Goal: Task Accomplishment & Management: Complete application form

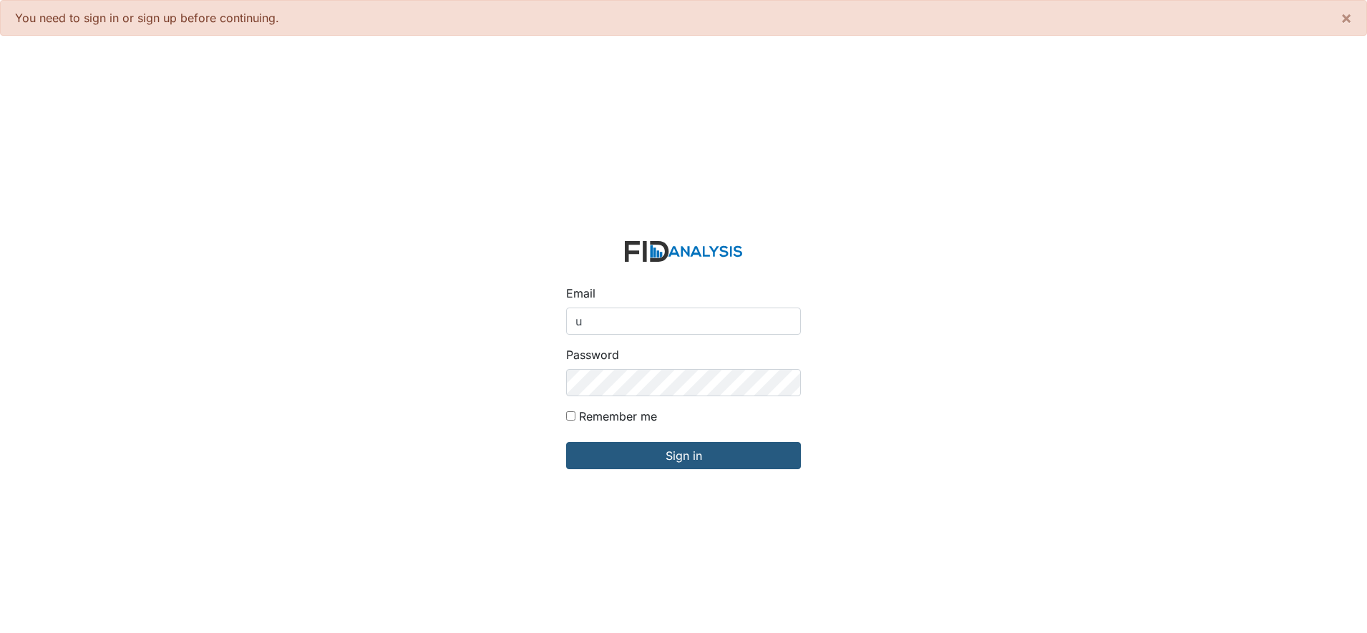
type input "[EMAIL_ADDRESS][DOMAIN_NAME]"
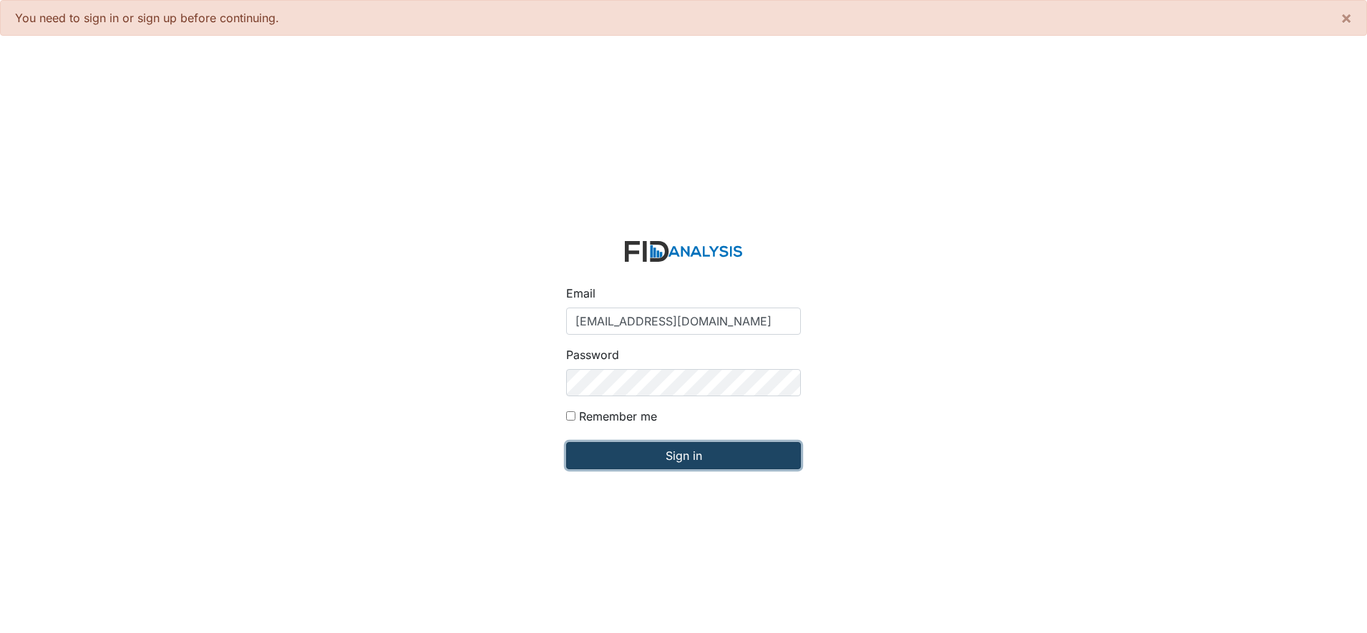
click at [664, 456] on input "Sign in" at bounding box center [683, 455] width 235 height 27
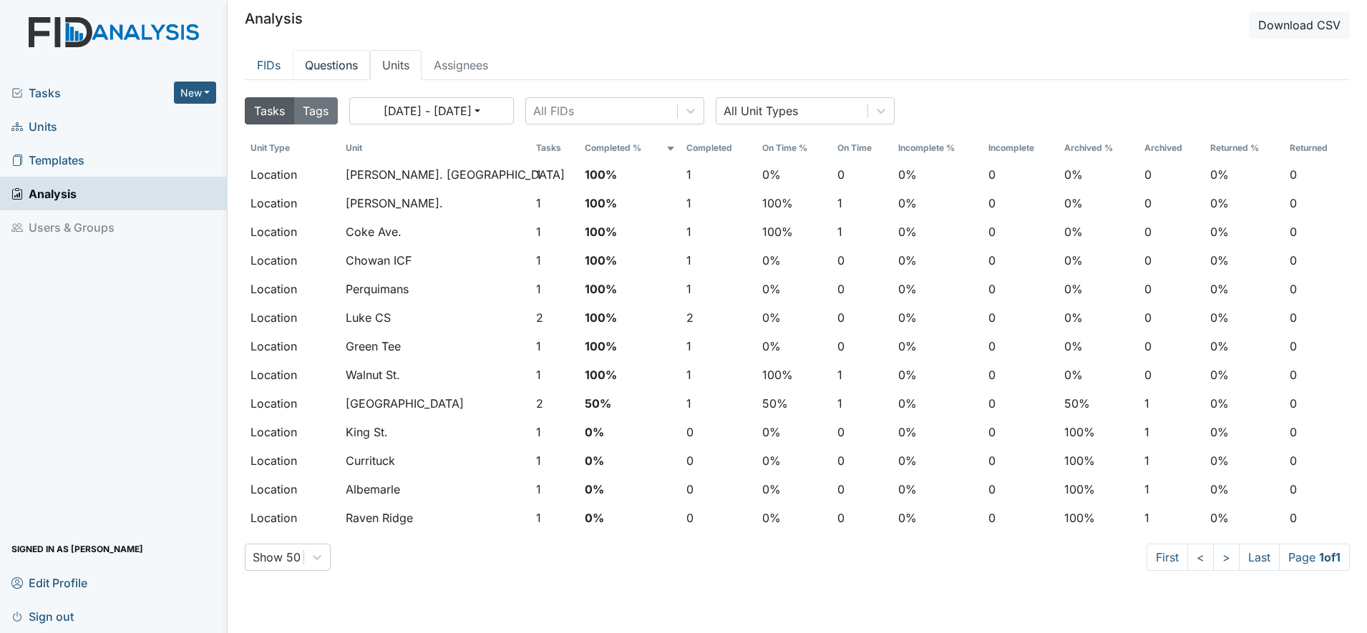
click at [350, 58] on link "Questions" at bounding box center [331, 65] width 77 height 30
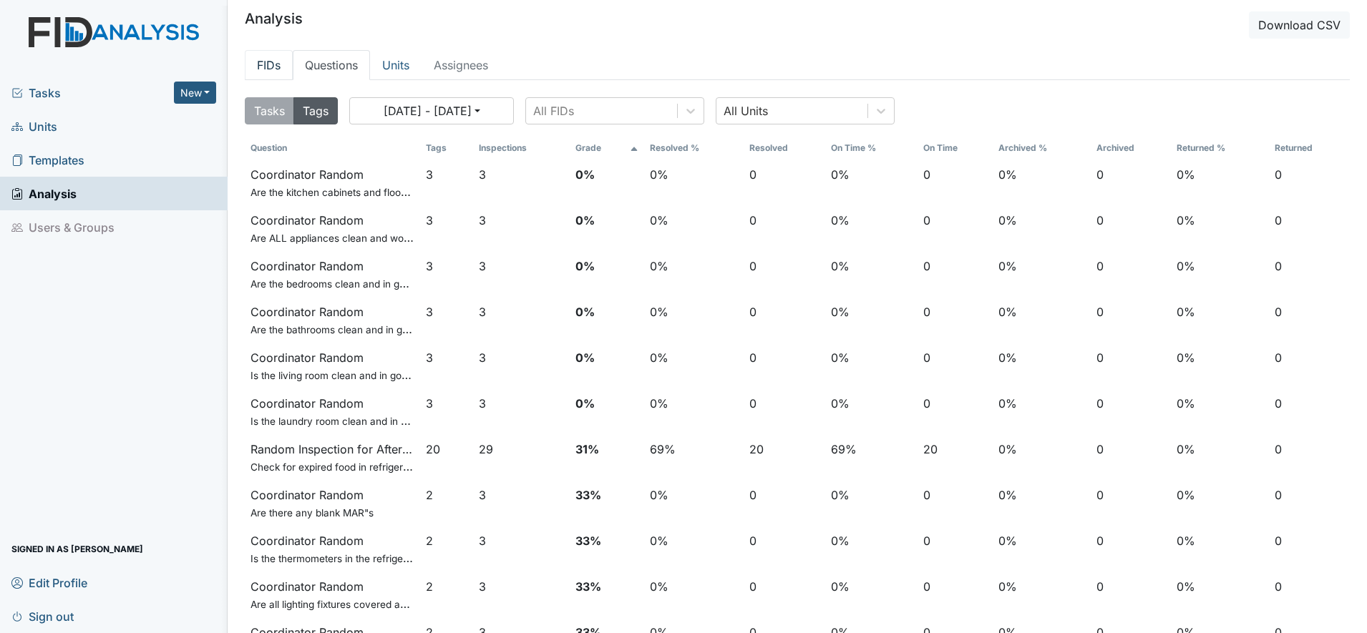
click at [266, 65] on link "FIDs" at bounding box center [269, 65] width 48 height 30
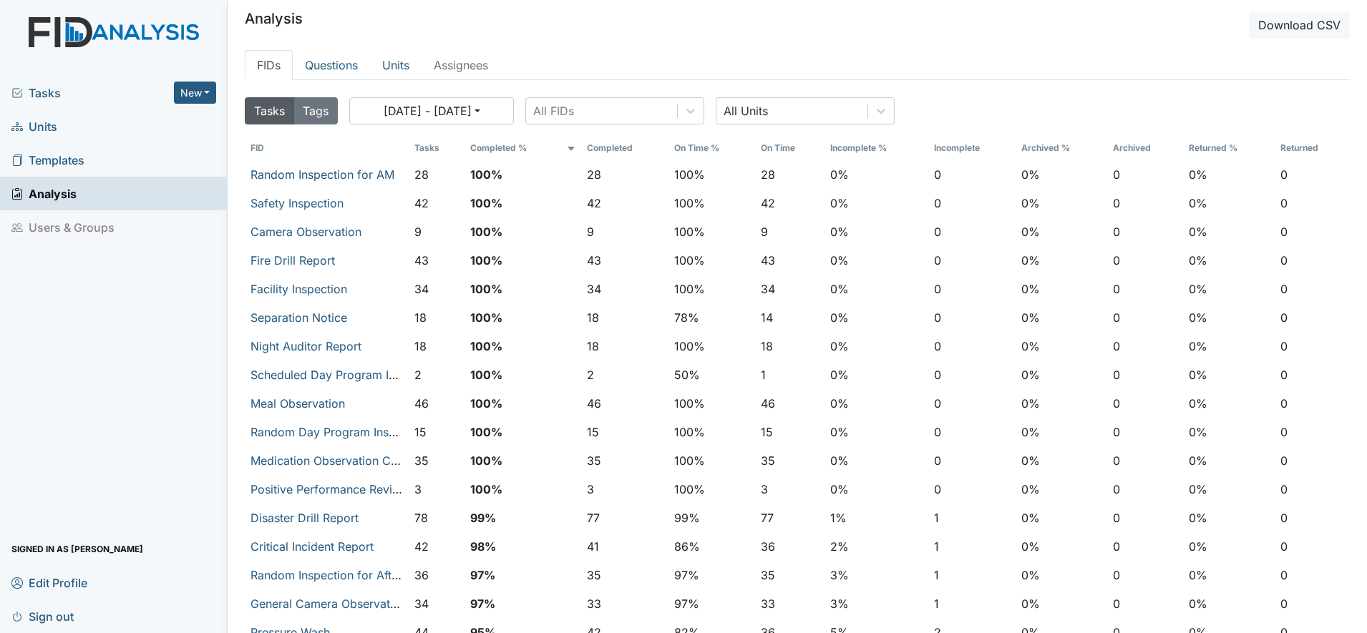
click at [64, 122] on link "Units" at bounding box center [114, 127] width 228 height 34
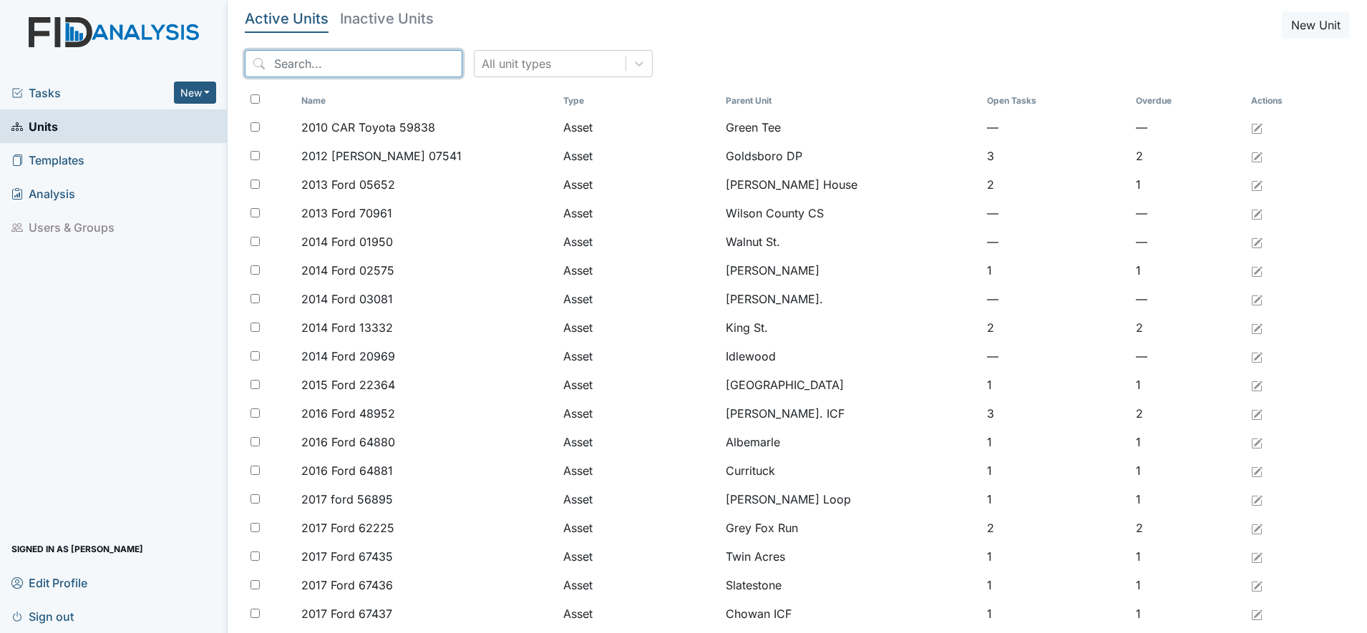
click at [296, 70] on input "search" at bounding box center [354, 63] width 218 height 27
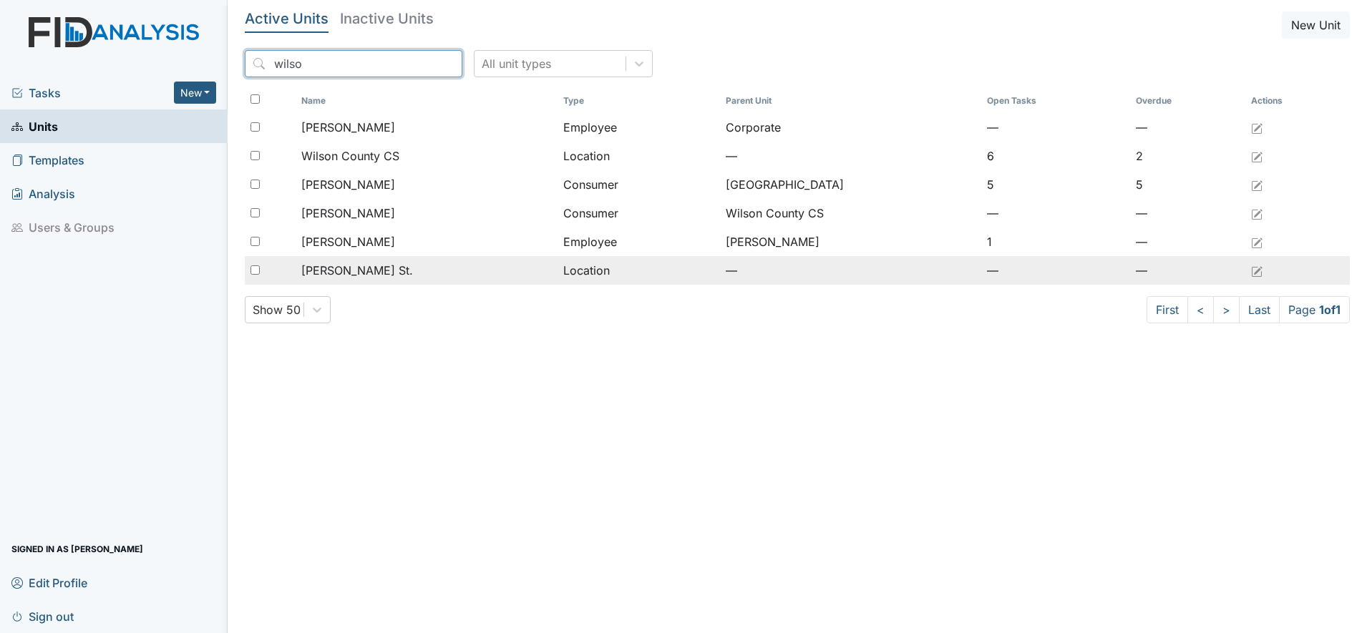
type input "wilso"
click at [344, 266] on span "[PERSON_NAME] St." at bounding box center [357, 270] width 112 height 17
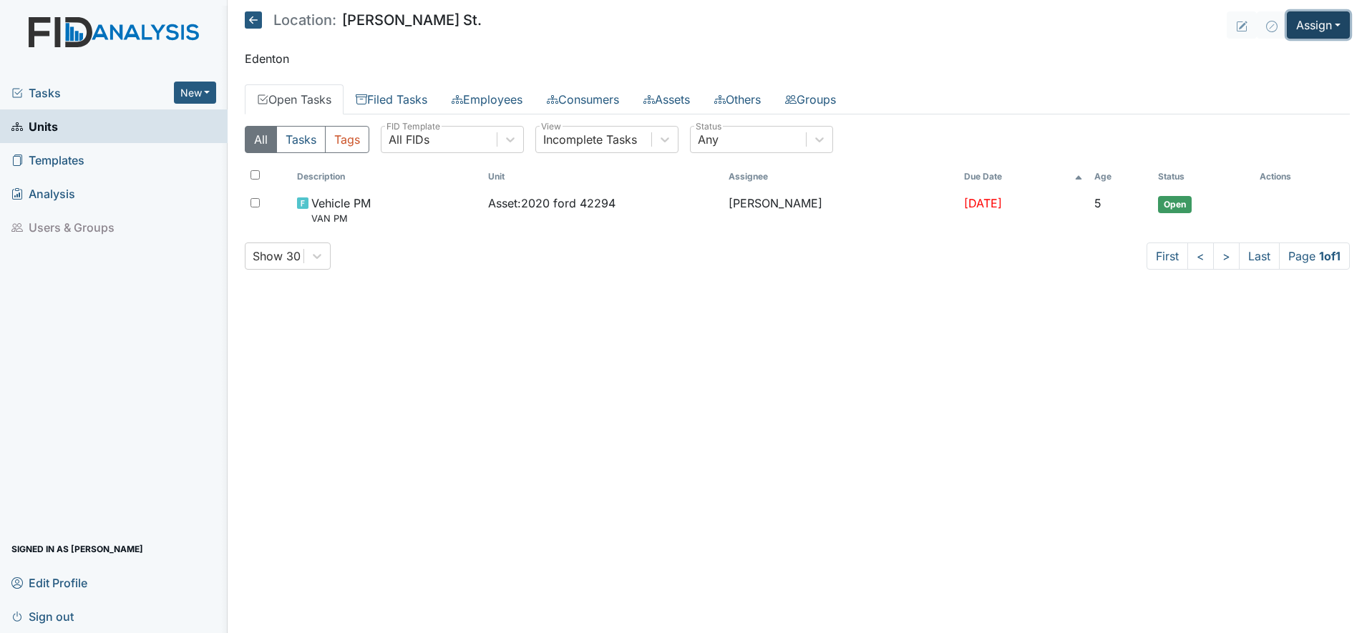
click at [1305, 36] on button "Assign" at bounding box center [1318, 24] width 63 height 27
click at [1280, 58] on link "Assign Form" at bounding box center [1284, 58] width 129 height 23
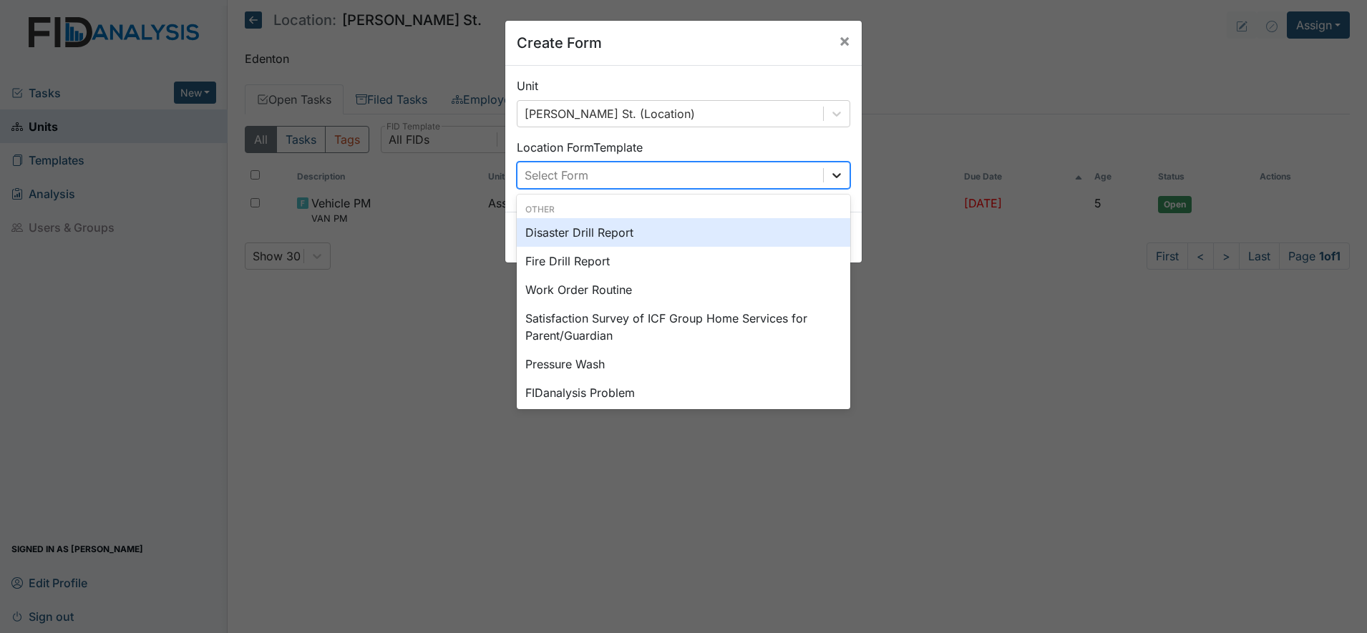
click at [833, 184] on div at bounding box center [837, 175] width 26 height 26
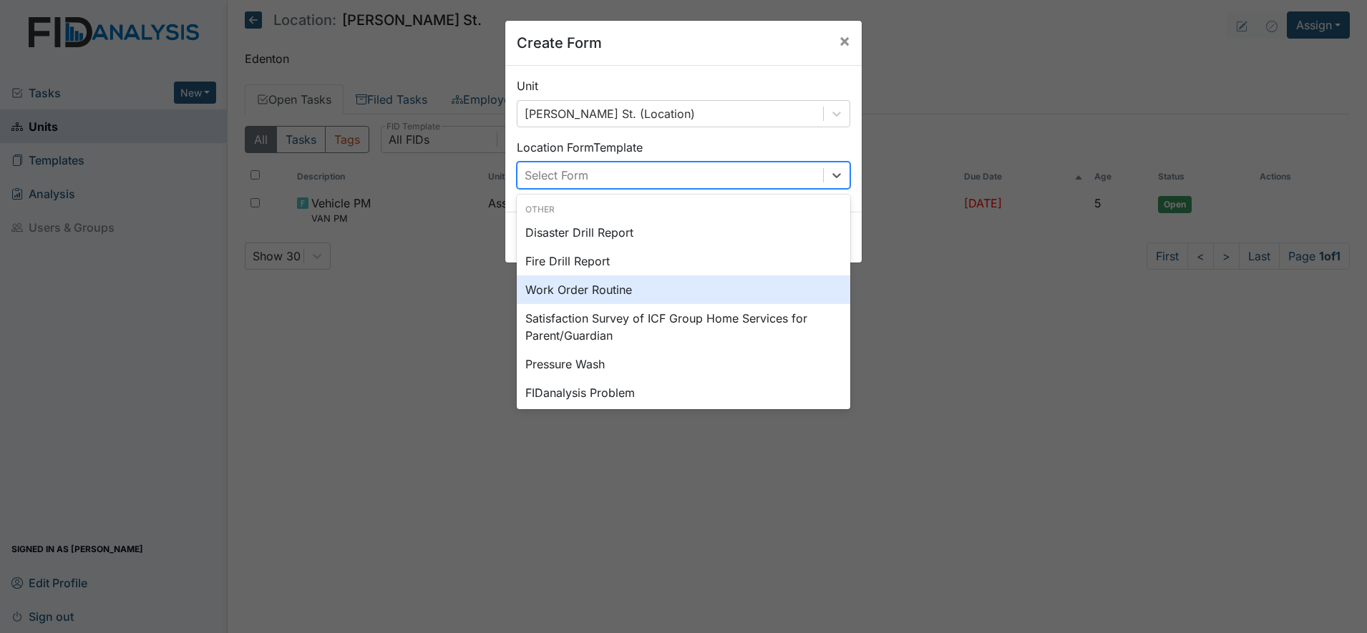
click at [565, 292] on div "Work Order Routine" at bounding box center [684, 290] width 334 height 29
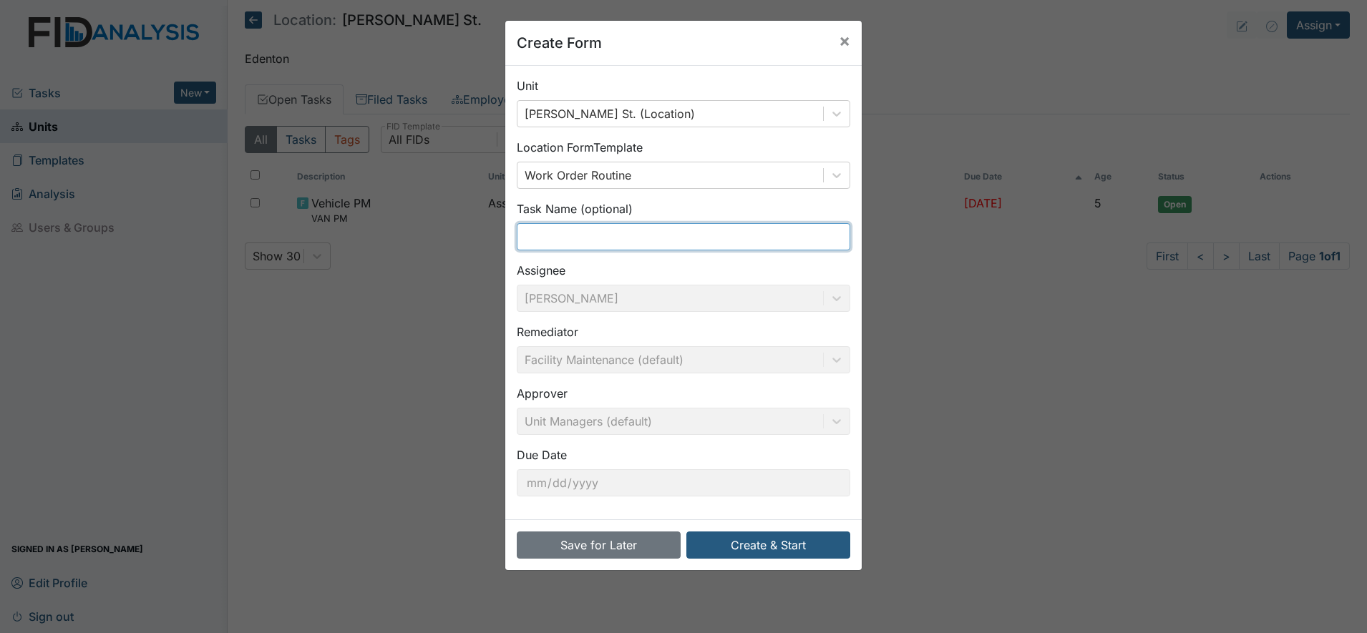
click at [547, 242] on input "text" at bounding box center [684, 236] width 334 height 27
type input "Leak Under Kitchen Sick"
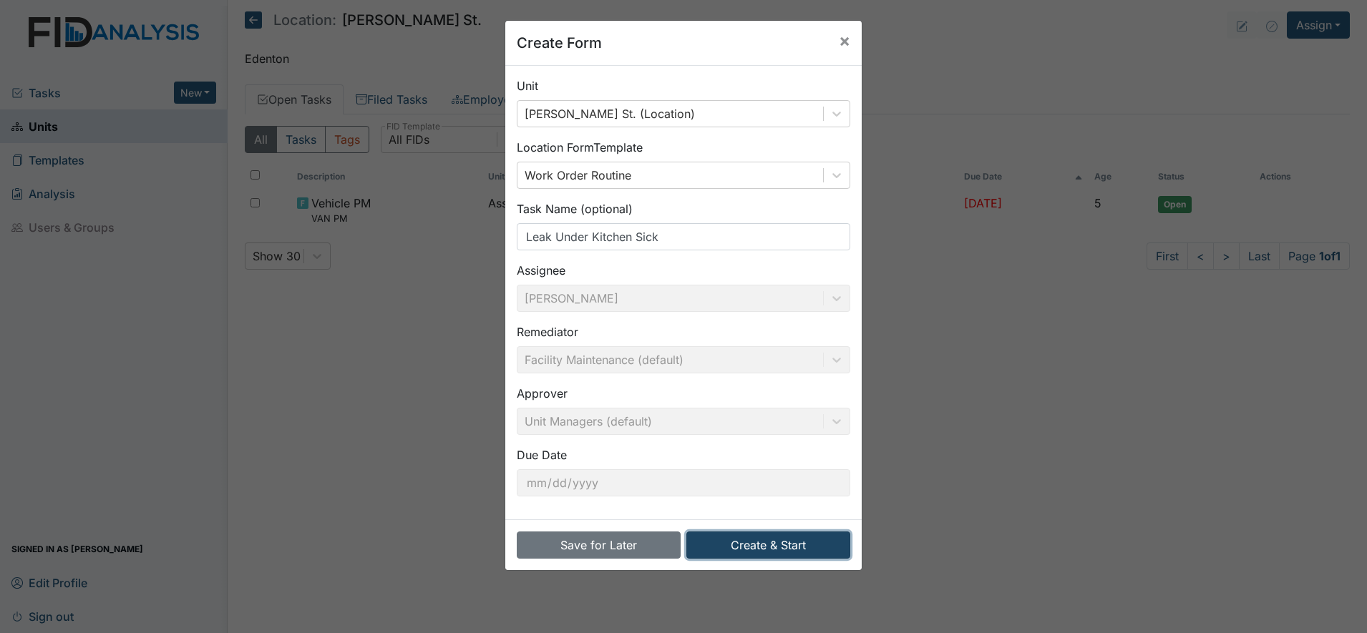
click at [763, 539] on button "Create & Start" at bounding box center [768, 545] width 164 height 27
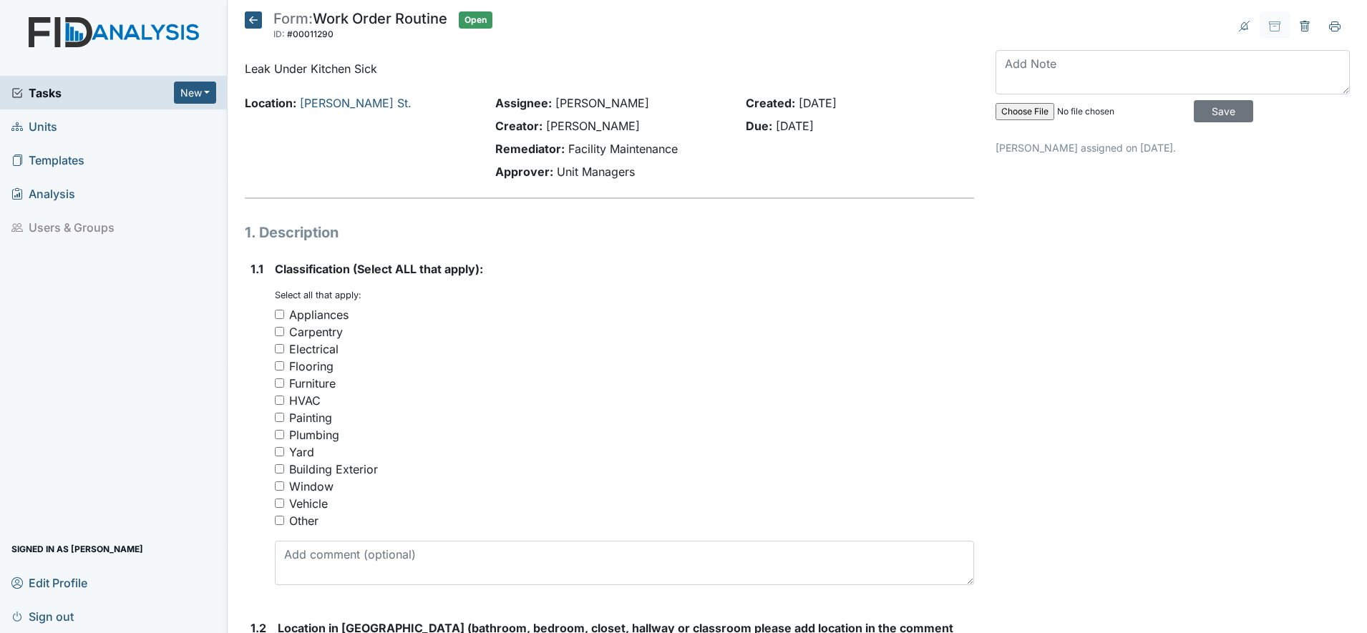
click at [275, 438] on input "Plumbing" at bounding box center [279, 434] width 9 height 9
checkbox input "true"
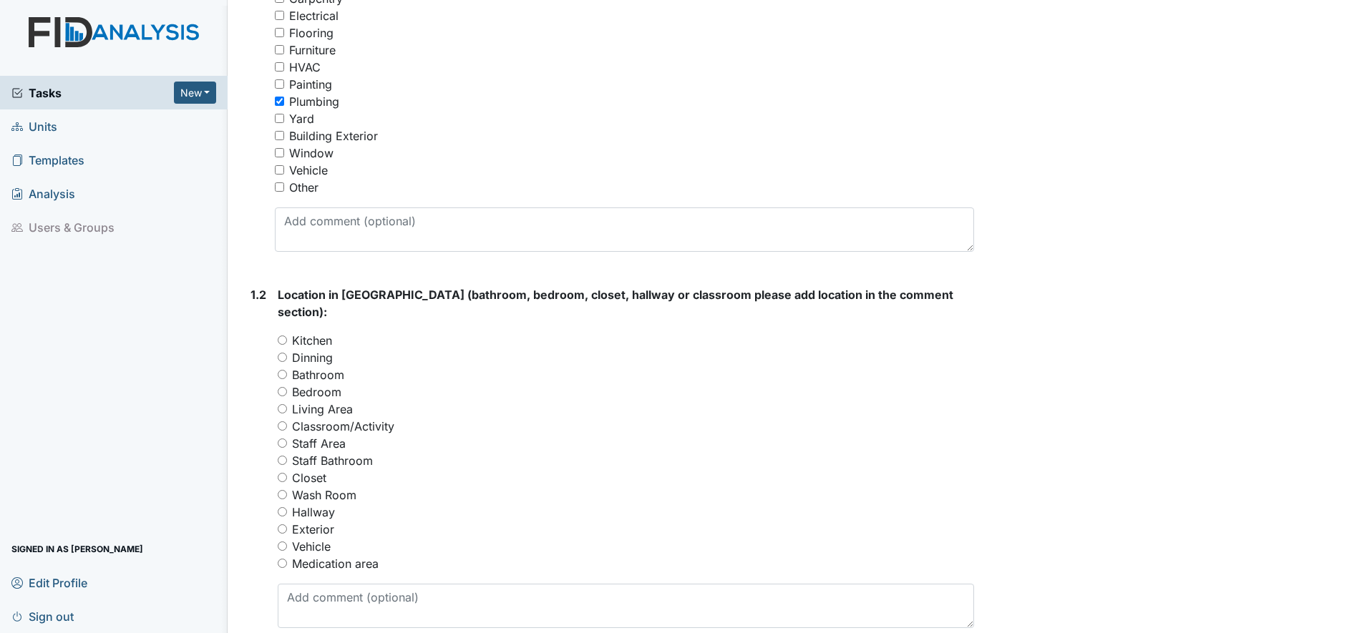
scroll to position [369, 0]
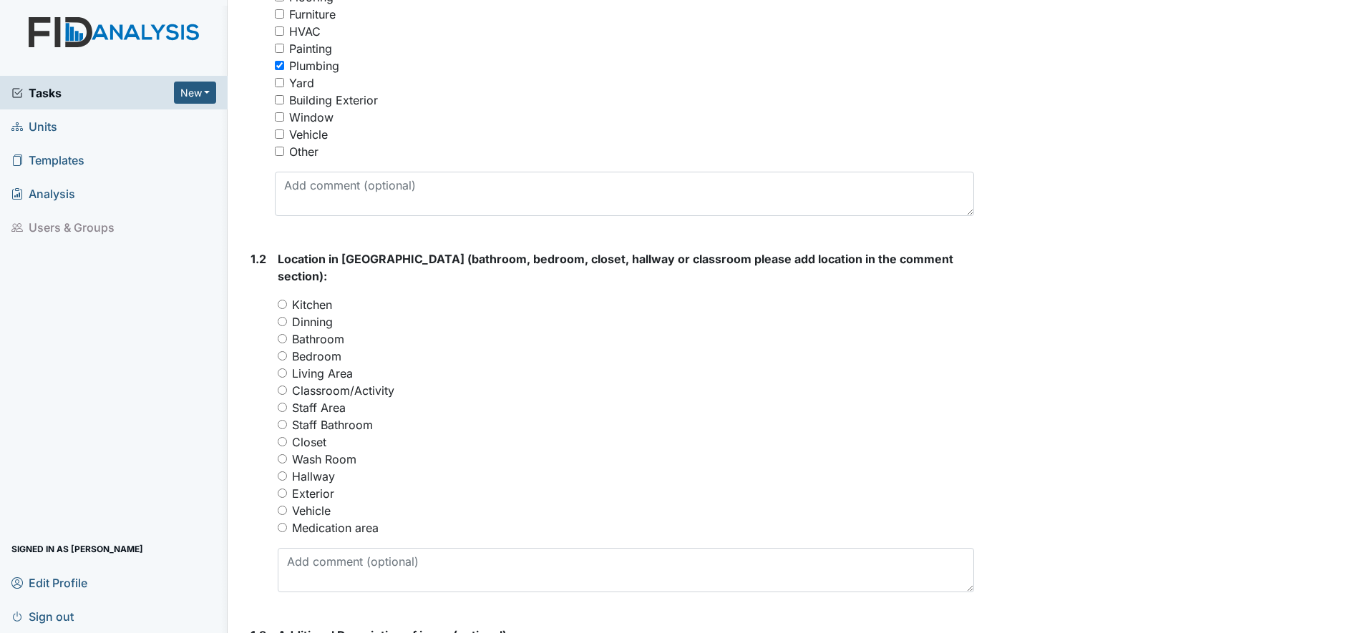
click at [292, 296] on label "Kitchen" at bounding box center [312, 304] width 40 height 17
click at [287, 300] on input "Kitchen" at bounding box center [282, 304] width 9 height 9
radio input "true"
click at [286, 300] on input "Kitchen" at bounding box center [282, 304] width 9 height 9
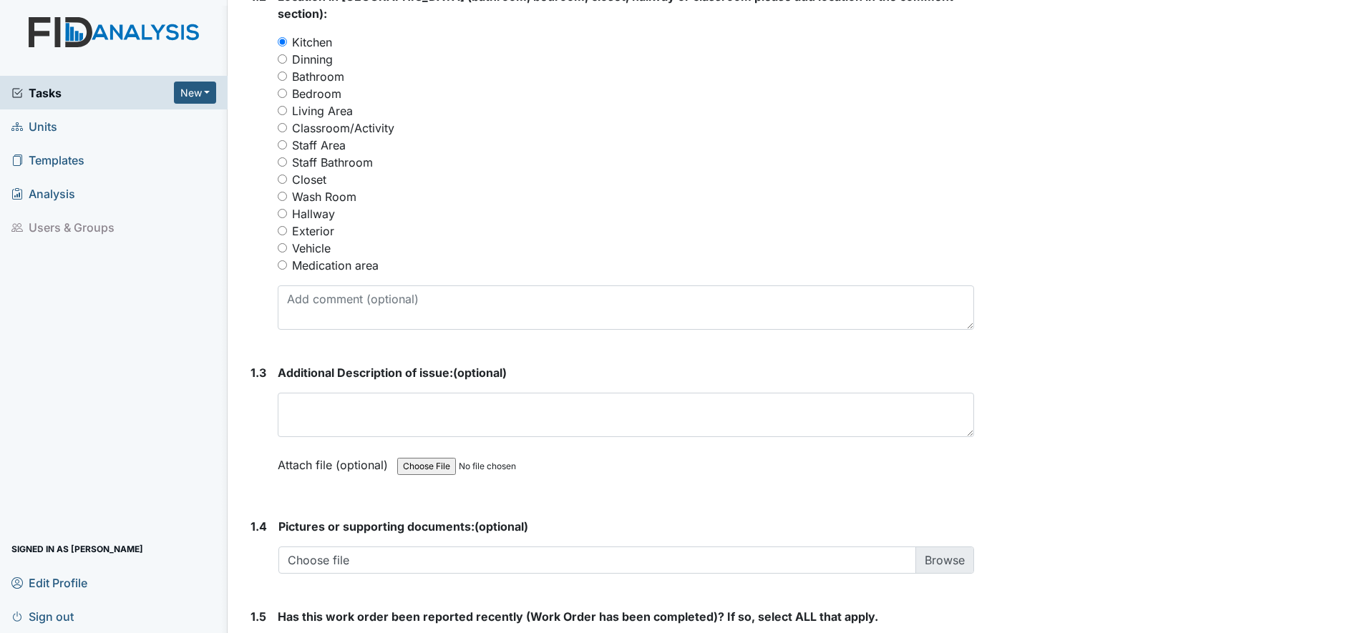
scroll to position [668, 0]
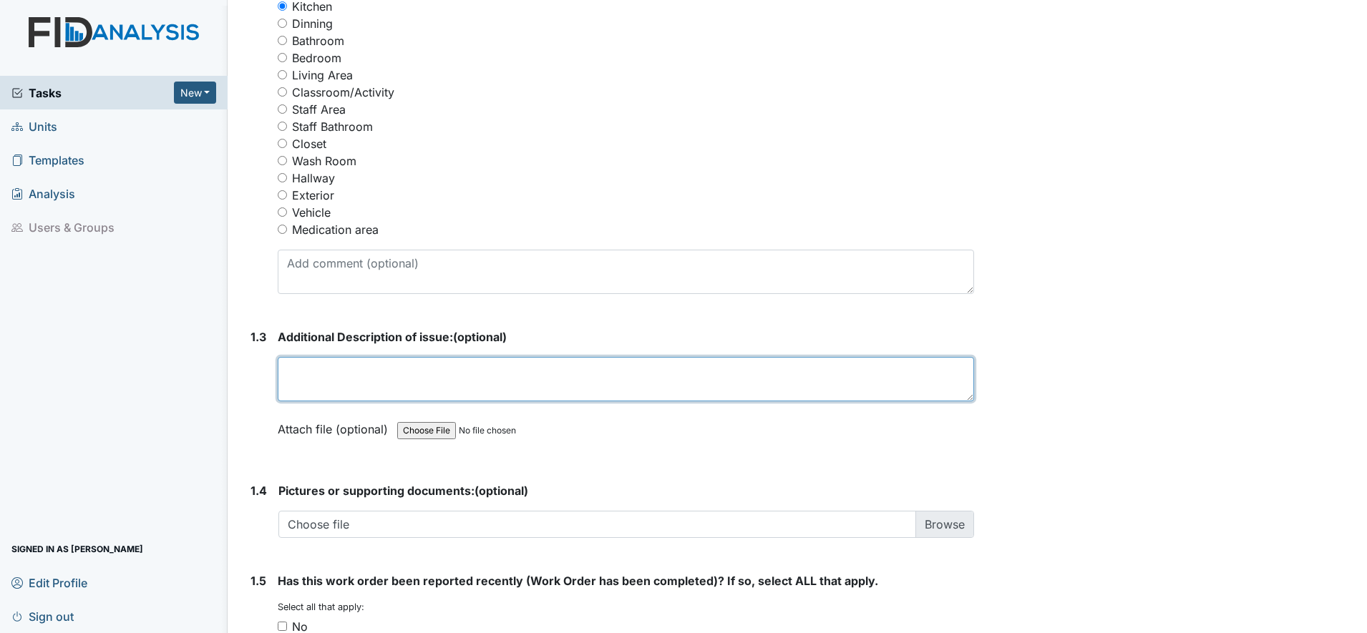
click at [304, 371] on textarea at bounding box center [626, 379] width 696 height 44
click at [569, 357] on textarea "Unsure of origin water leaking staff has put a towel" at bounding box center [626, 379] width 696 height 44
type textarea "Unsure of origin water leaking staff has put a towel under the sink"
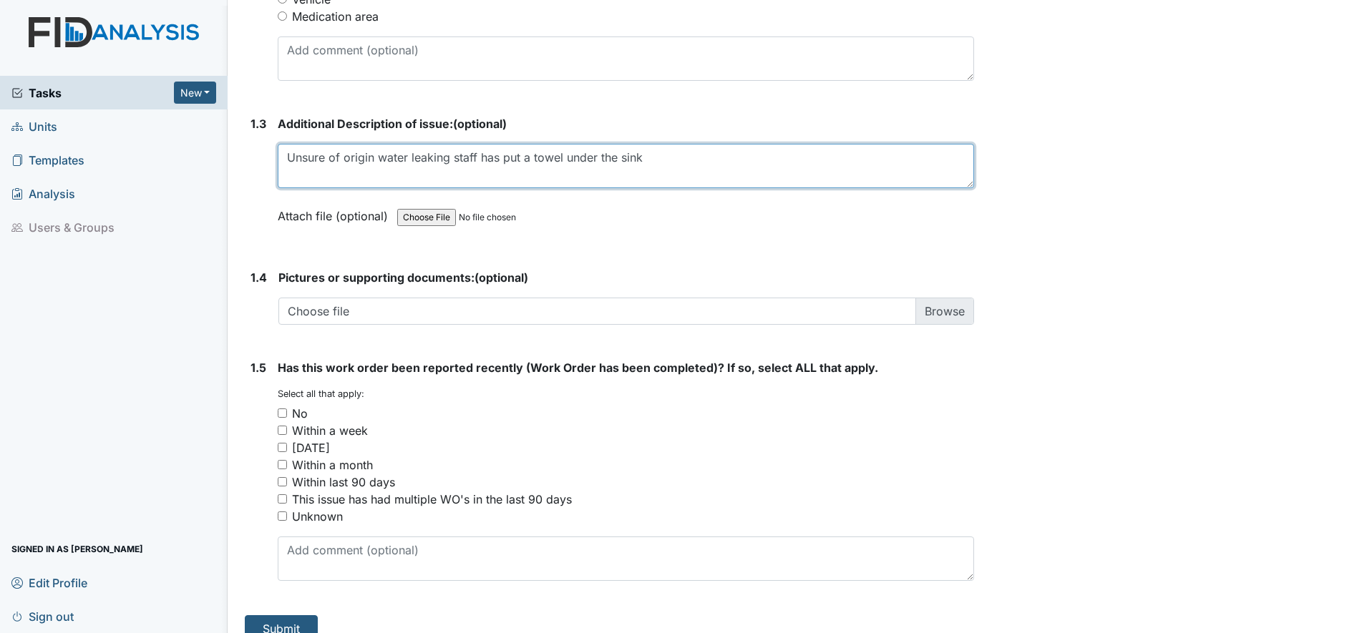
scroll to position [885, 0]
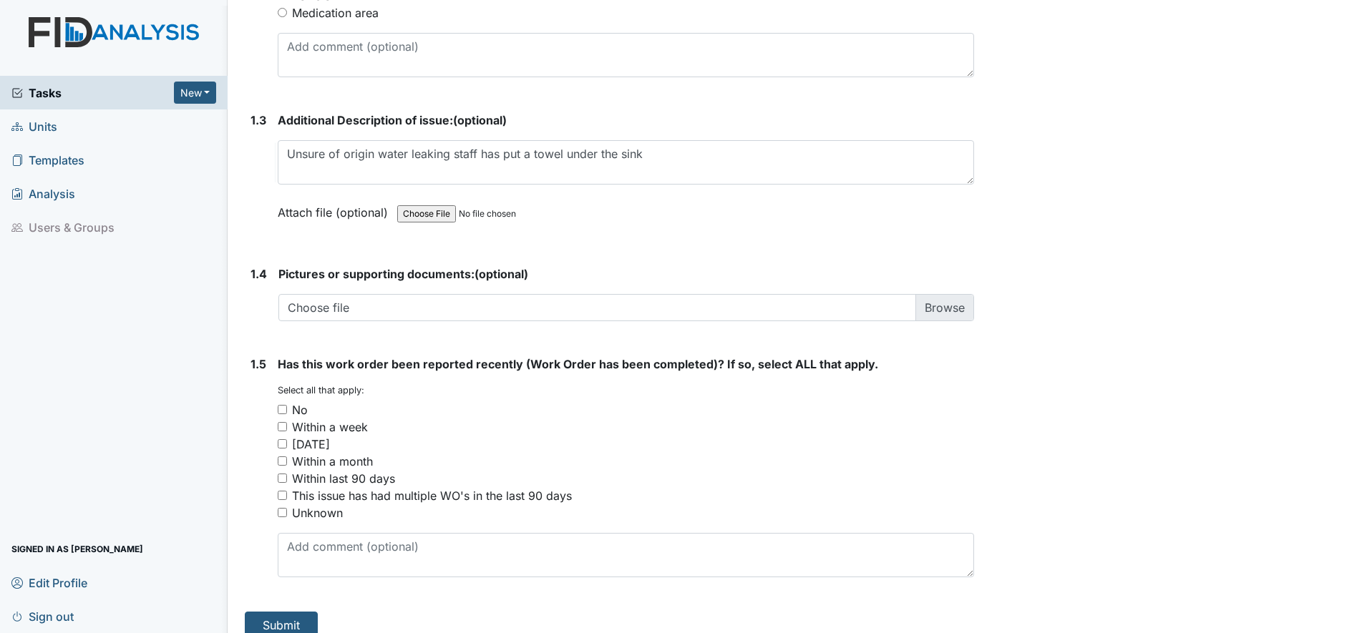
click at [280, 405] on input "No" at bounding box center [282, 409] width 9 height 9
checkbox input "true"
click at [286, 613] on button "Submit" at bounding box center [281, 625] width 73 height 27
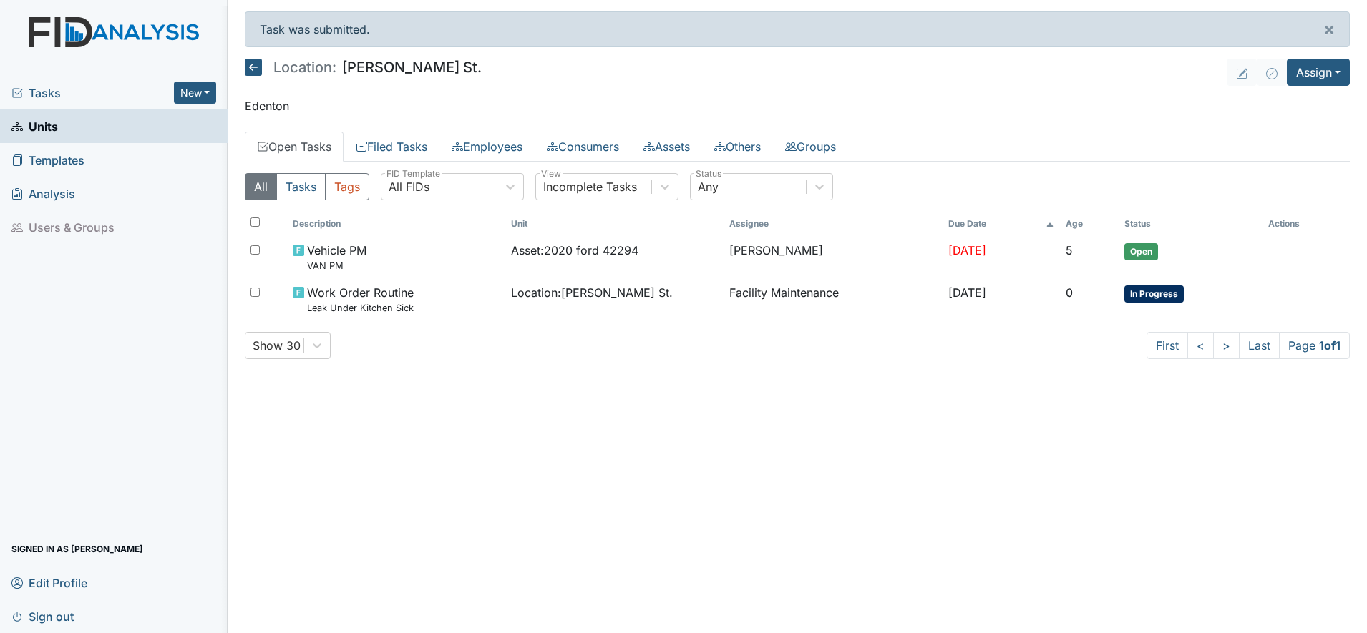
click at [258, 67] on icon at bounding box center [253, 67] width 17 height 17
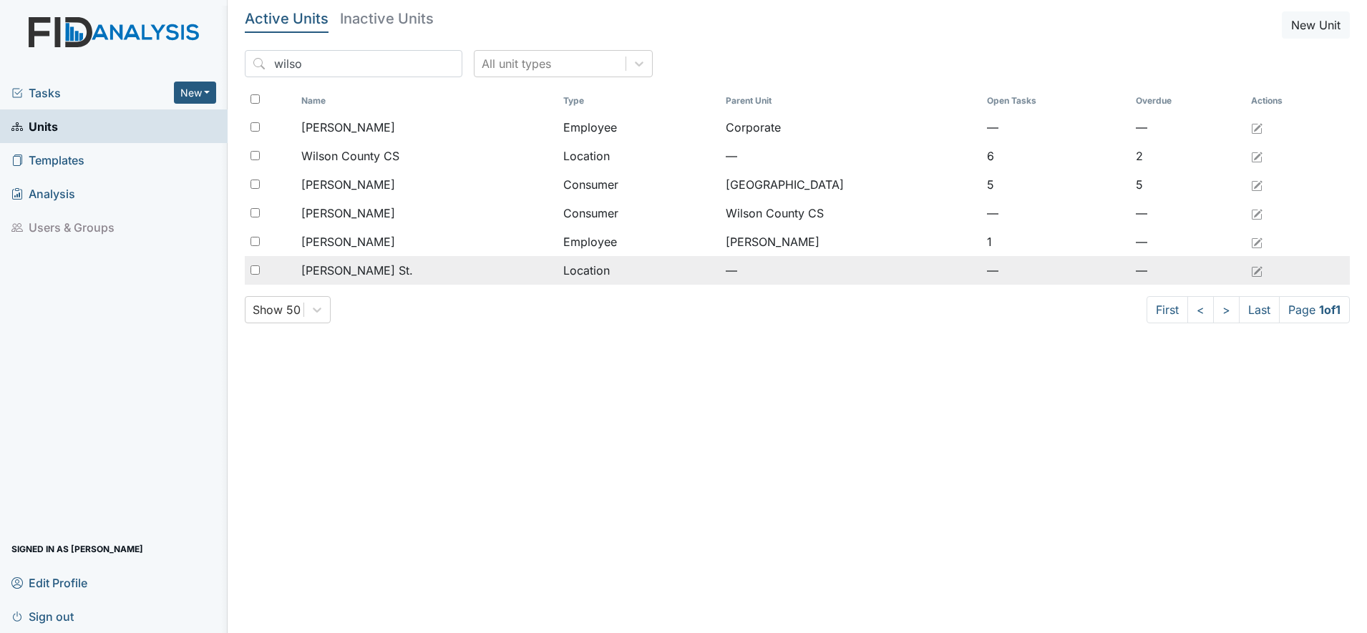
click at [316, 275] on span "[PERSON_NAME] St." at bounding box center [357, 270] width 112 height 17
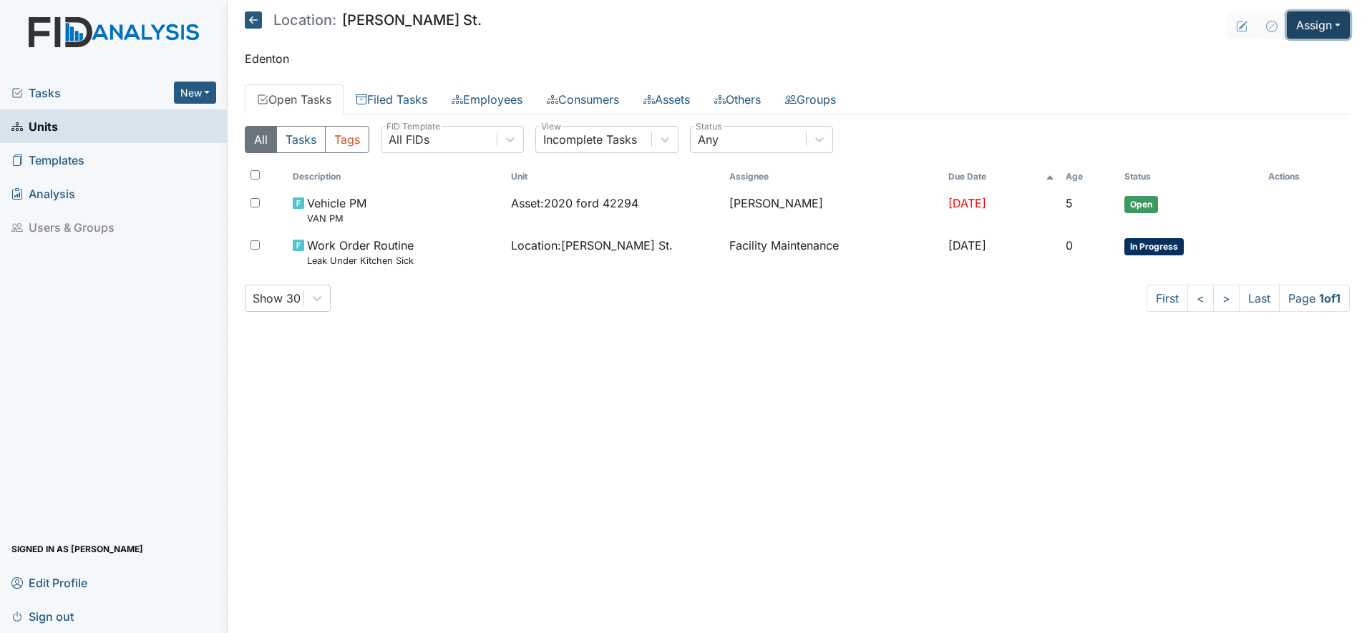
click at [1319, 31] on button "Assign" at bounding box center [1318, 24] width 63 height 27
click at [1286, 84] on link "Assign Inspection" at bounding box center [1284, 80] width 129 height 23
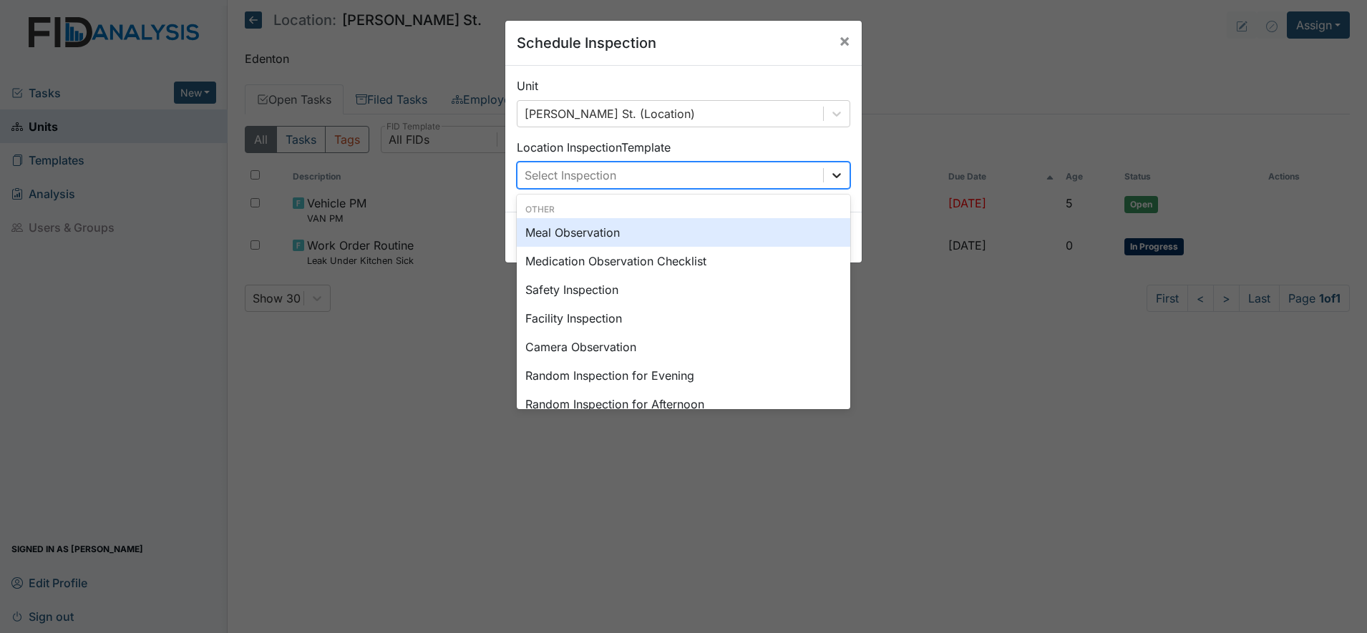
click at [838, 179] on div at bounding box center [837, 175] width 26 height 26
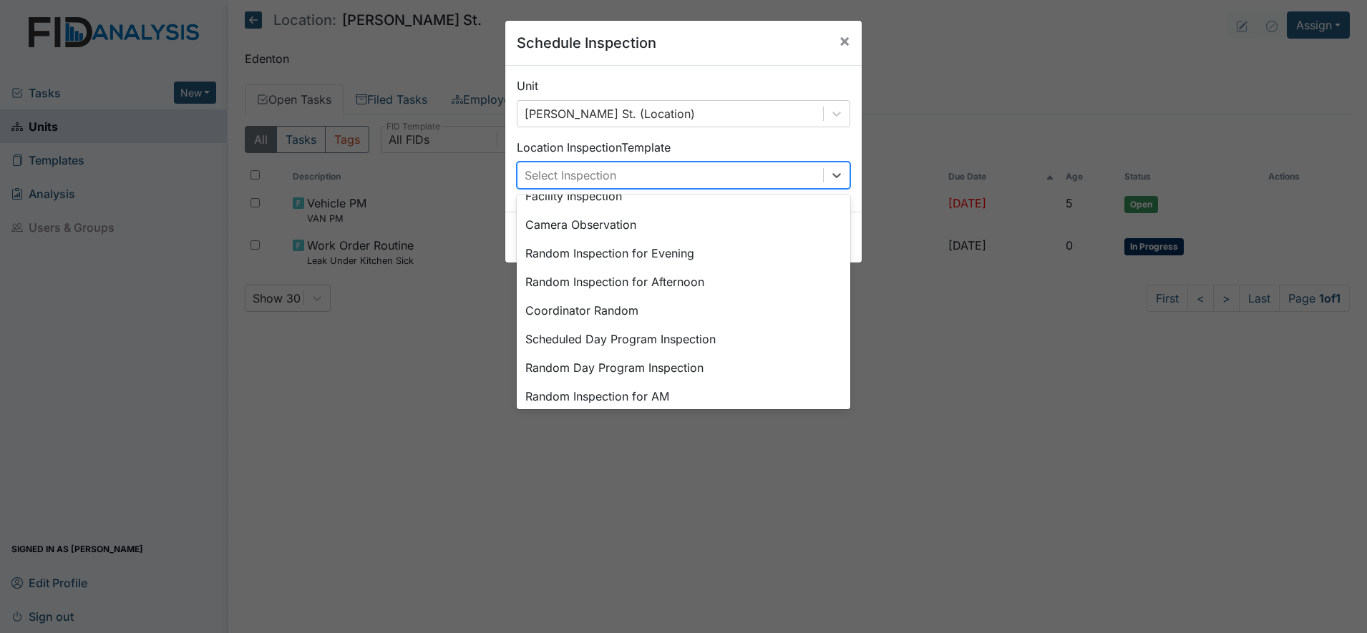
scroll to position [130, 0]
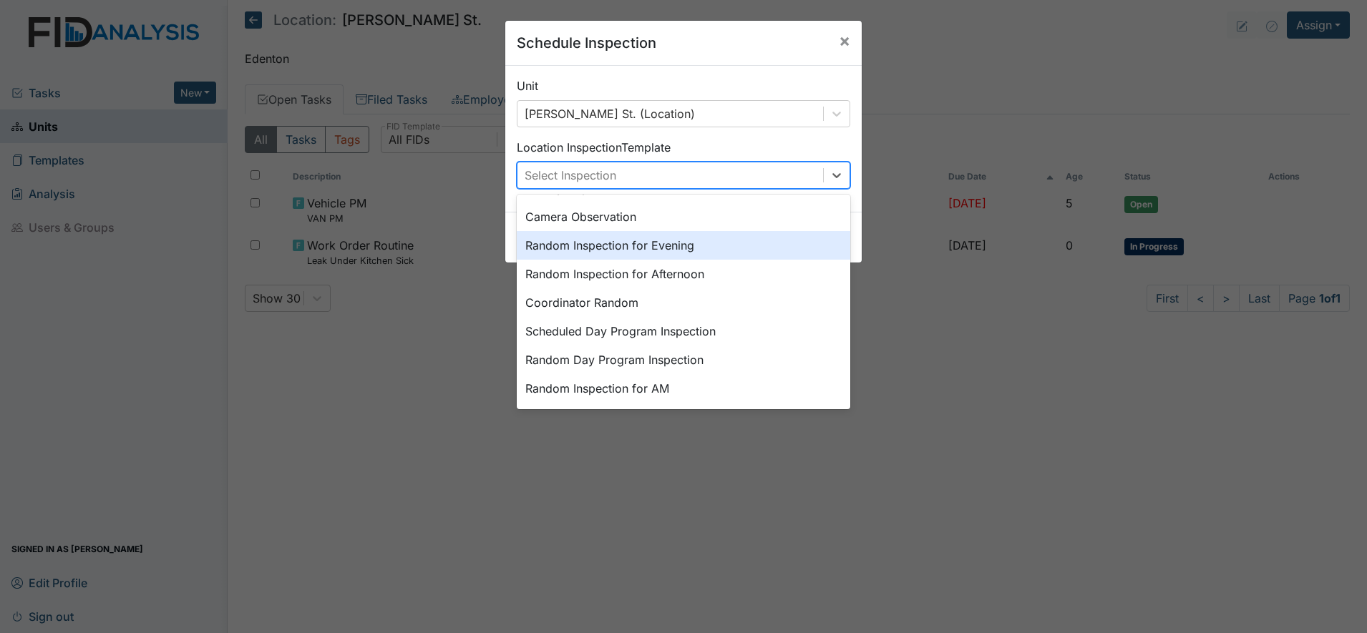
click at [646, 250] on div "Random Inspection for Evening" at bounding box center [684, 245] width 334 height 29
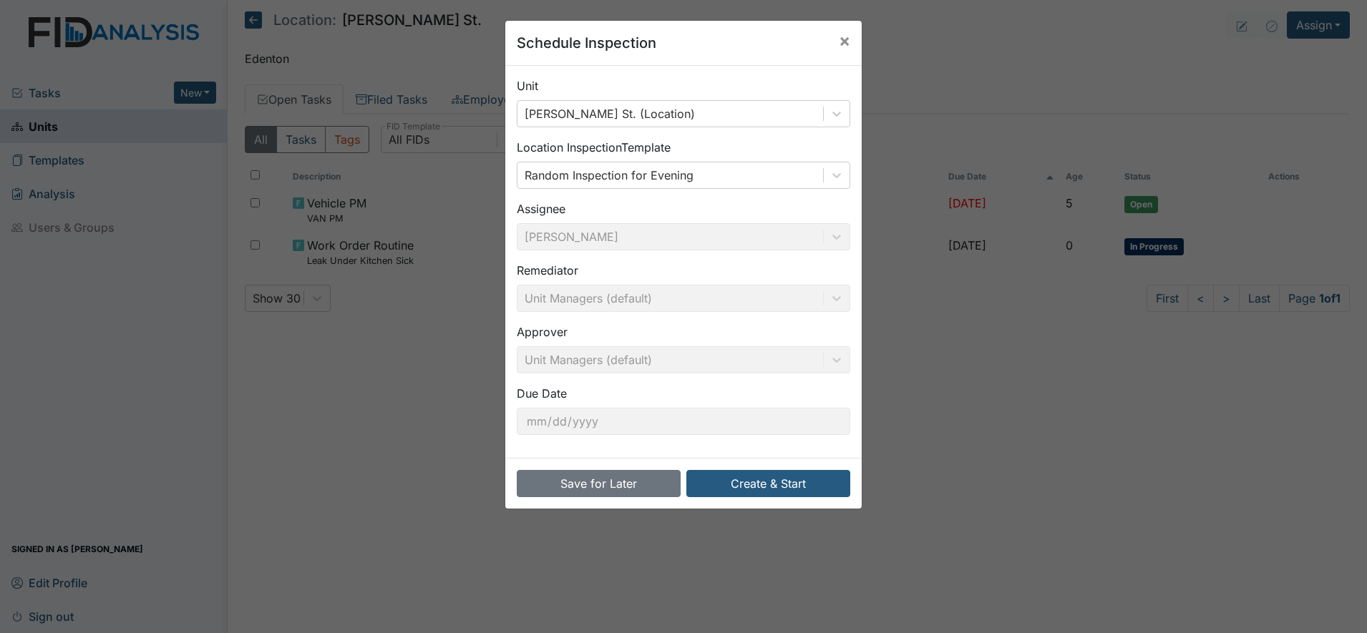
click at [678, 341] on div "Approver Unit Managers (default)" at bounding box center [684, 348] width 334 height 50
click at [756, 490] on button "Create & Start" at bounding box center [768, 483] width 164 height 27
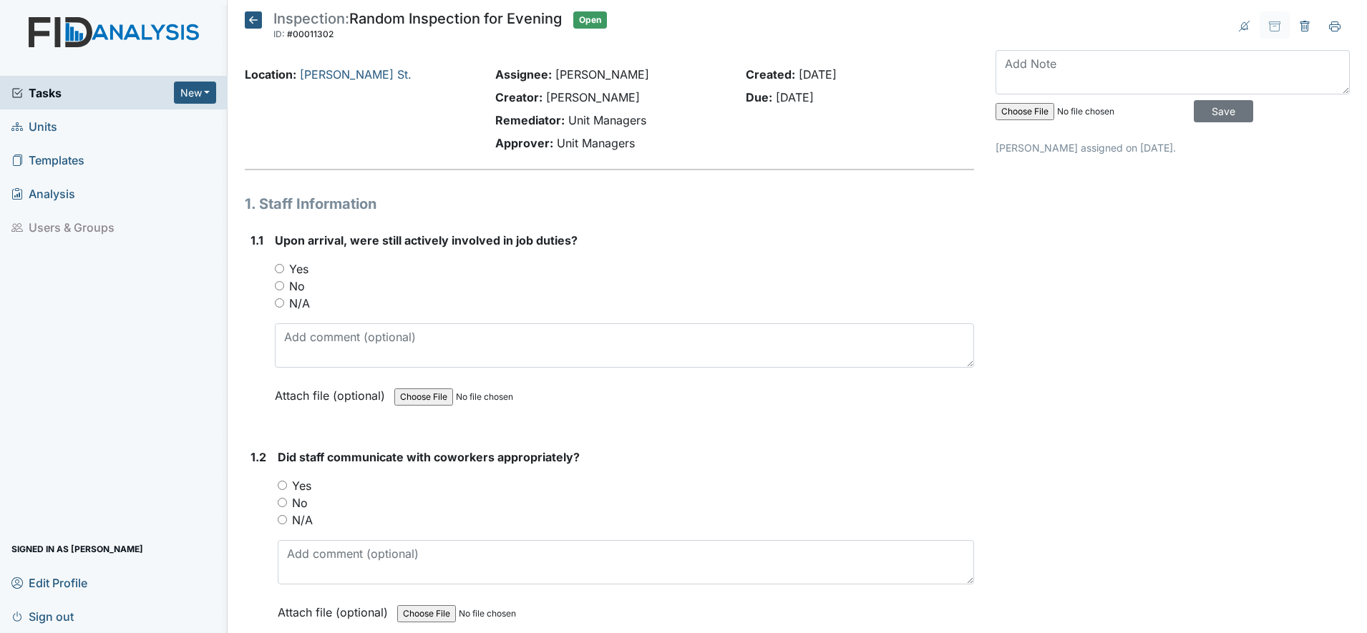
click at [280, 271] on input "Yes" at bounding box center [279, 268] width 9 height 9
radio input "true"
click at [283, 488] on input "Yes" at bounding box center [282, 485] width 9 height 9
radio input "true"
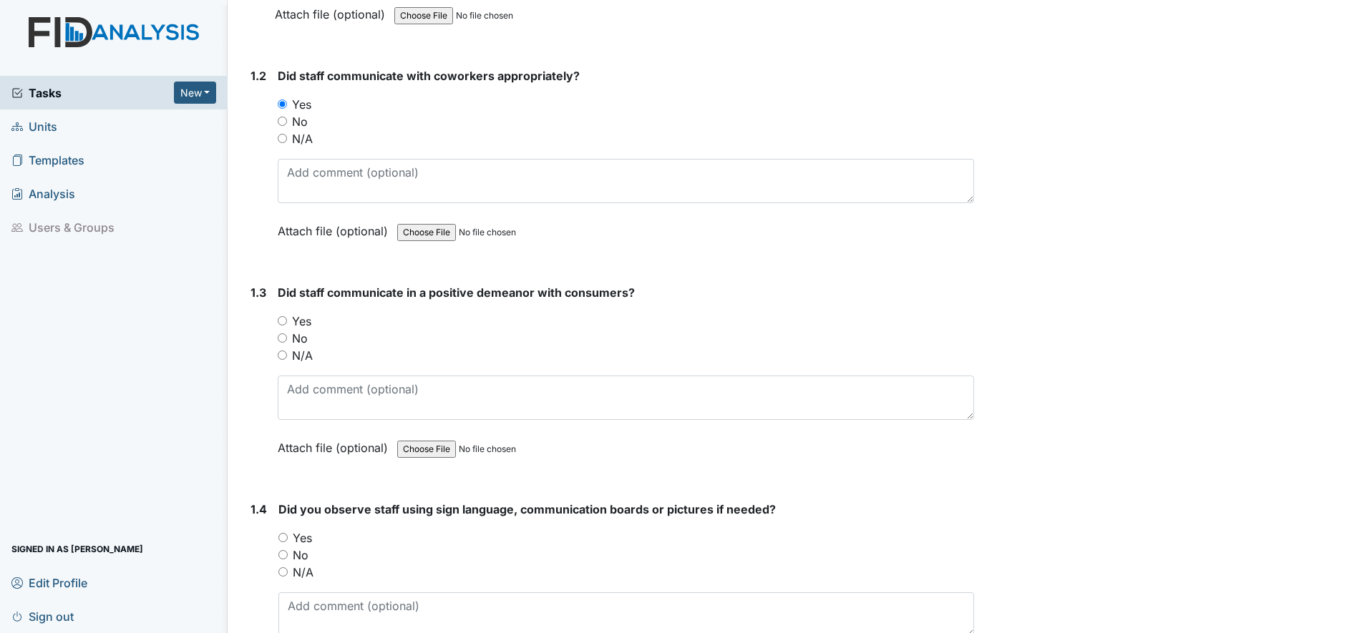
scroll to position [429, 0]
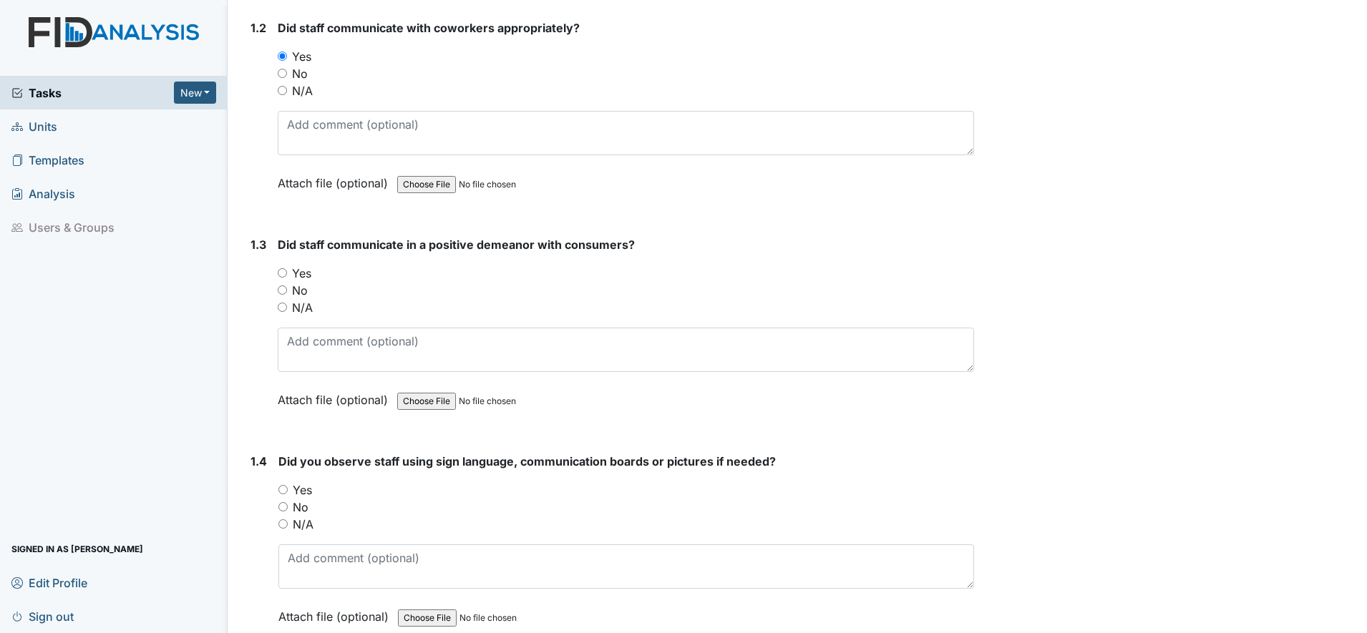
click at [281, 273] on input "Yes" at bounding box center [282, 272] width 9 height 9
radio input "true"
click at [284, 492] on input "Yes" at bounding box center [282, 489] width 9 height 9
radio input "true"
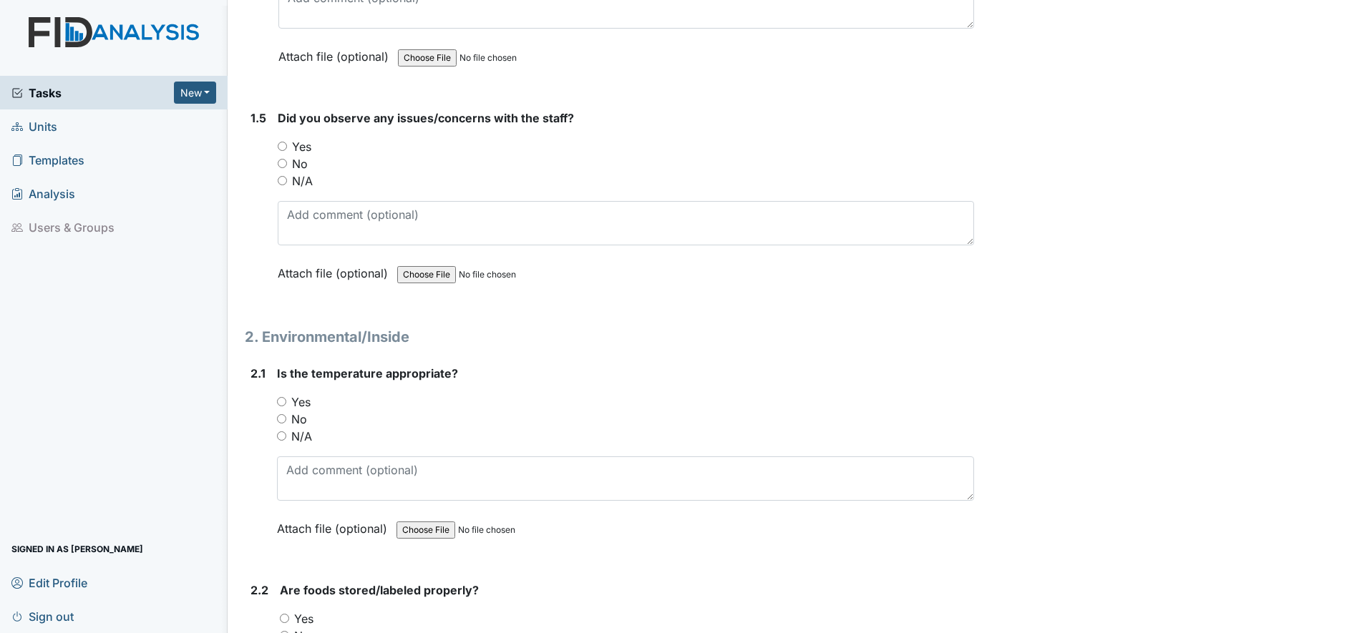
scroll to position [1002, 0]
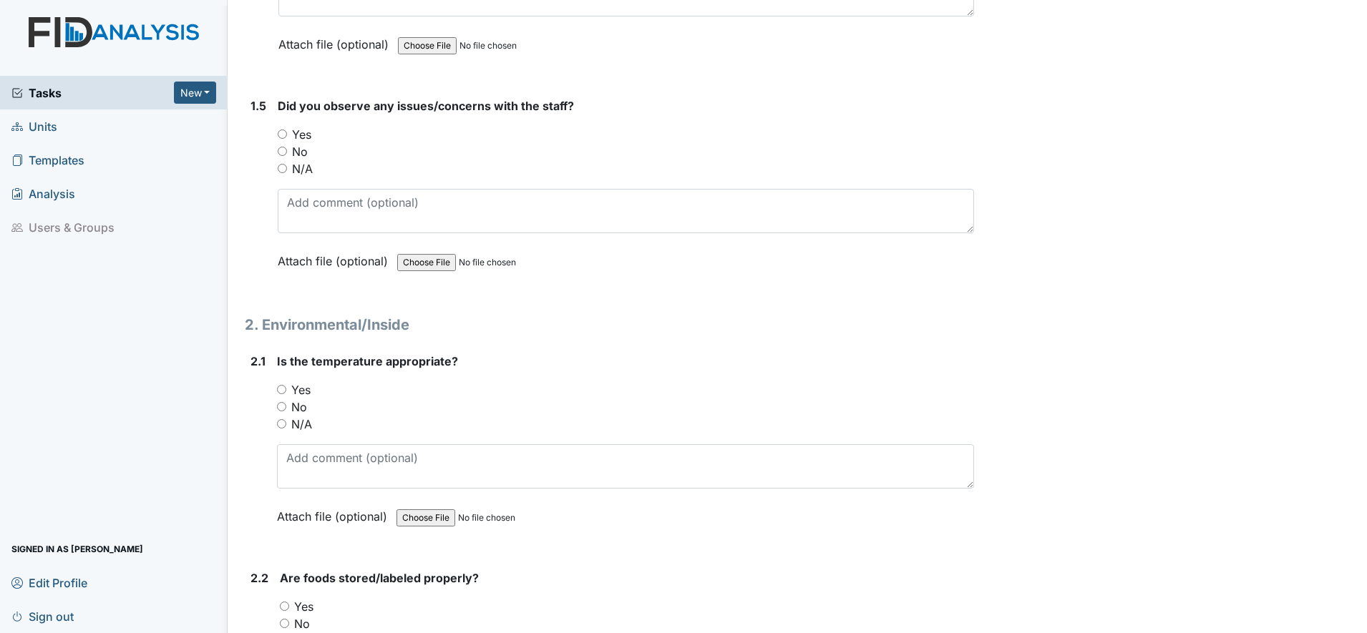
click at [286, 152] on input "No" at bounding box center [282, 151] width 9 height 9
radio input "true"
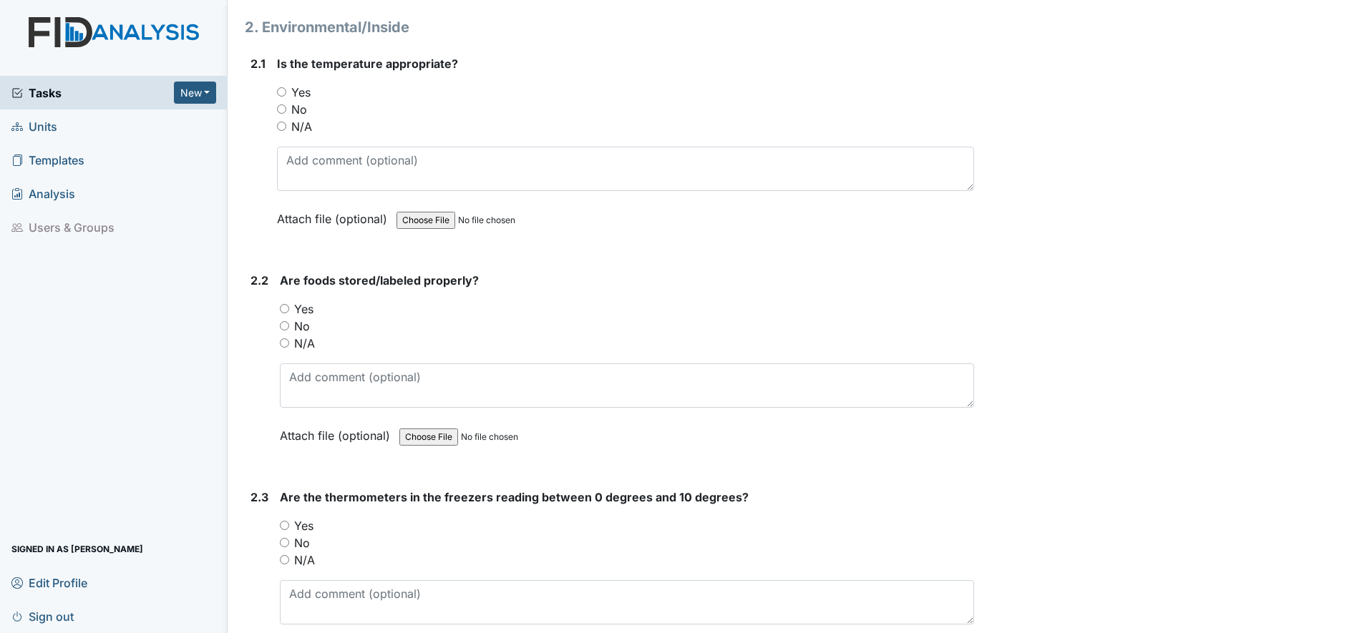
scroll to position [1301, 0]
click at [782, 230] on div "Attach file (optional) You can upload .pdf, .txt, .jpg, .jpeg, .png, .csv, .xls…" at bounding box center [625, 218] width 697 height 35
click at [281, 92] on input "Yes" at bounding box center [281, 90] width 9 height 9
radio input "true"
click at [284, 311] on input "Yes" at bounding box center [284, 307] width 9 height 9
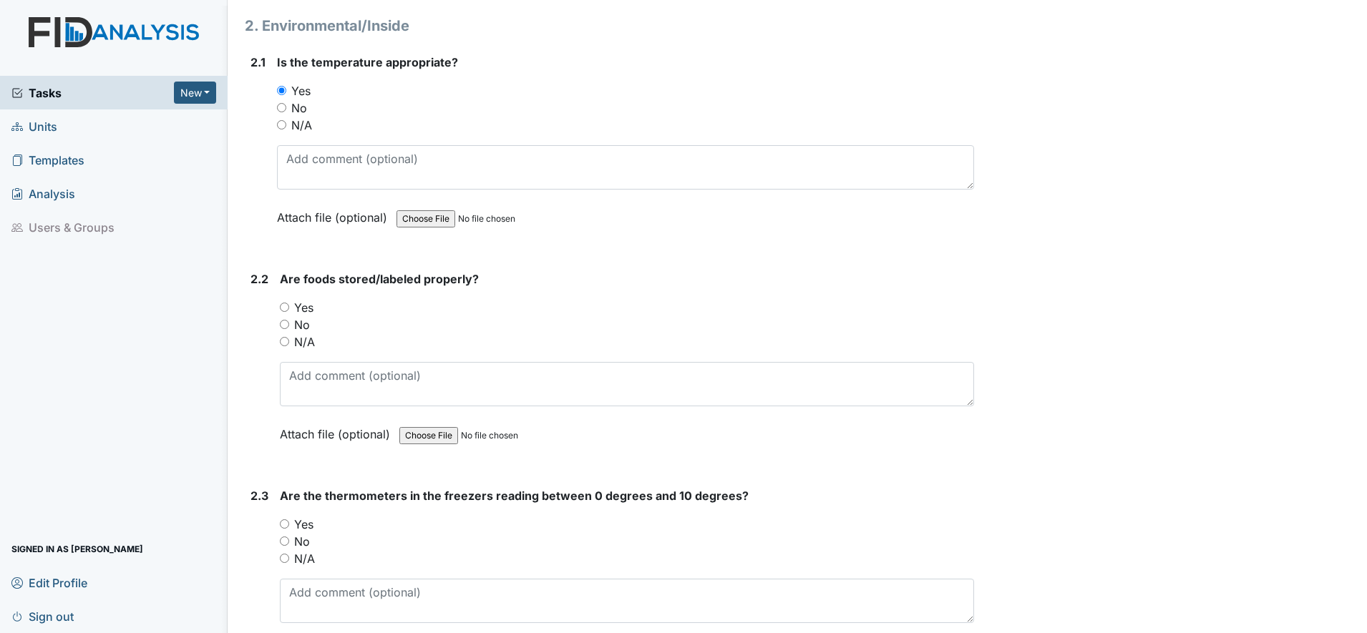
radio input "true"
click at [285, 522] on input "Yes" at bounding box center [284, 524] width 9 height 9
radio input "true"
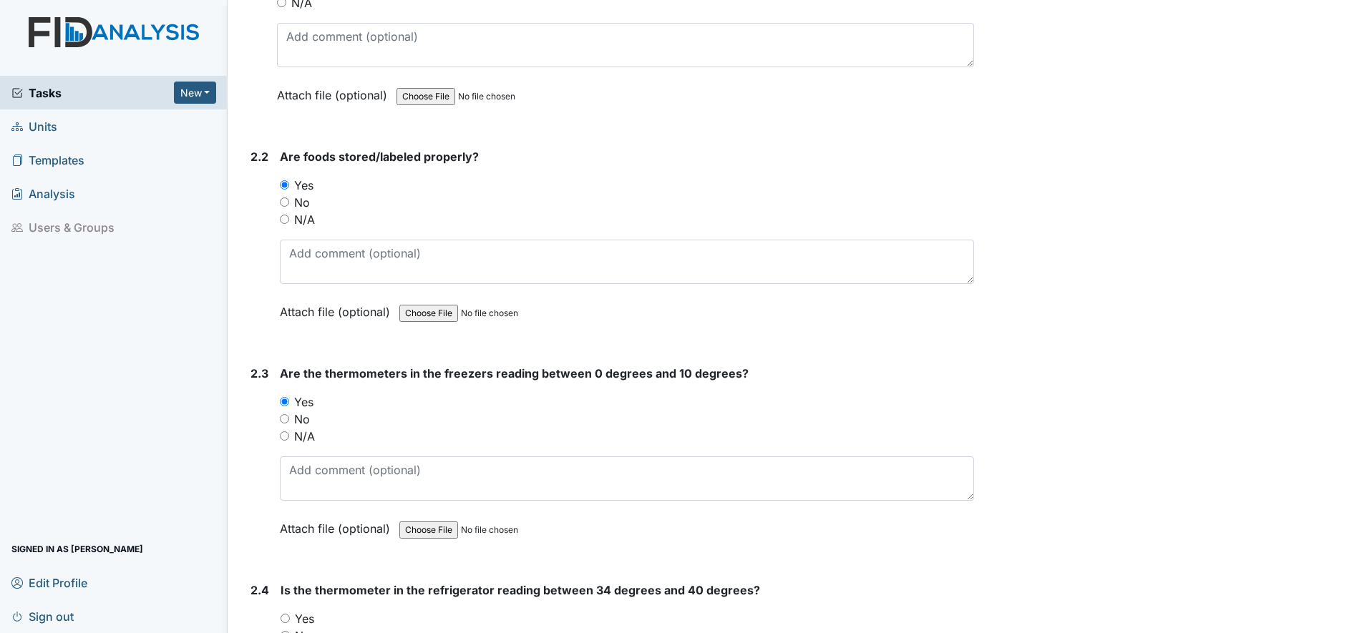
scroll to position [1432, 0]
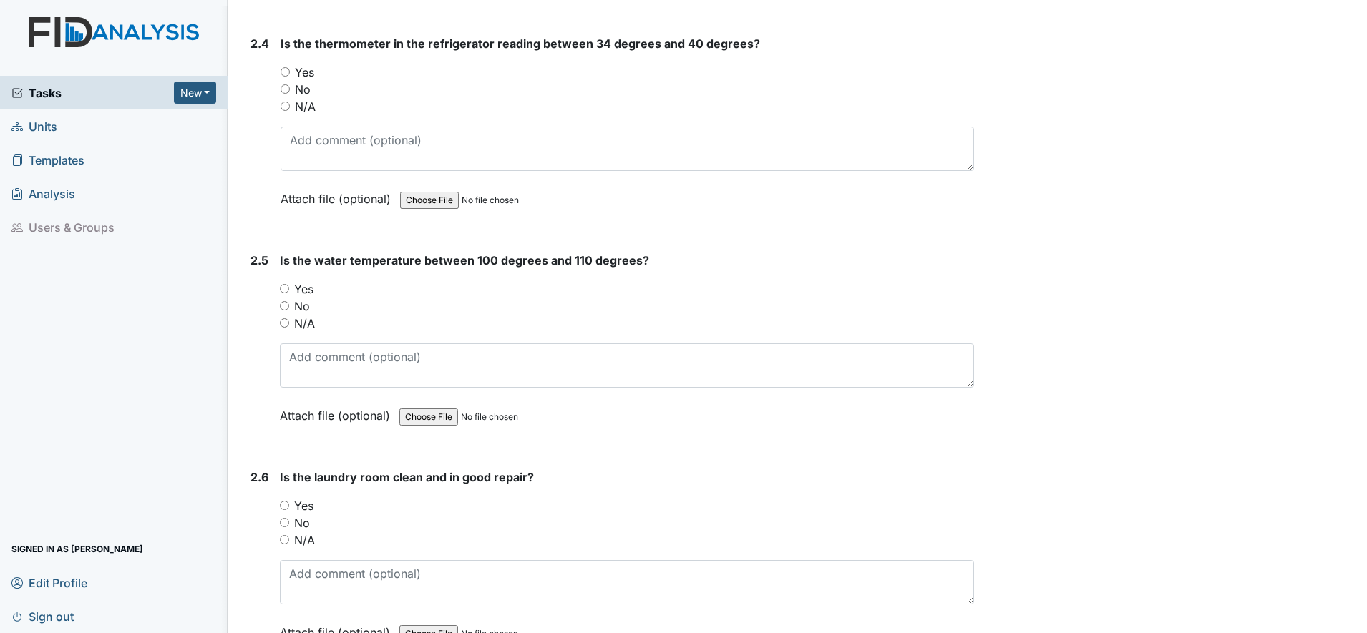
scroll to position [1972, 0]
click at [286, 67] on input "Yes" at bounding box center [285, 69] width 9 height 9
radio input "true"
click at [288, 288] on input "Yes" at bounding box center [284, 286] width 9 height 9
radio input "true"
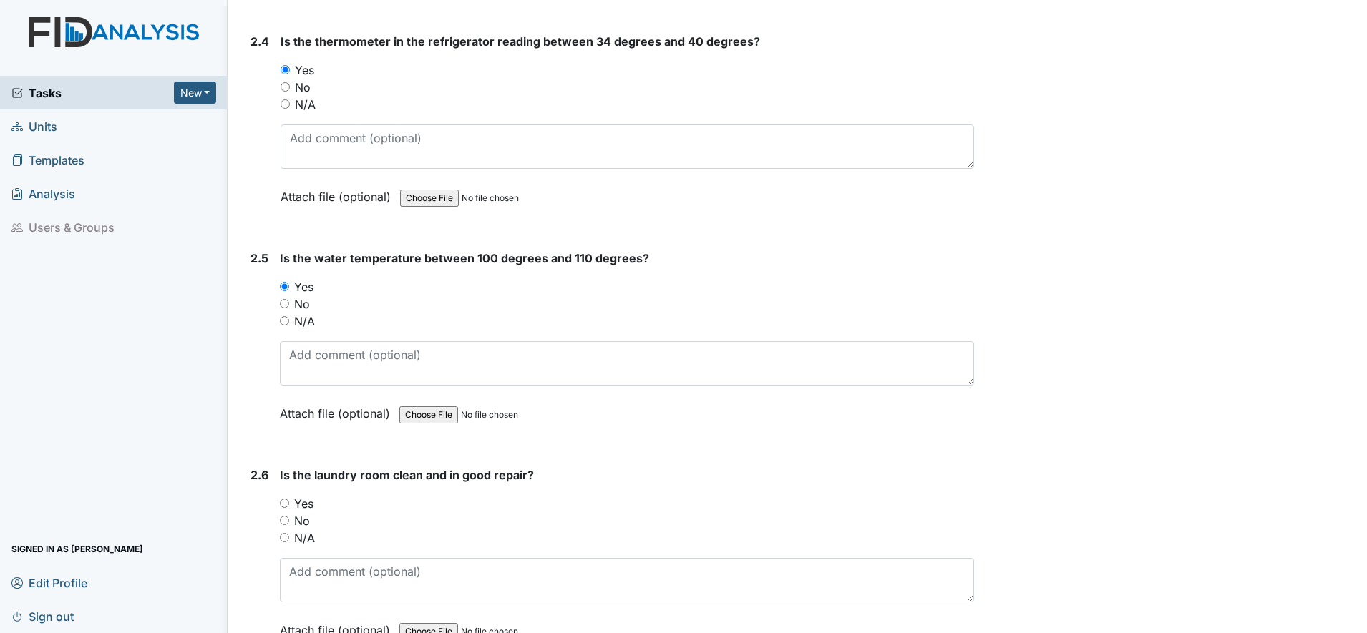
click at [288, 505] on input "Yes" at bounding box center [284, 503] width 9 height 9
radio input "true"
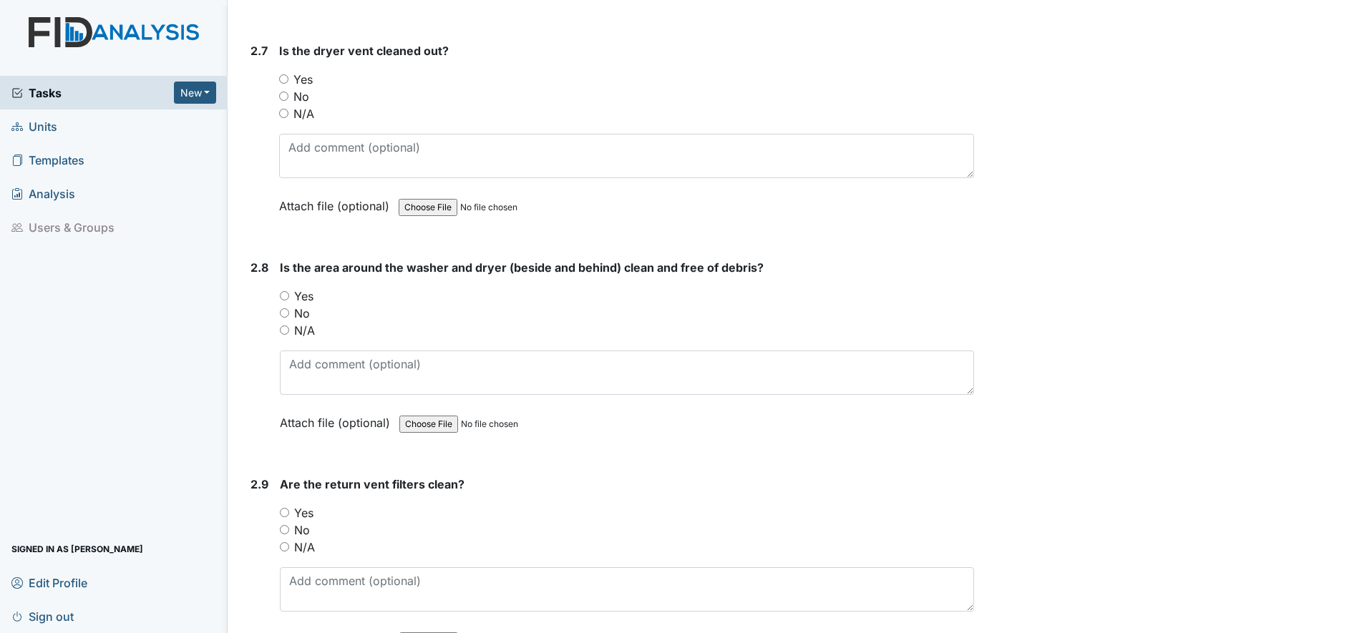
scroll to position [2617, 0]
click at [286, 77] on input "Yes" at bounding box center [283, 75] width 9 height 9
radio input "true"
click at [288, 297] on div "Yes" at bounding box center [627, 292] width 694 height 17
click at [284, 510] on input "Yes" at bounding box center [284, 509] width 9 height 9
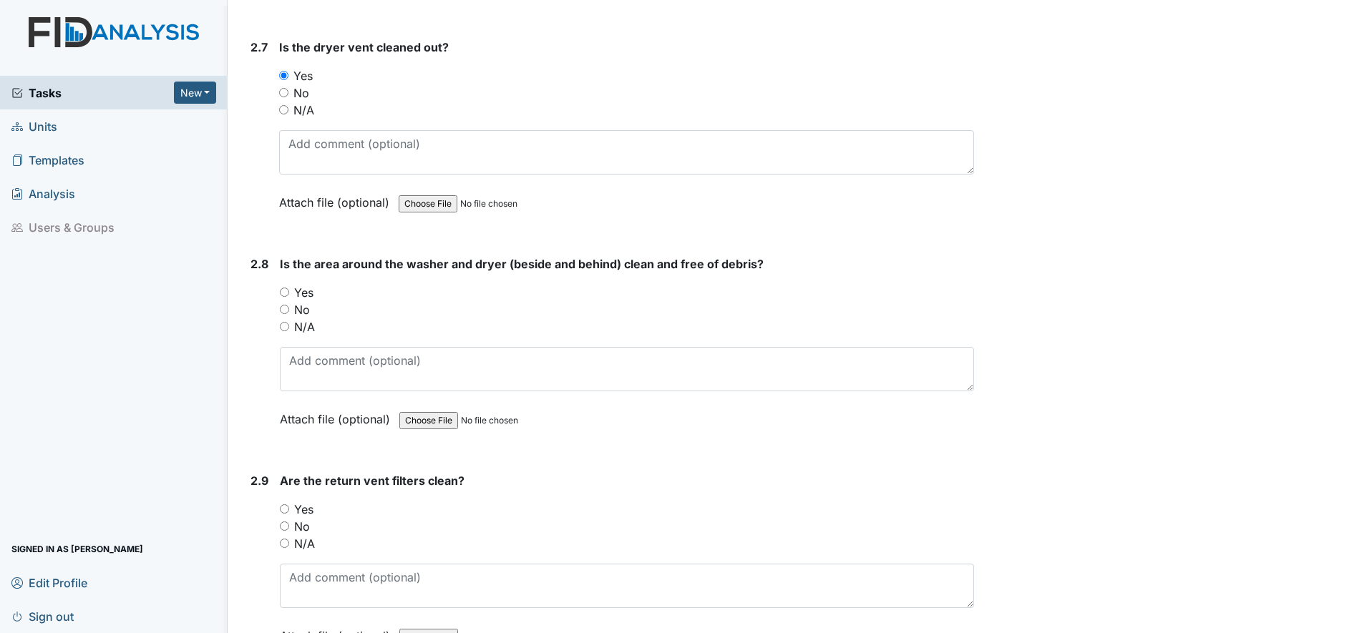
radio input "true"
click at [283, 291] on input "Yes" at bounding box center [284, 292] width 9 height 9
radio input "true"
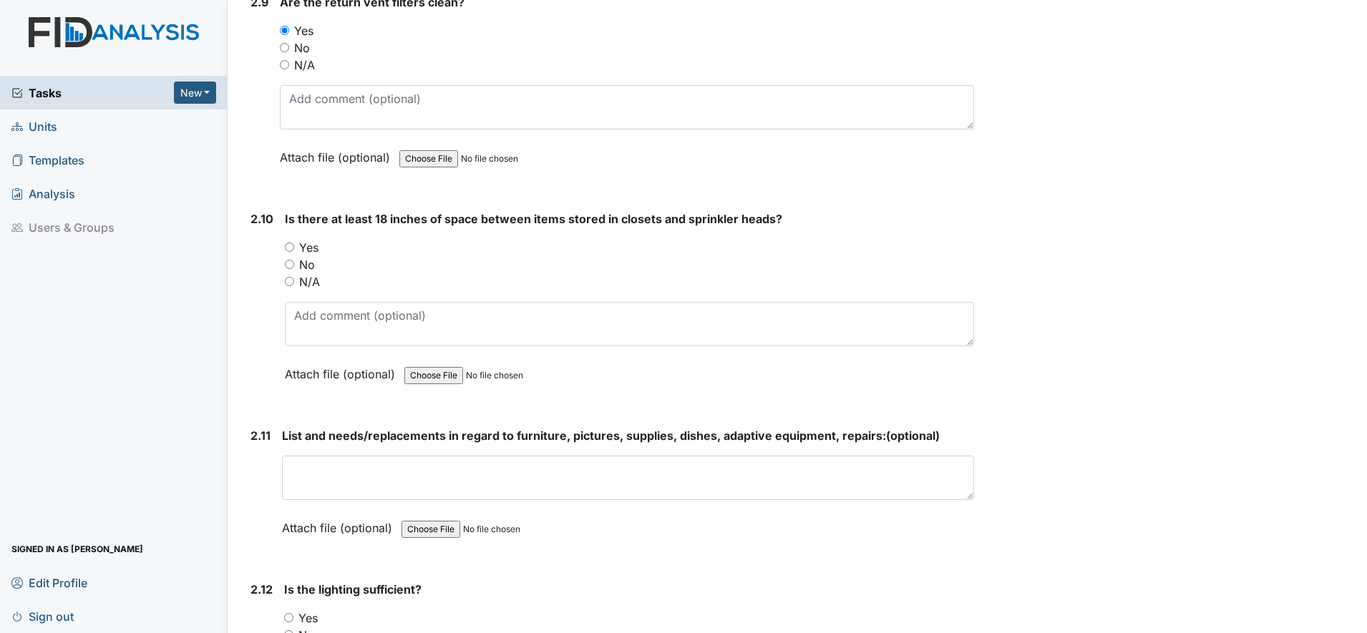
scroll to position [3105, 0]
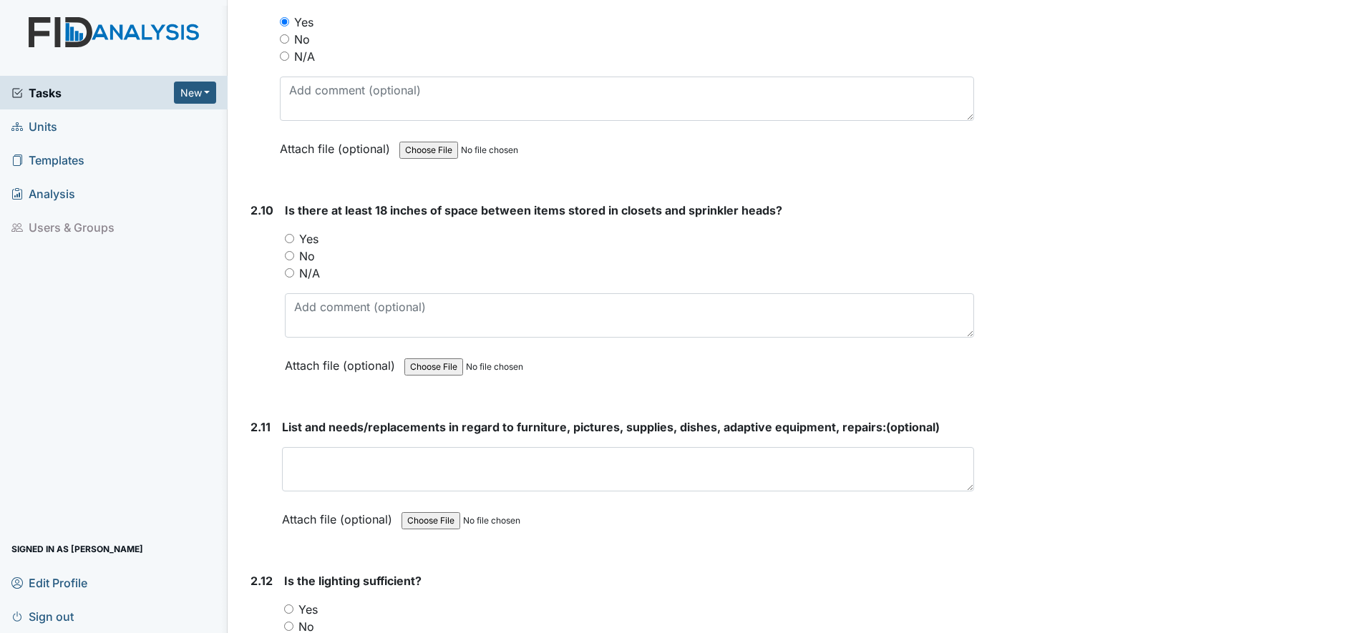
click at [288, 270] on input "N/A" at bounding box center [289, 272] width 9 height 9
radio input "true"
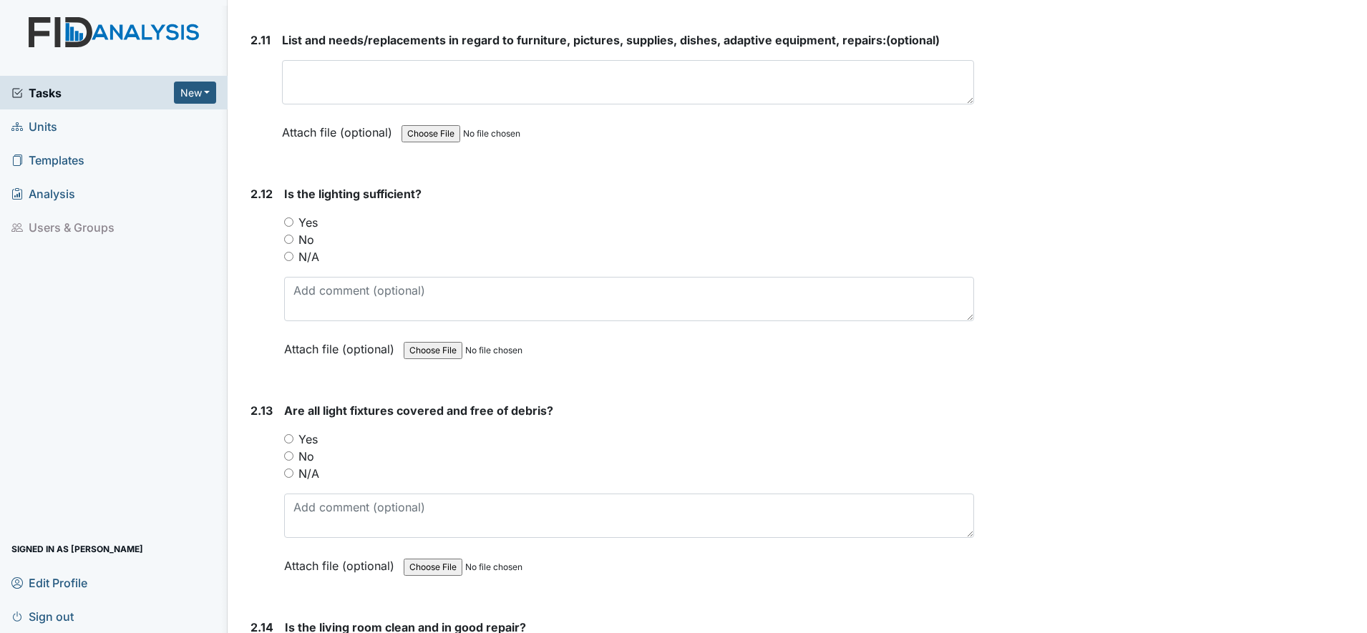
scroll to position [3500, 0]
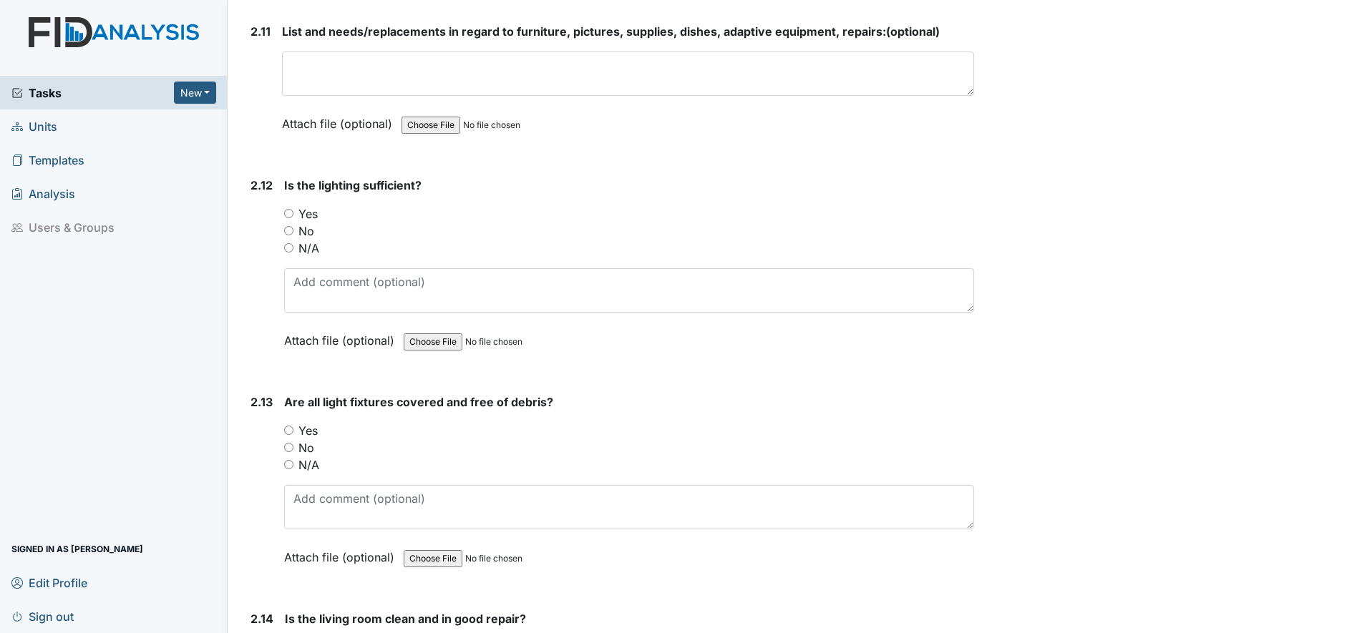
click at [291, 213] on input "Yes" at bounding box center [288, 213] width 9 height 9
radio input "true"
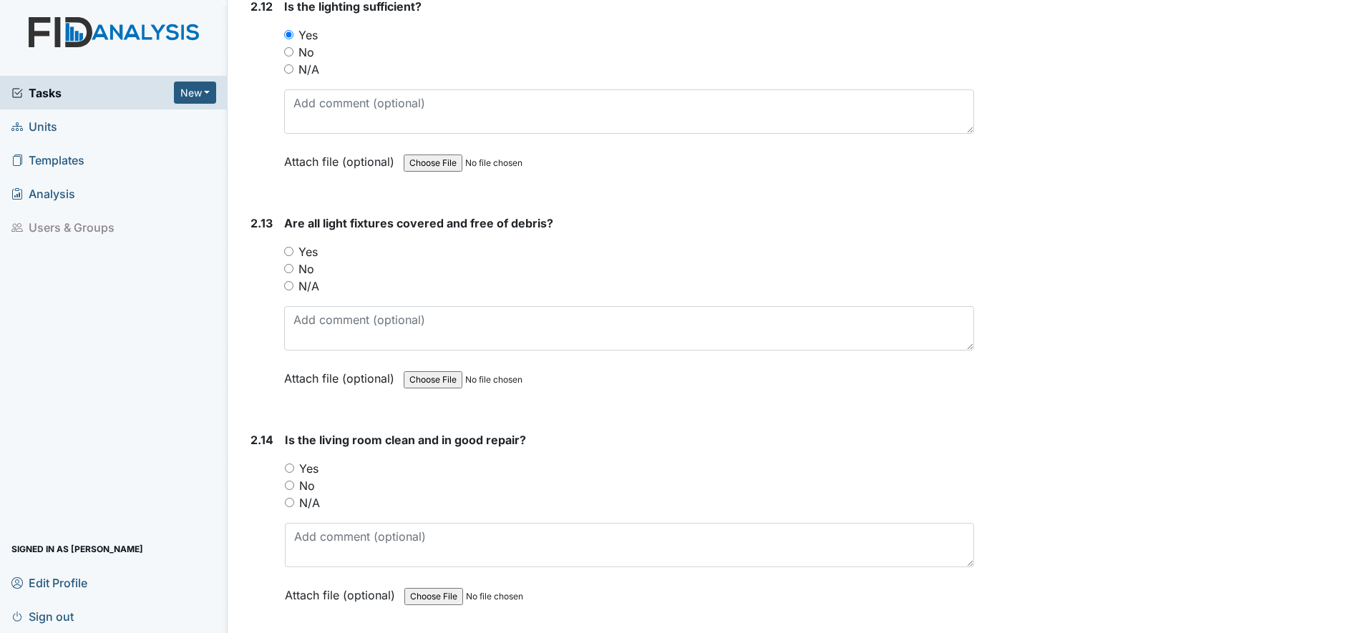
scroll to position [3769, 0]
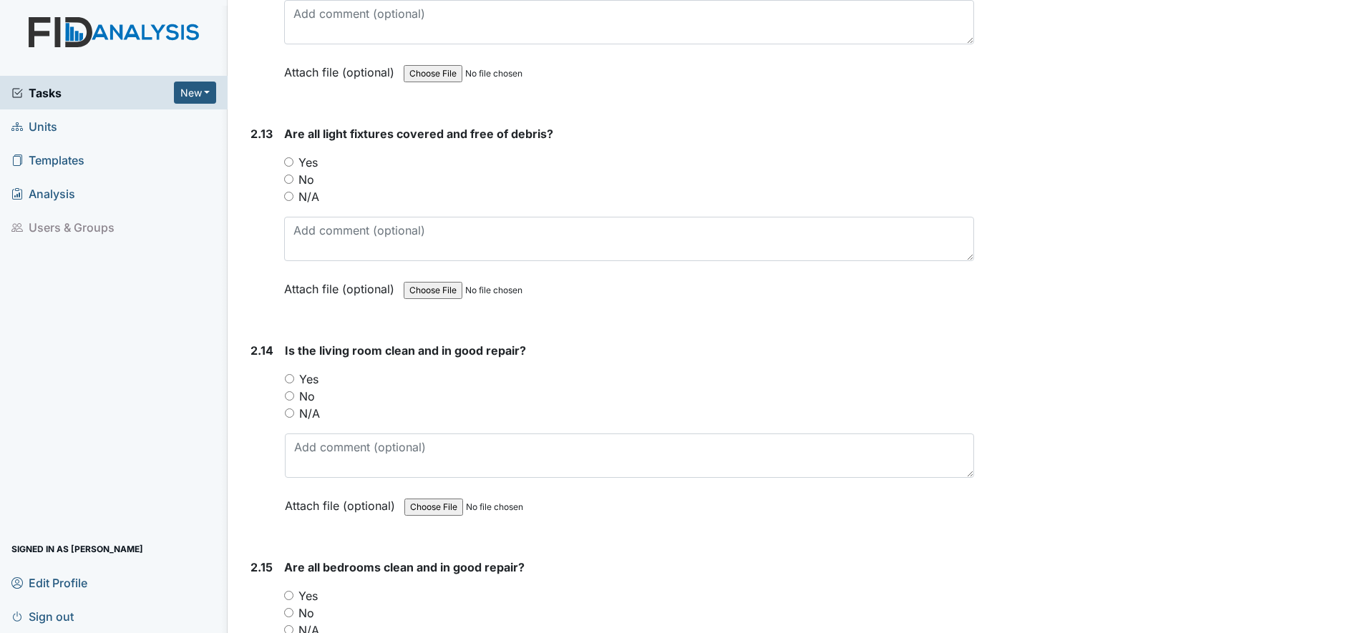
click at [288, 163] on input "Yes" at bounding box center [288, 161] width 9 height 9
radio input "true"
click at [288, 377] on input "Yes" at bounding box center [289, 378] width 9 height 9
radio input "true"
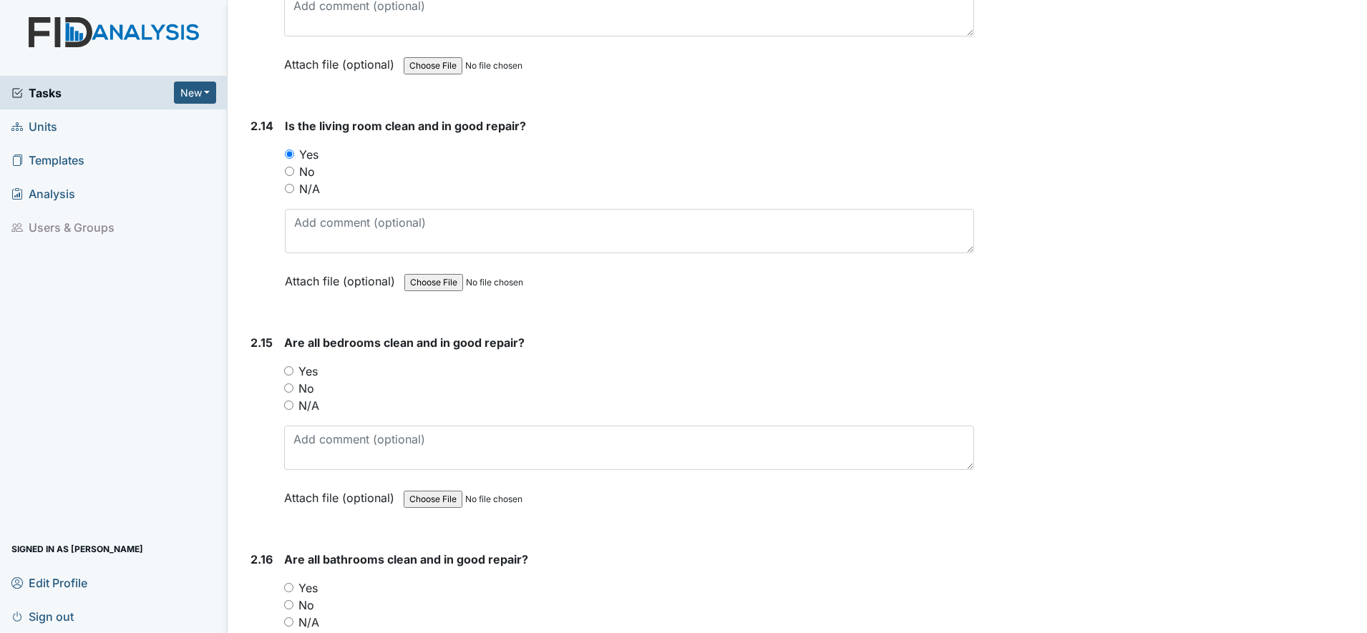
scroll to position [4037, 0]
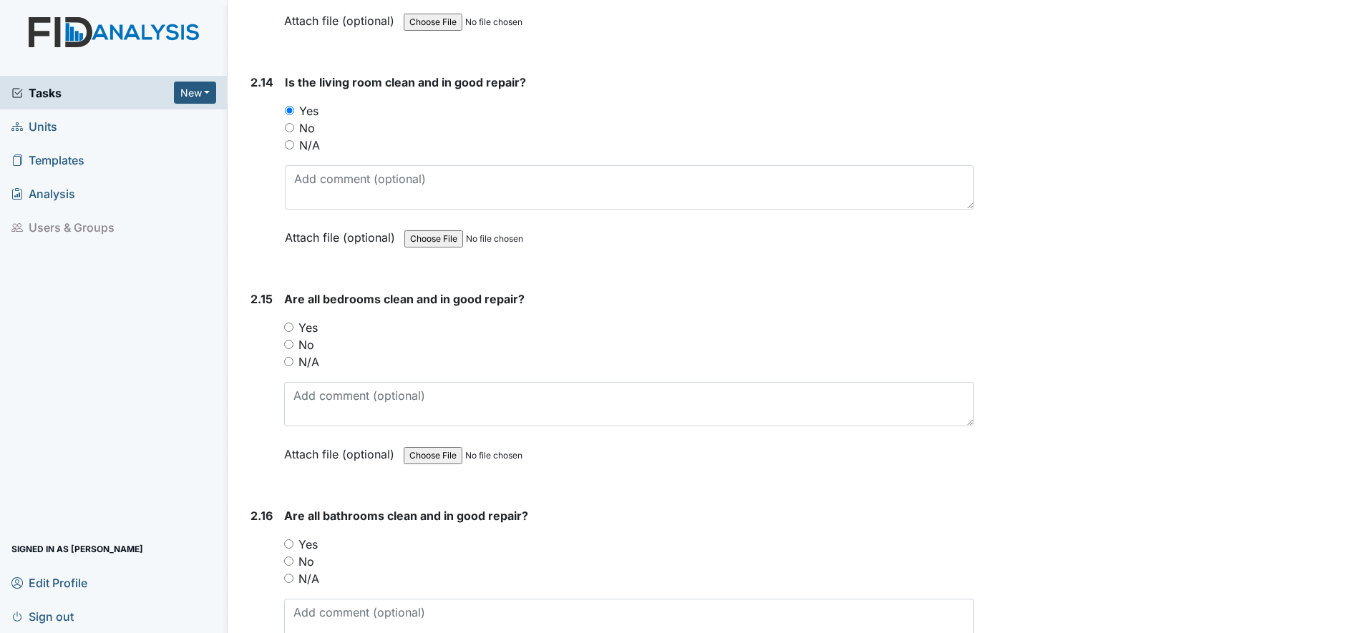
click at [288, 329] on input "Yes" at bounding box center [288, 327] width 9 height 9
radio input "true"
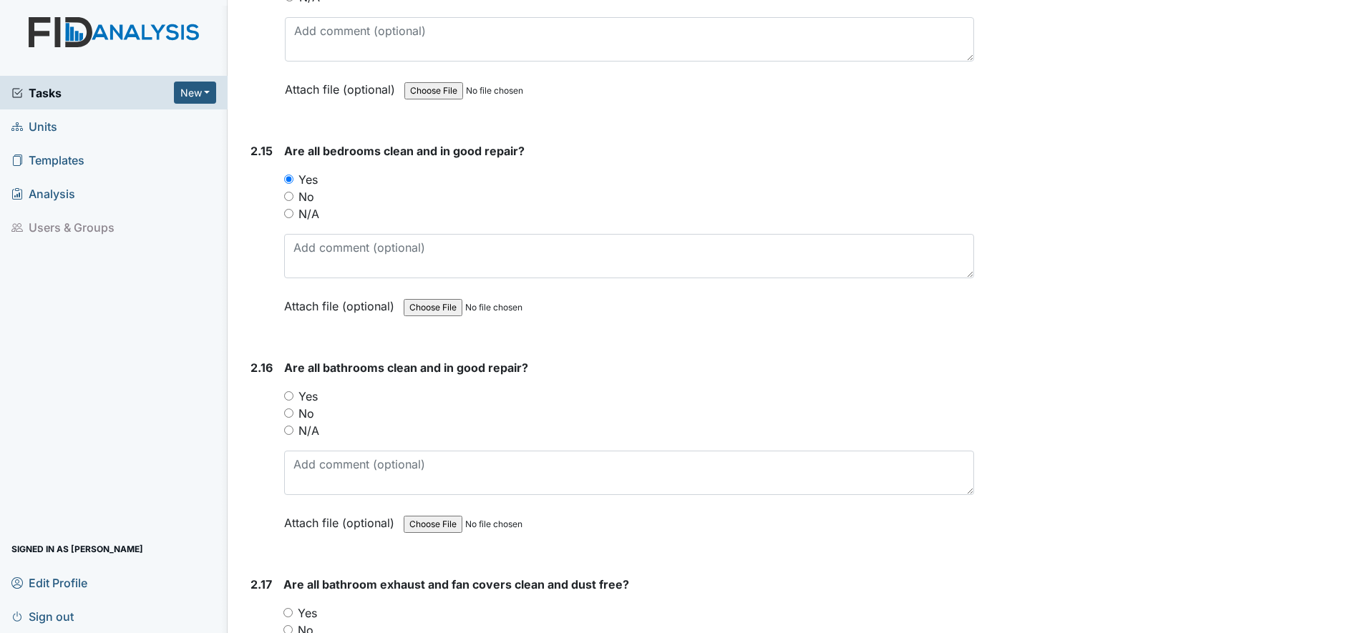
scroll to position [4216, 0]
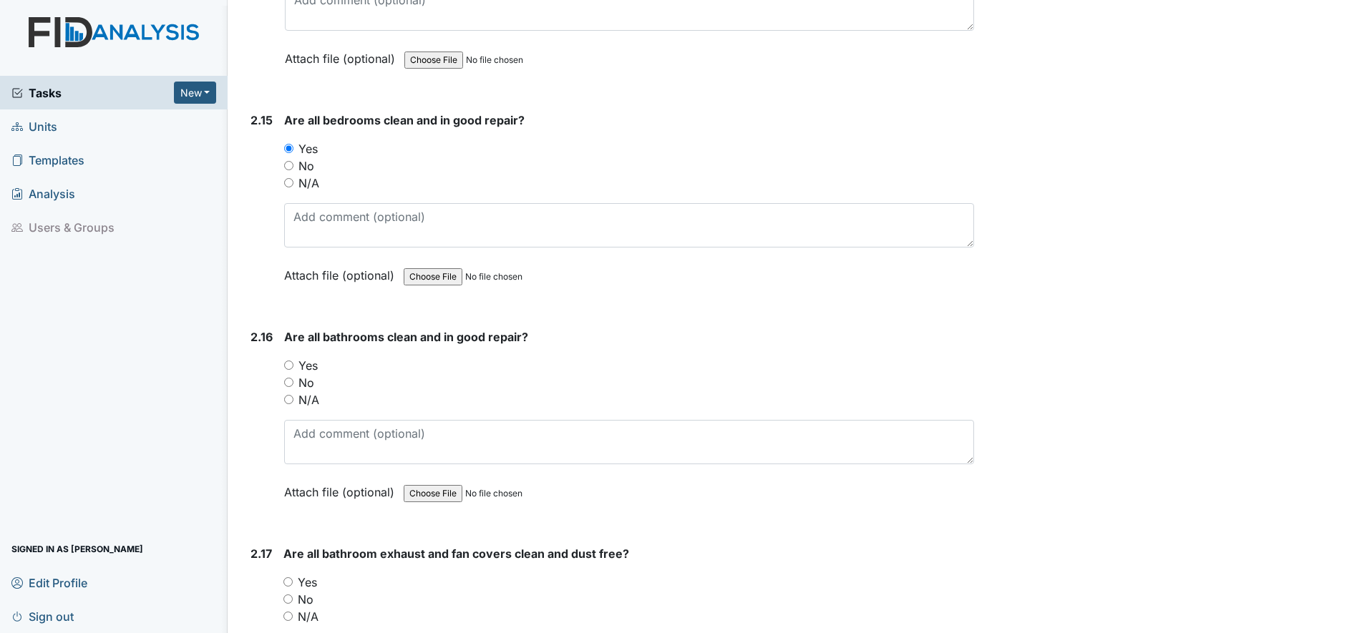
click at [291, 364] on input "Yes" at bounding box center [288, 365] width 9 height 9
radio input "true"
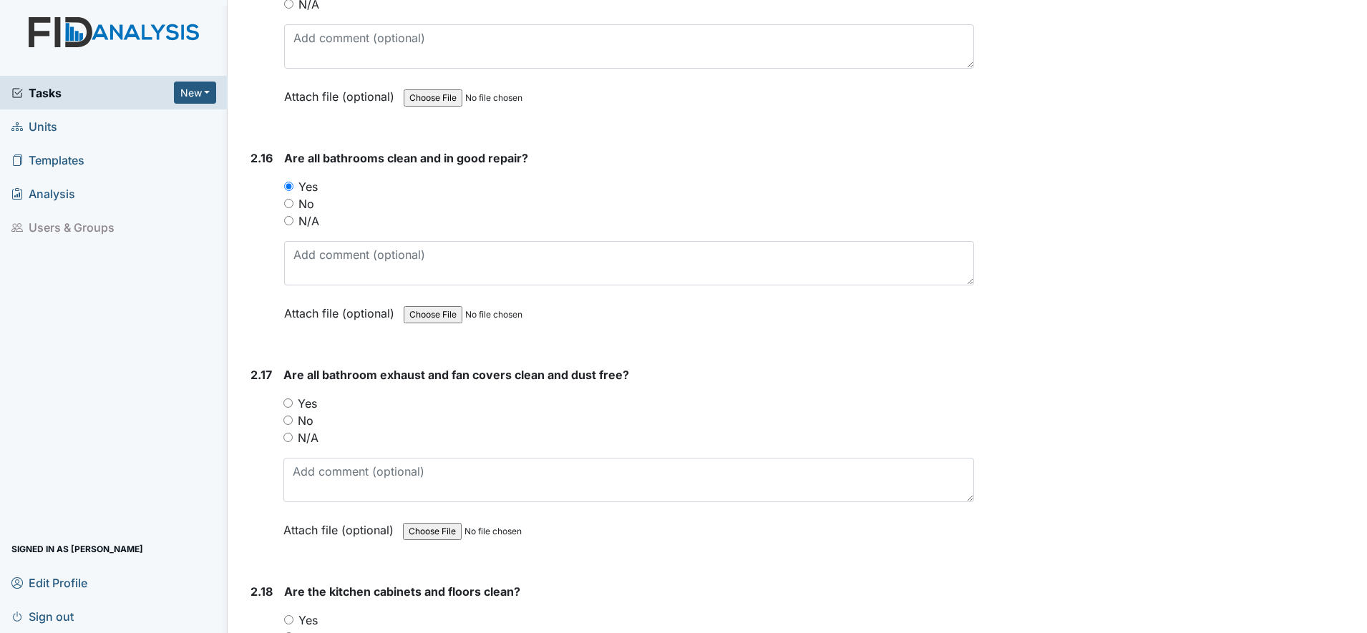
scroll to position [4485, 0]
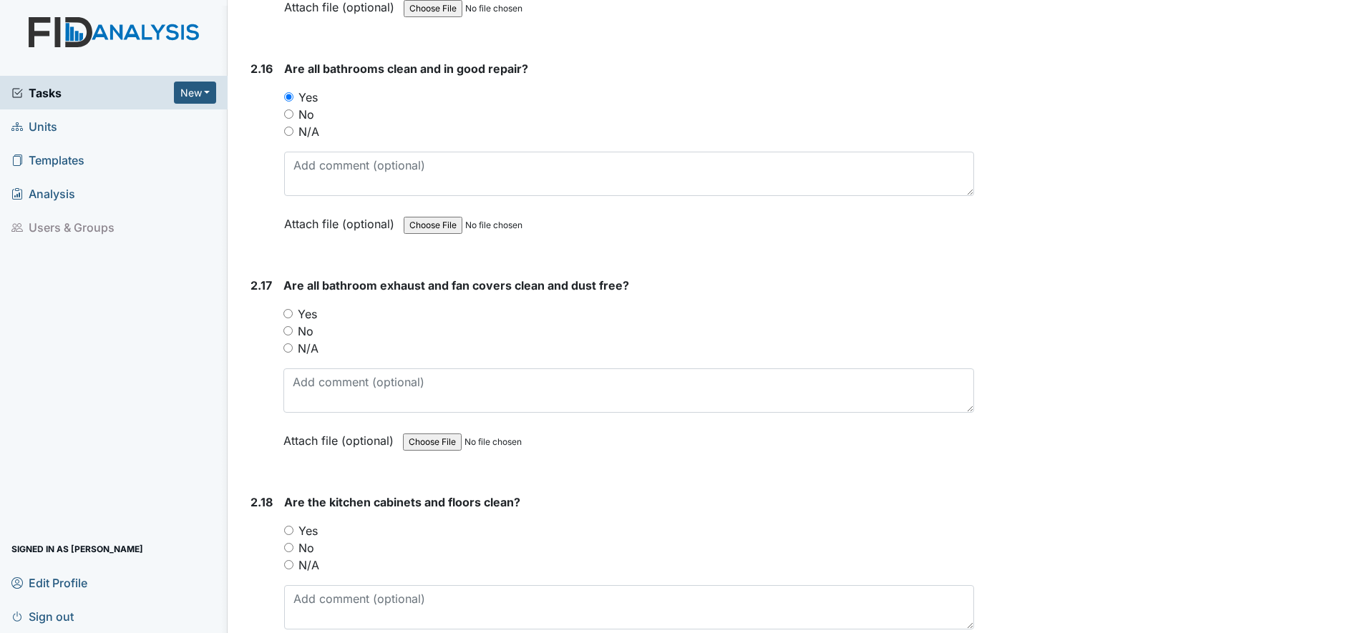
click at [288, 316] on input "Yes" at bounding box center [287, 313] width 9 height 9
radio input "true"
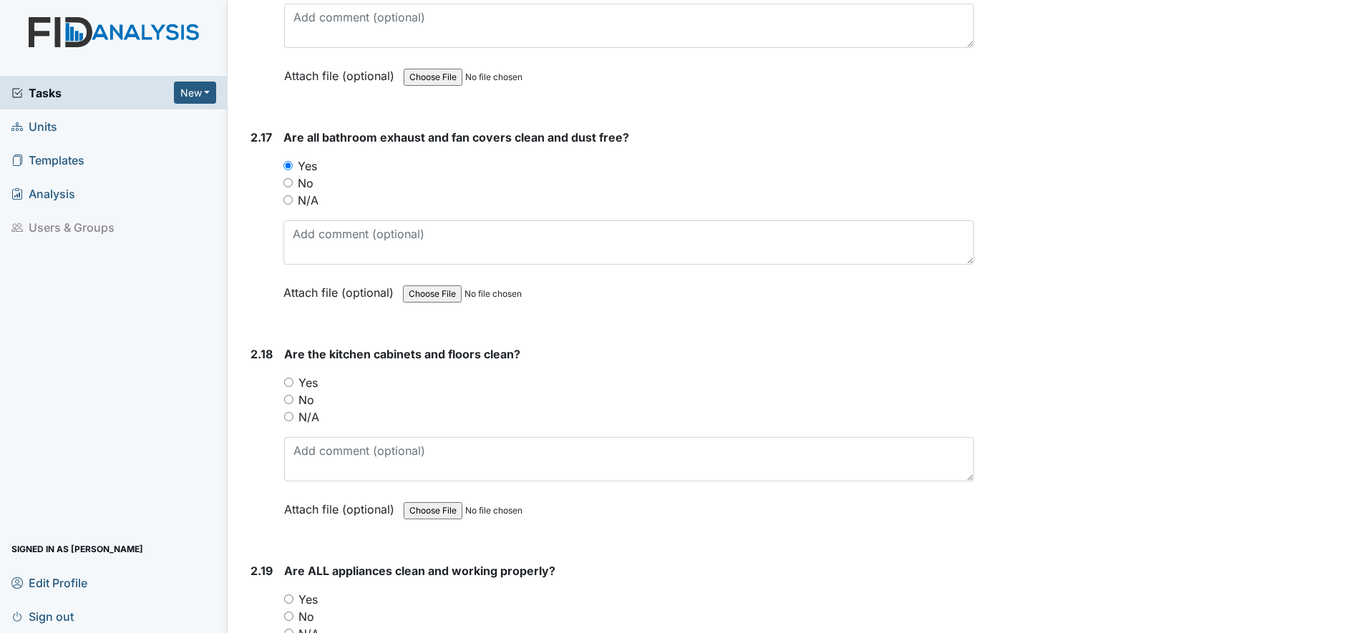
scroll to position [4663, 0]
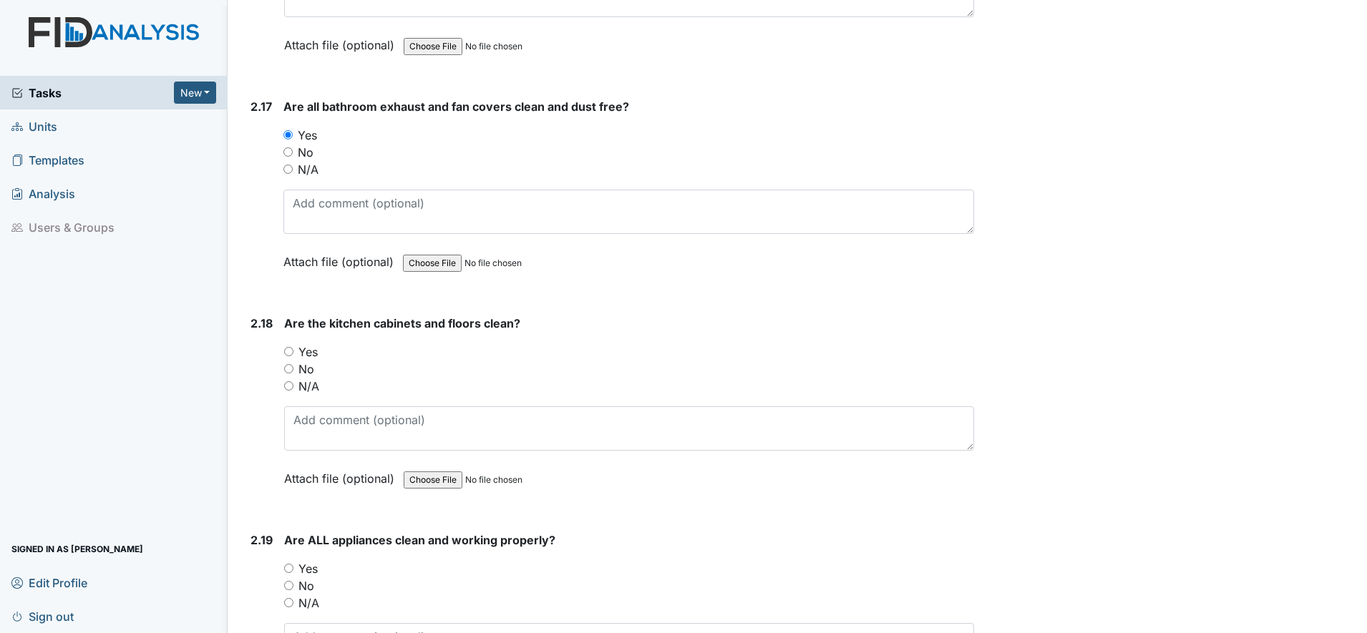
click at [293, 354] on input "Yes" at bounding box center [288, 351] width 9 height 9
radio input "true"
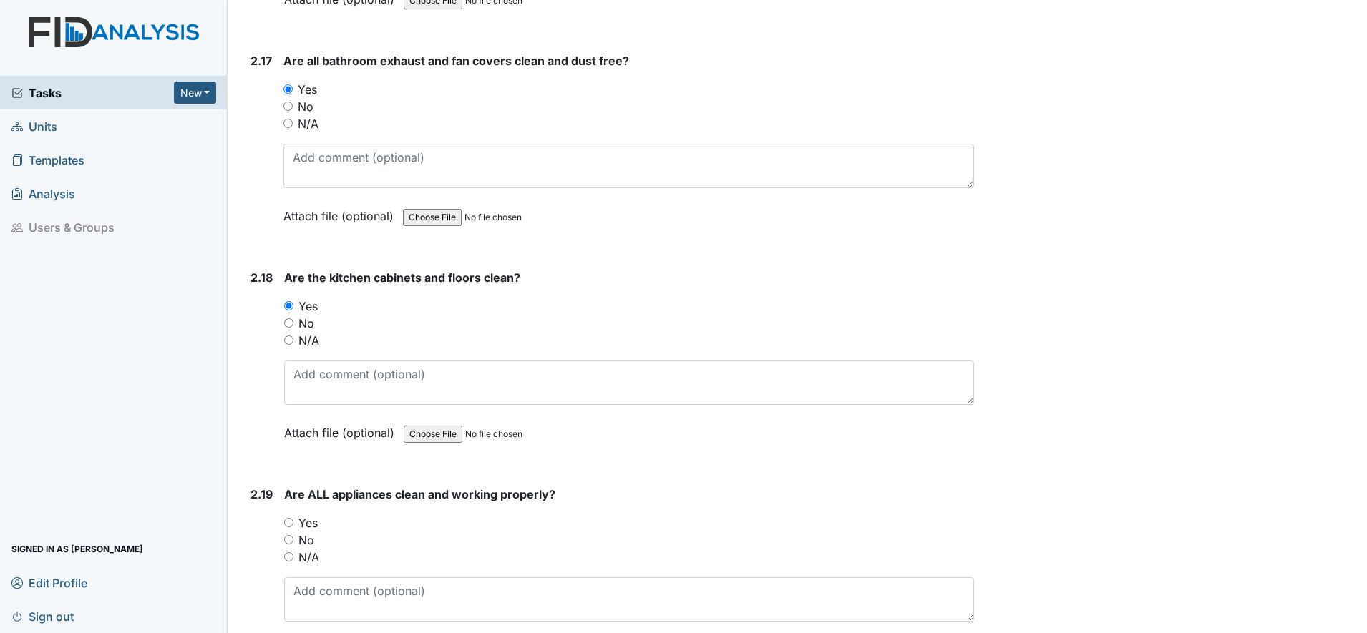
scroll to position [4842, 0]
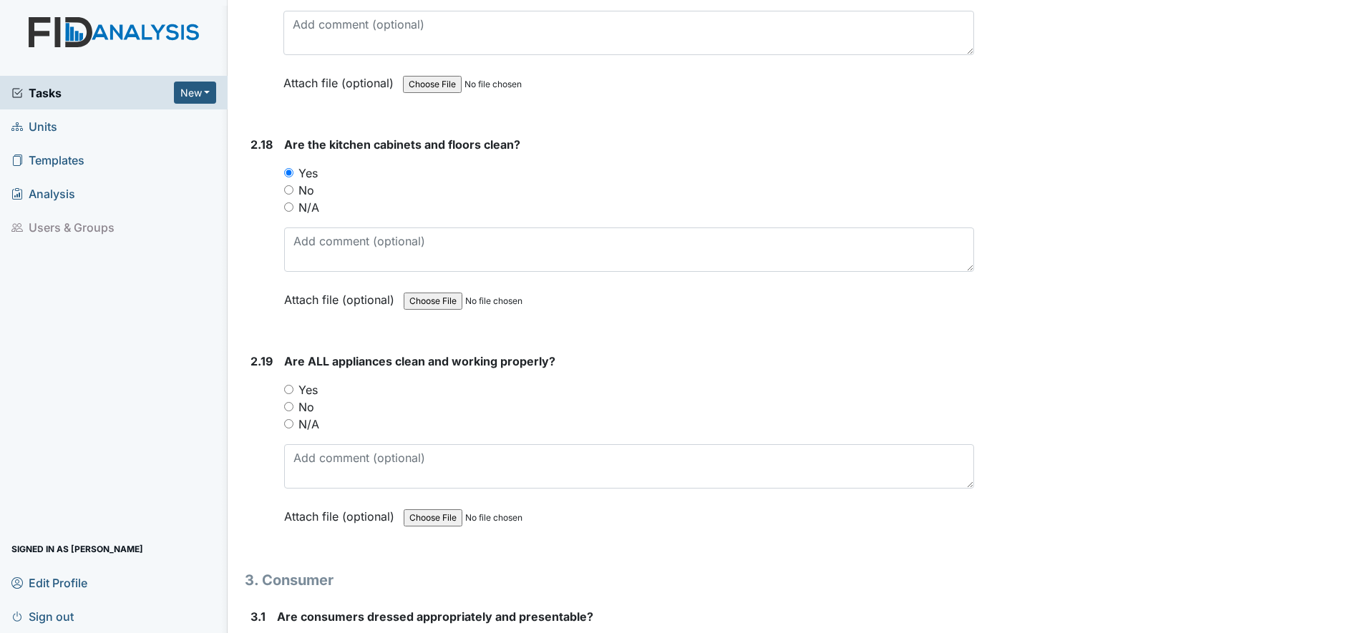
click at [291, 391] on input "Yes" at bounding box center [288, 389] width 9 height 9
radio input "true"
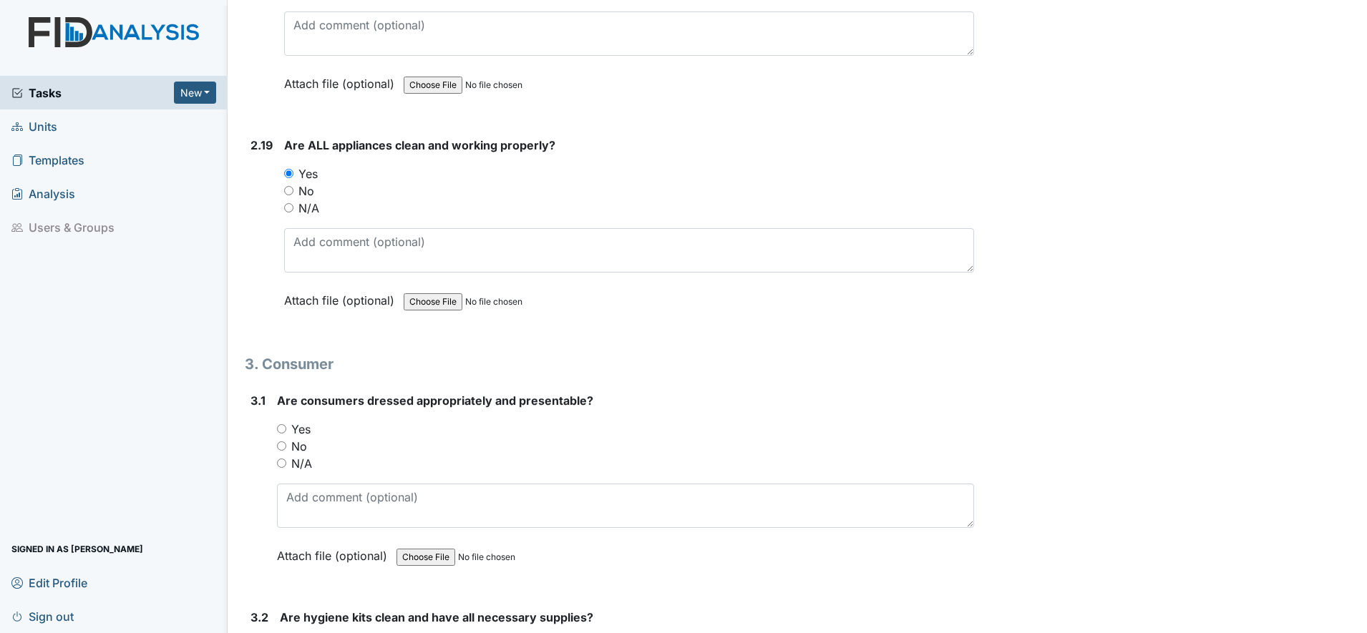
scroll to position [5111, 0]
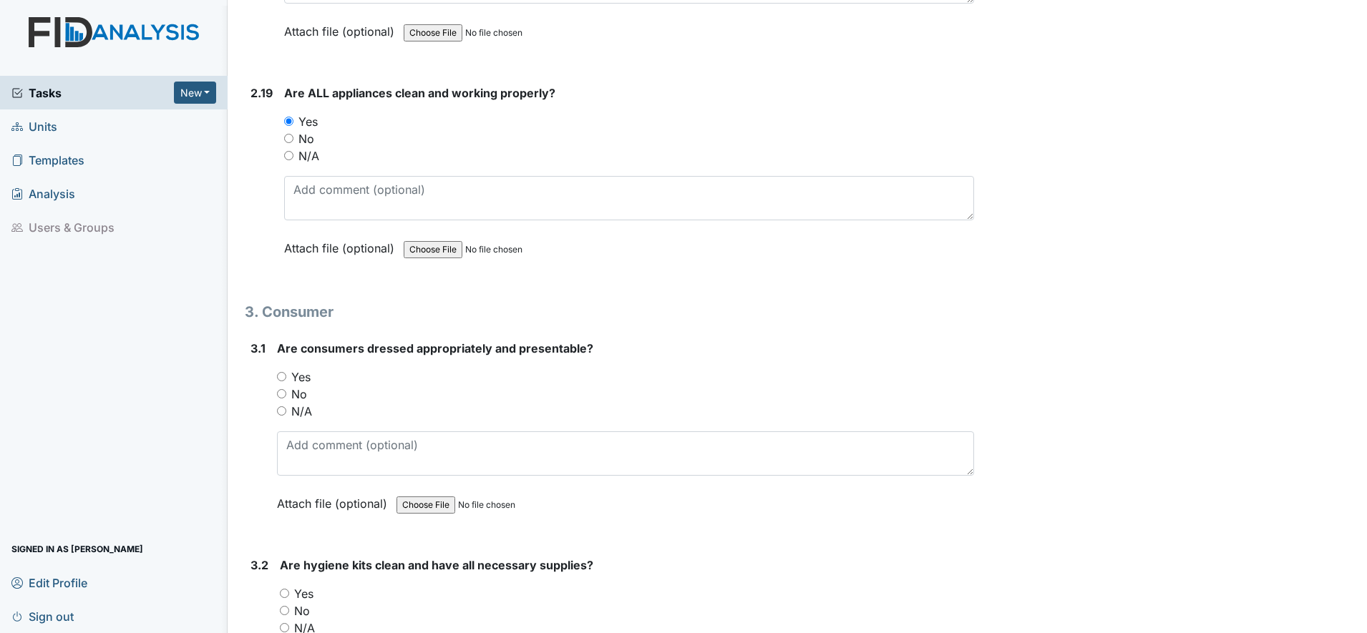
click at [286, 373] on input "Yes" at bounding box center [281, 376] width 9 height 9
radio input "true"
click at [282, 414] on input "N/A" at bounding box center [281, 411] width 9 height 9
radio input "true"
click at [286, 380] on input "Yes" at bounding box center [281, 376] width 9 height 9
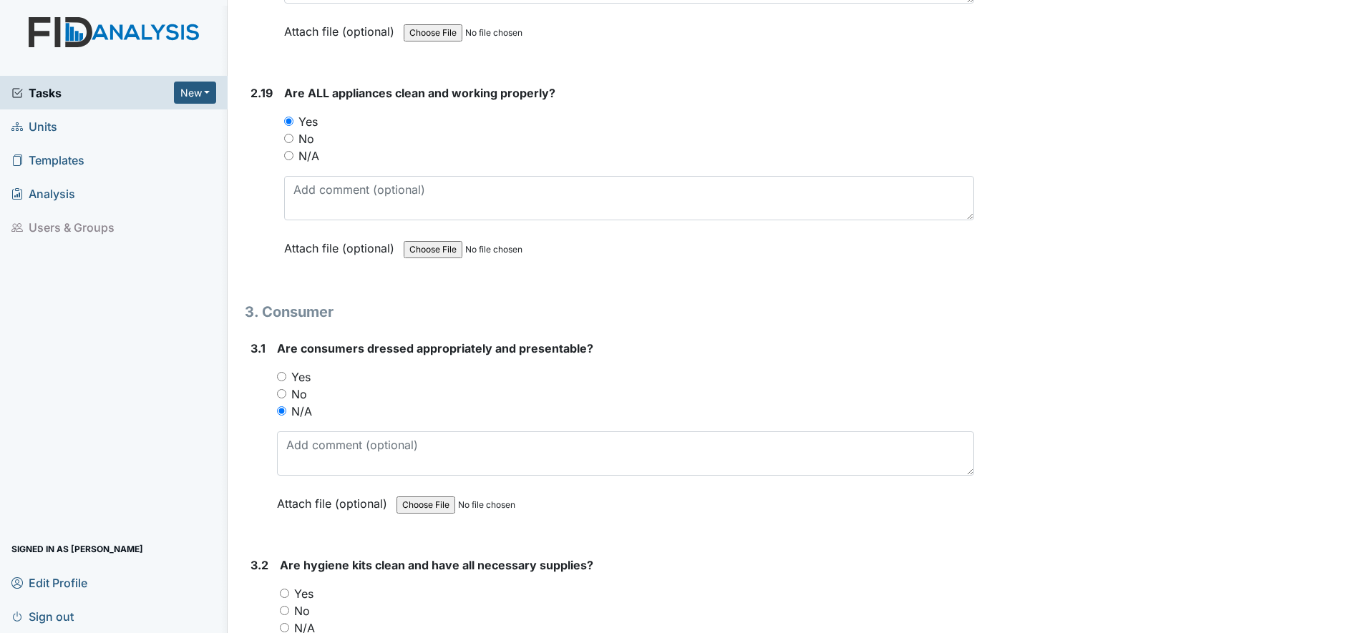
radio input "true"
click at [285, 396] on input "No" at bounding box center [281, 393] width 9 height 9
radio input "true"
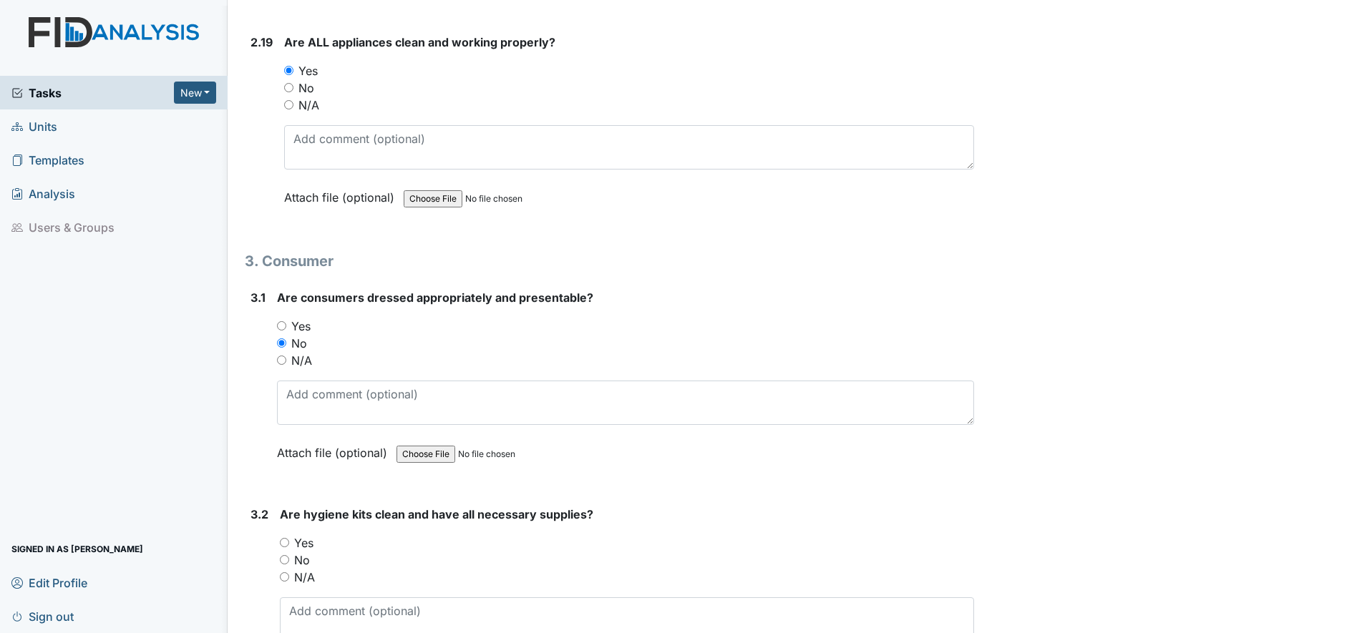
scroll to position [5200, 0]
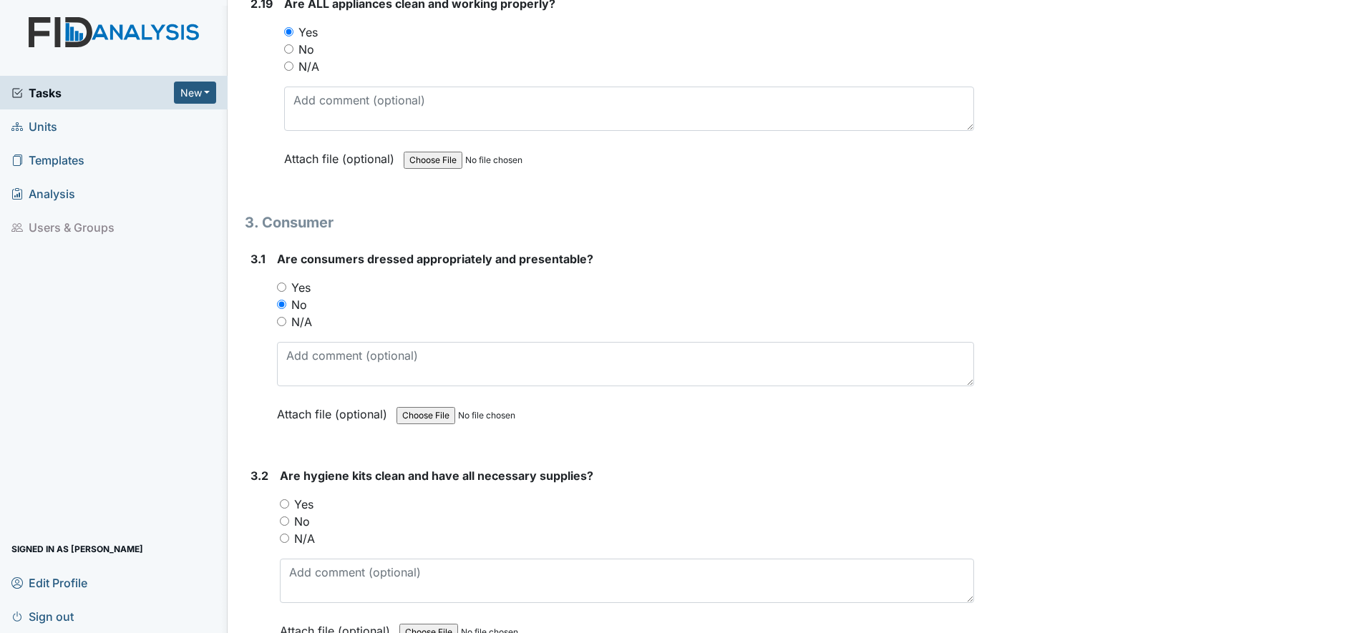
click at [288, 505] on input "Yes" at bounding box center [284, 504] width 9 height 9
radio input "true"
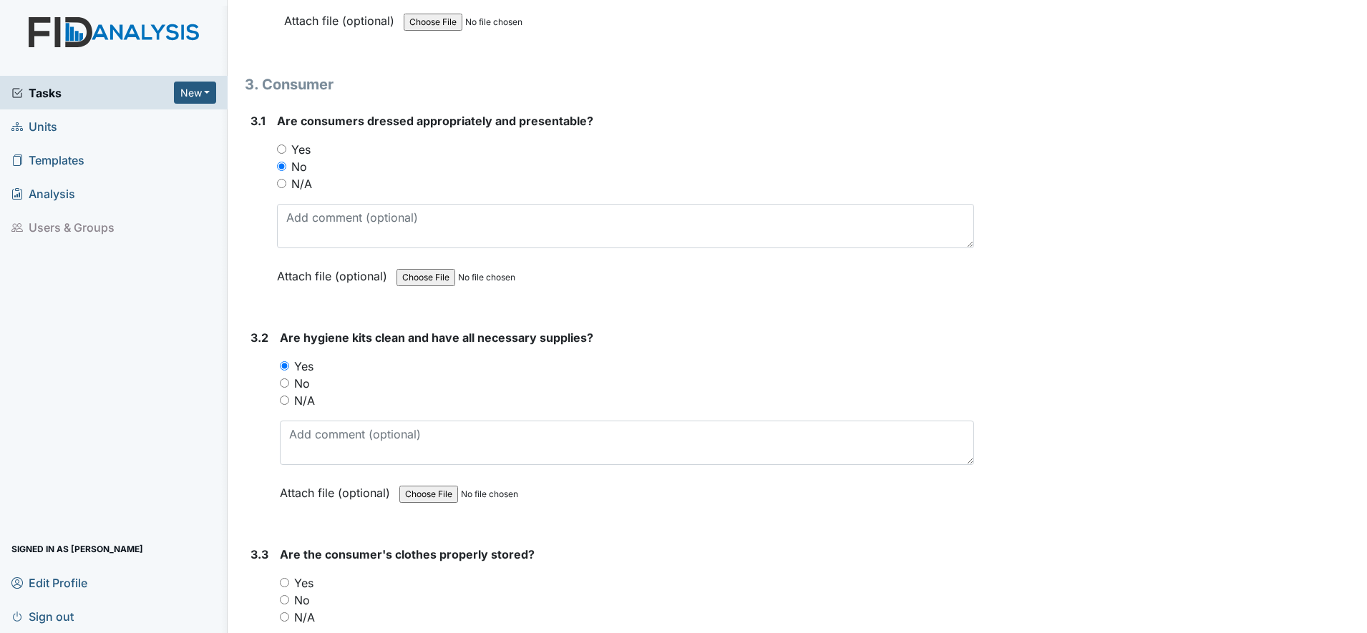
scroll to position [5379, 0]
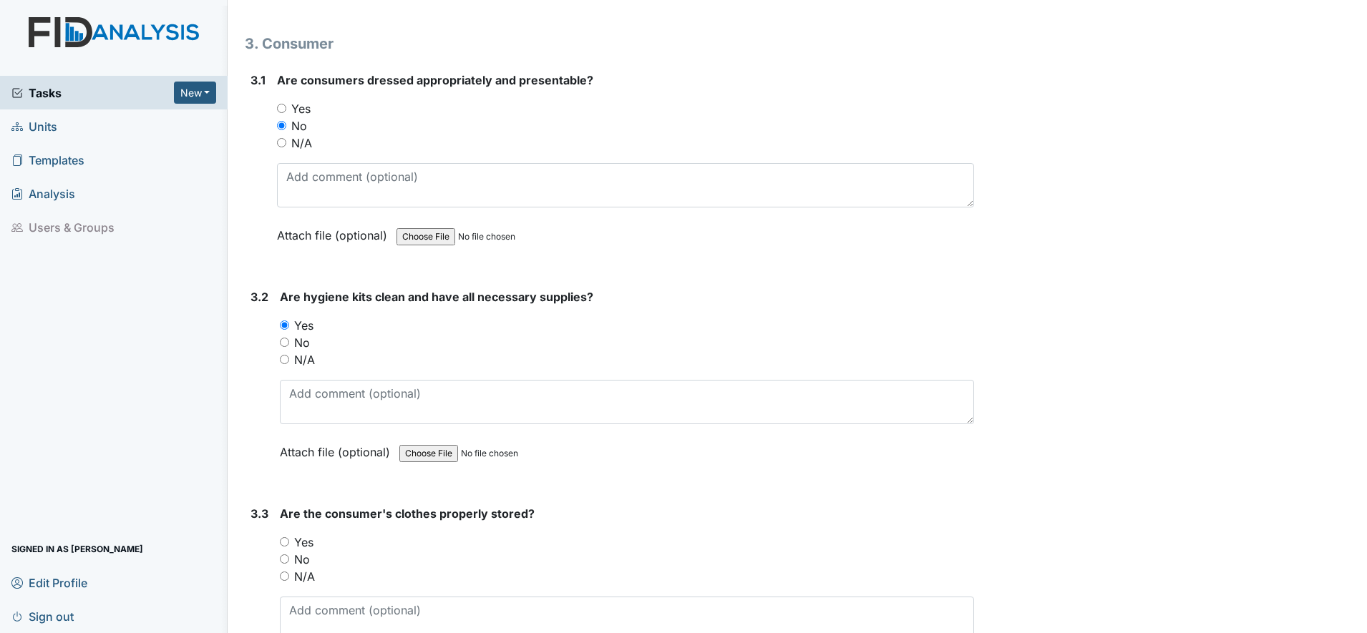
click at [285, 544] on input "Yes" at bounding box center [284, 541] width 9 height 9
radio input "true"
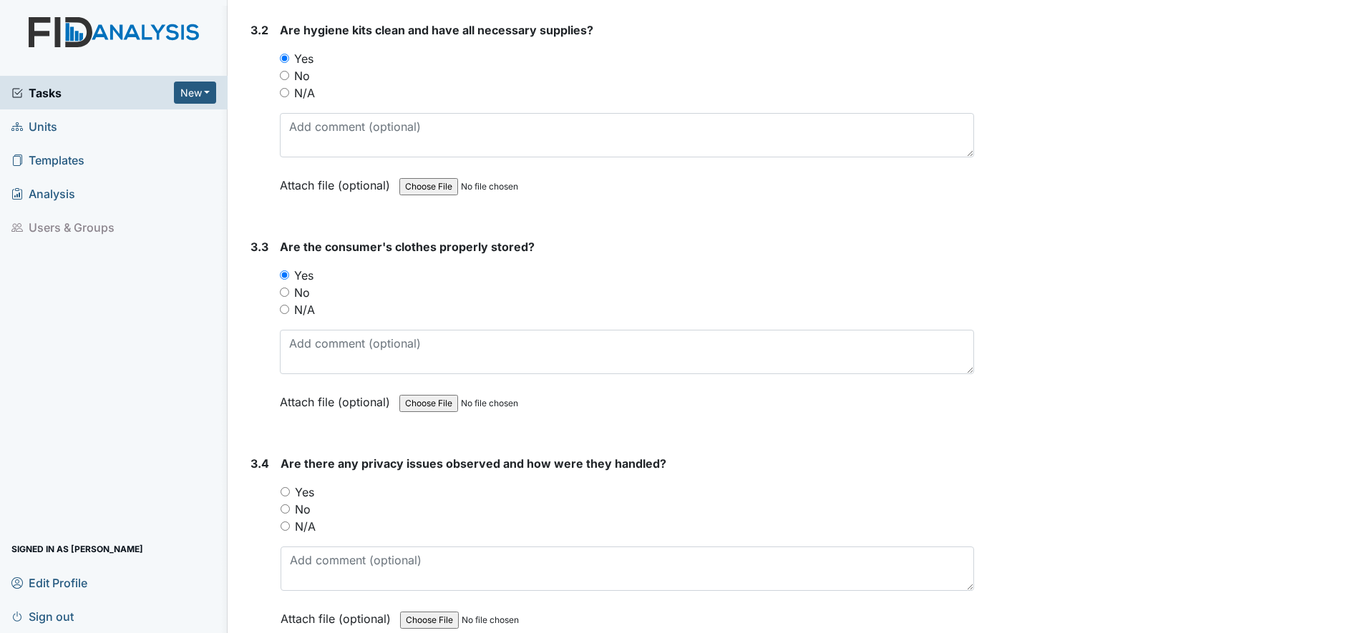
scroll to position [5648, 0]
click at [287, 492] on input "Yes" at bounding box center [285, 490] width 9 height 9
radio input "true"
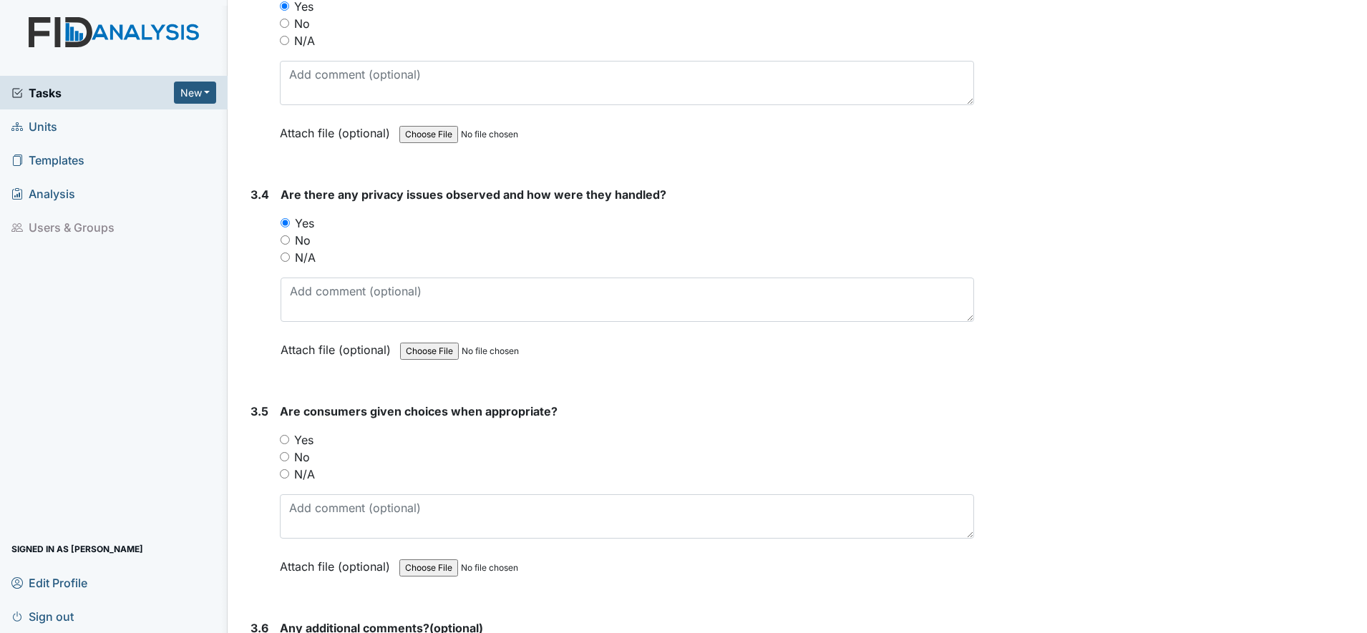
scroll to position [5916, 0]
click at [289, 442] on input "Yes" at bounding box center [284, 438] width 9 height 9
radio input "true"
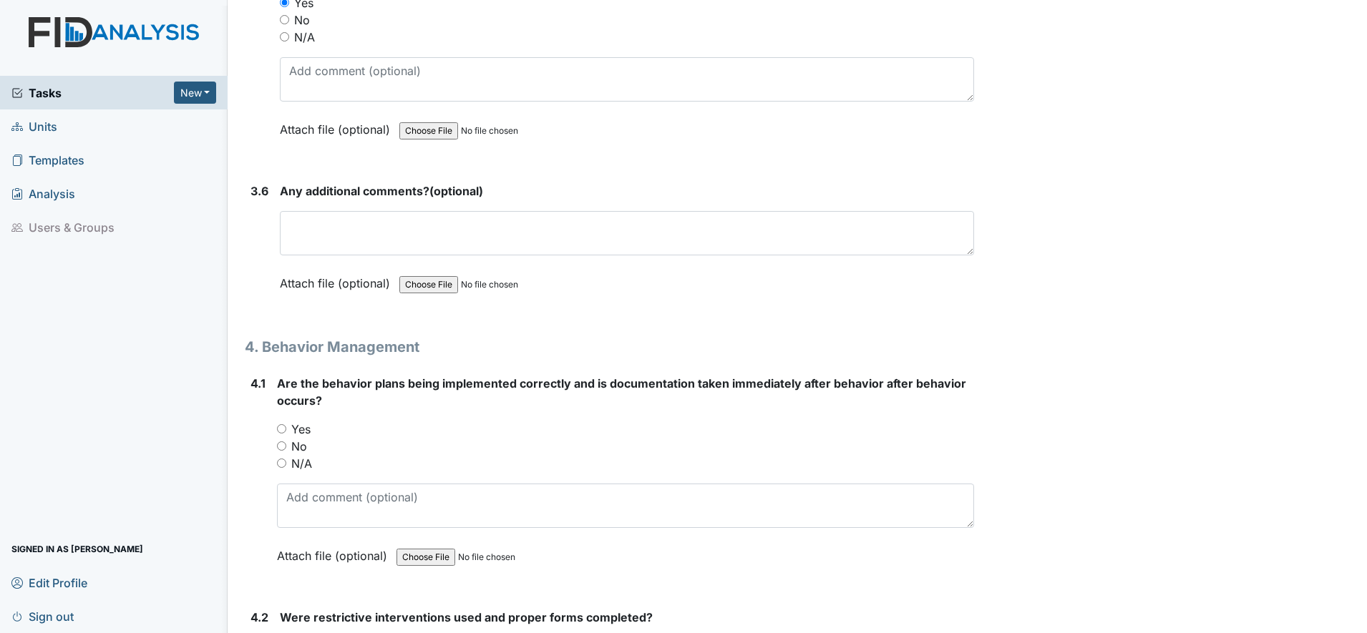
scroll to position [6363, 0]
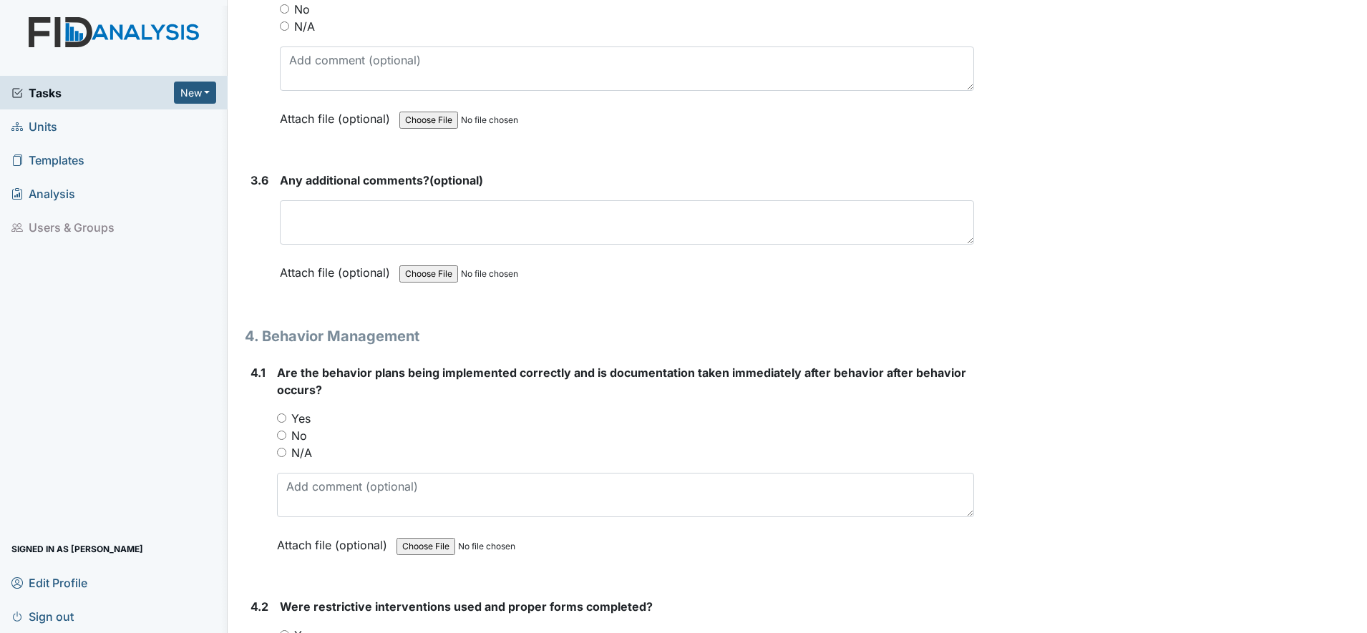
click at [279, 417] on input "Yes" at bounding box center [281, 418] width 9 height 9
radio input "true"
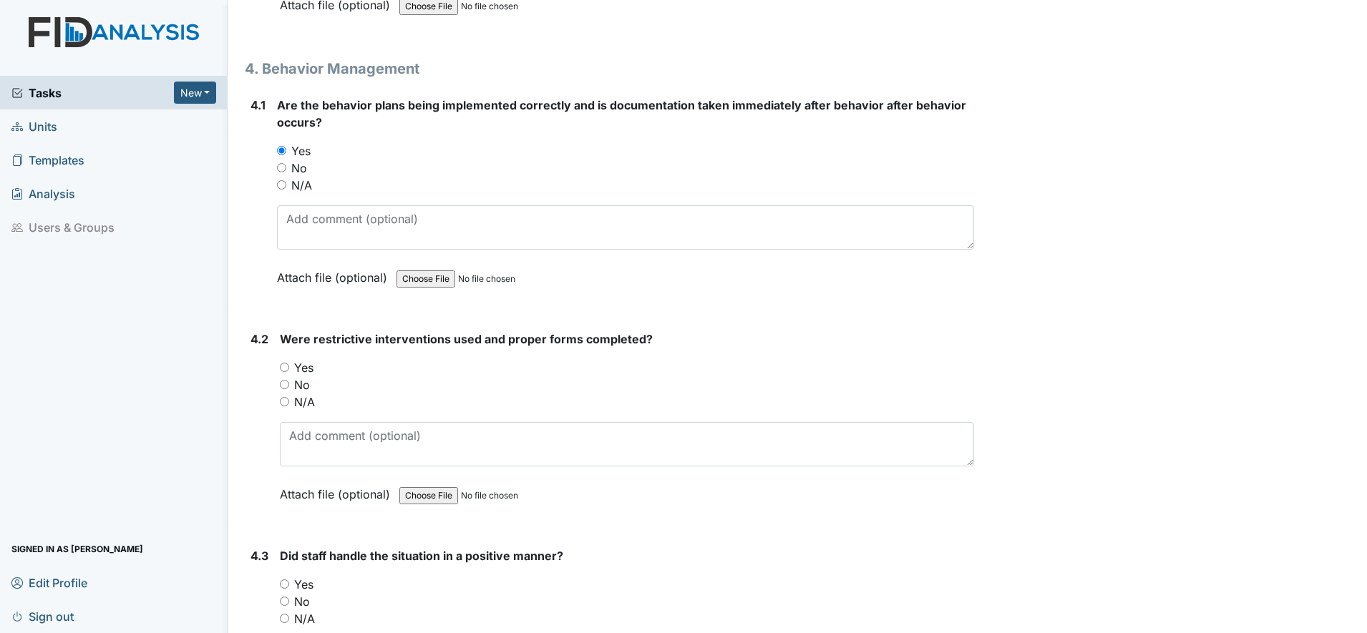
scroll to position [6632, 0]
click at [288, 403] on input "N/A" at bounding box center [284, 400] width 9 height 9
radio input "true"
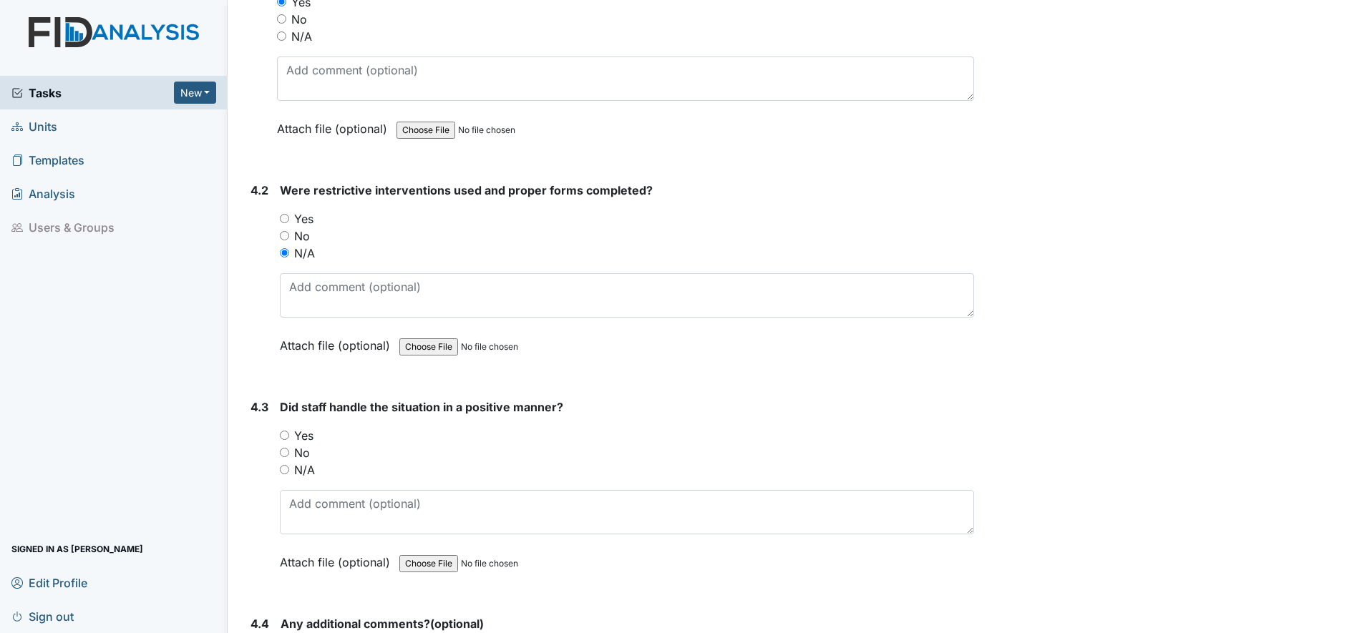
scroll to position [6810, 0]
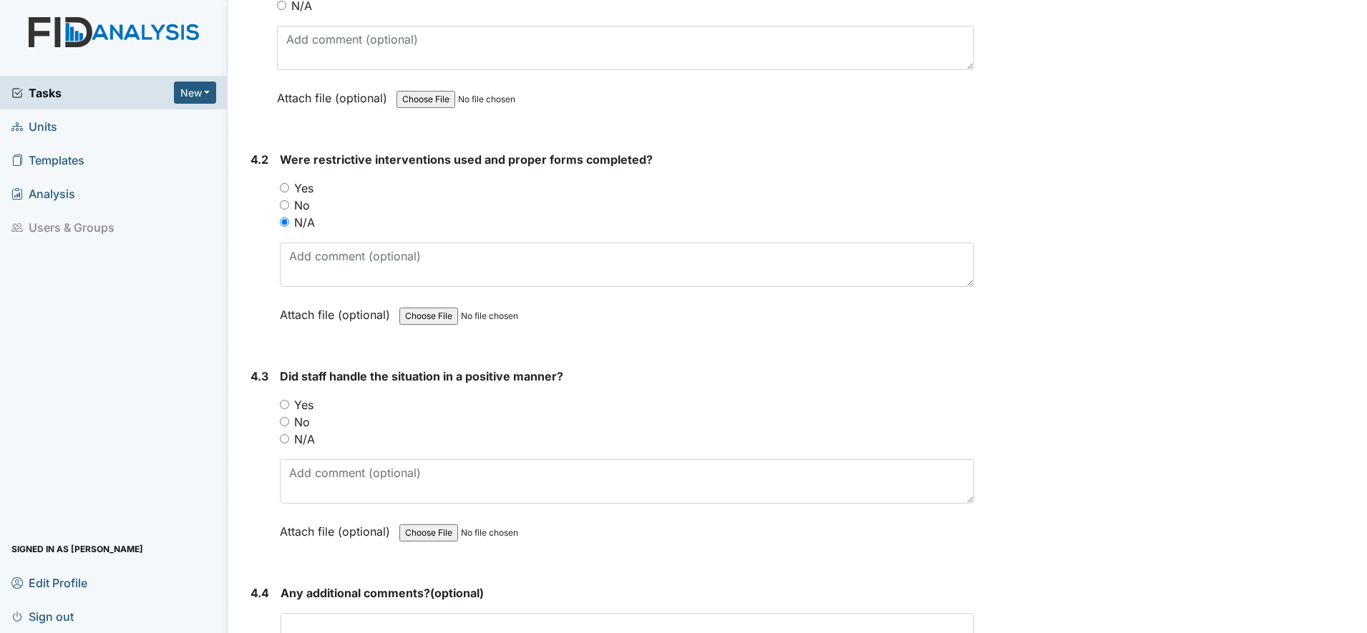
click at [285, 409] on div "Yes" at bounding box center [627, 404] width 694 height 17
click at [286, 439] on input "N/A" at bounding box center [284, 438] width 9 height 9
radio input "true"
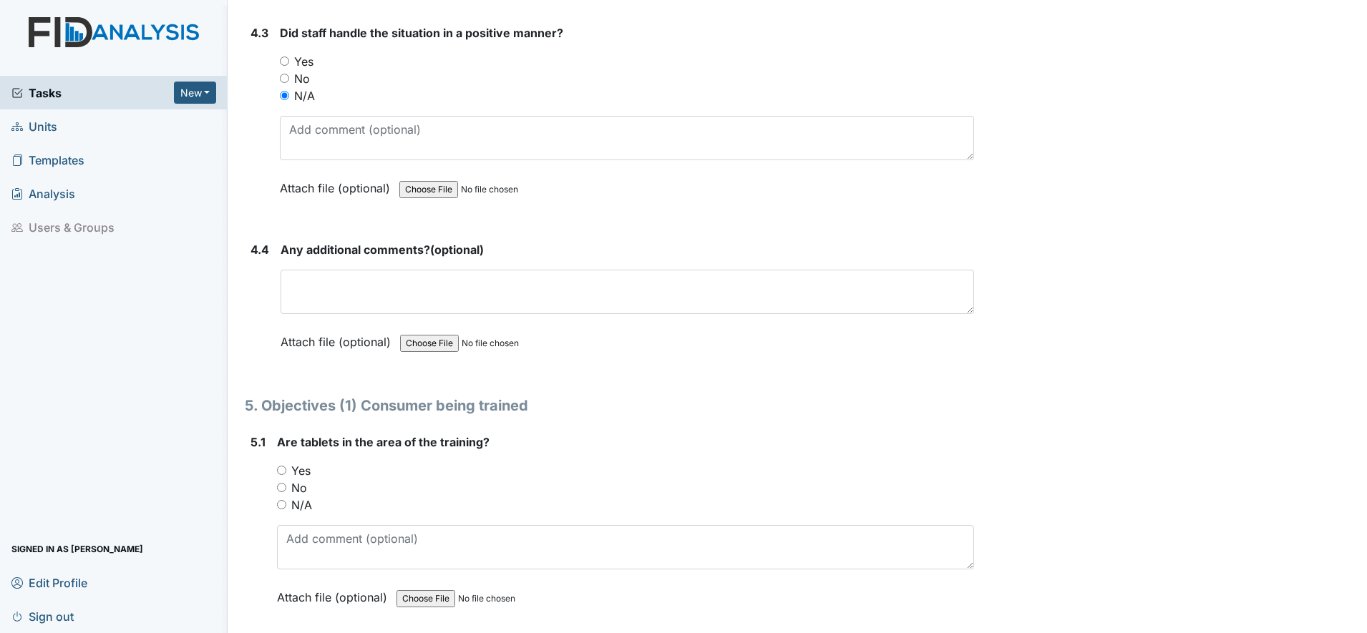
scroll to position [7168, 0]
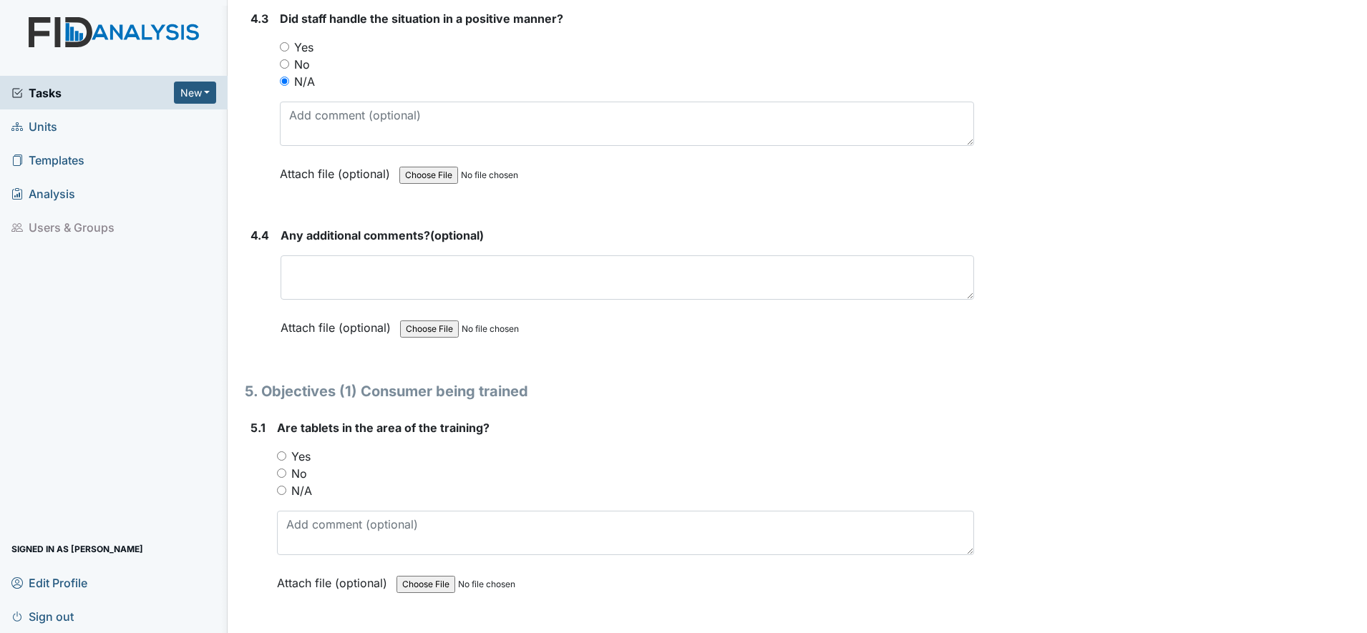
click at [286, 456] on input "Yes" at bounding box center [281, 456] width 9 height 9
radio input "true"
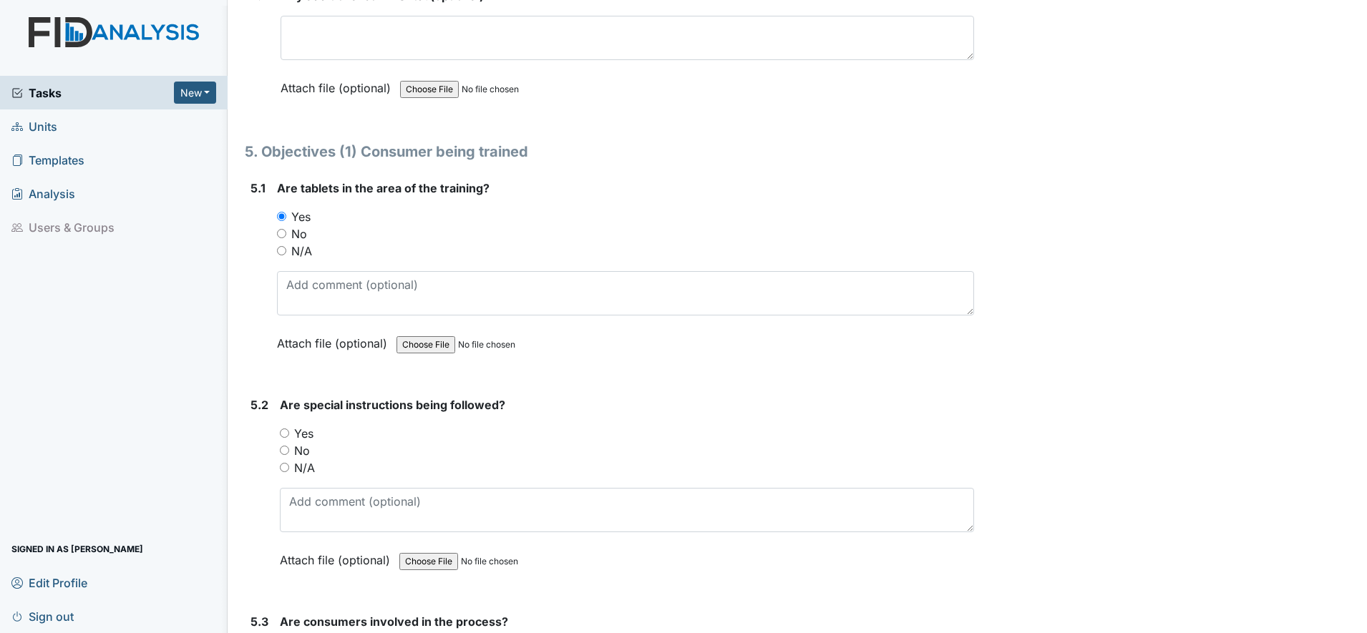
scroll to position [7437, 0]
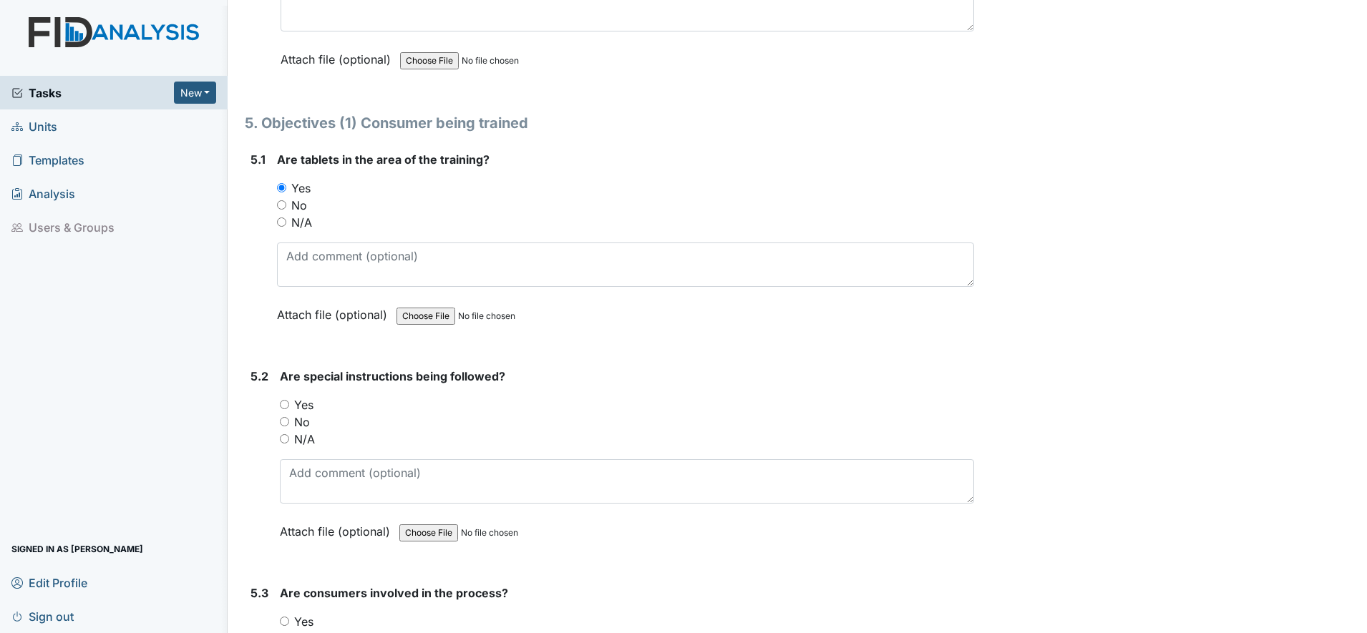
click at [283, 407] on input "Yes" at bounding box center [284, 404] width 9 height 9
radio input "true"
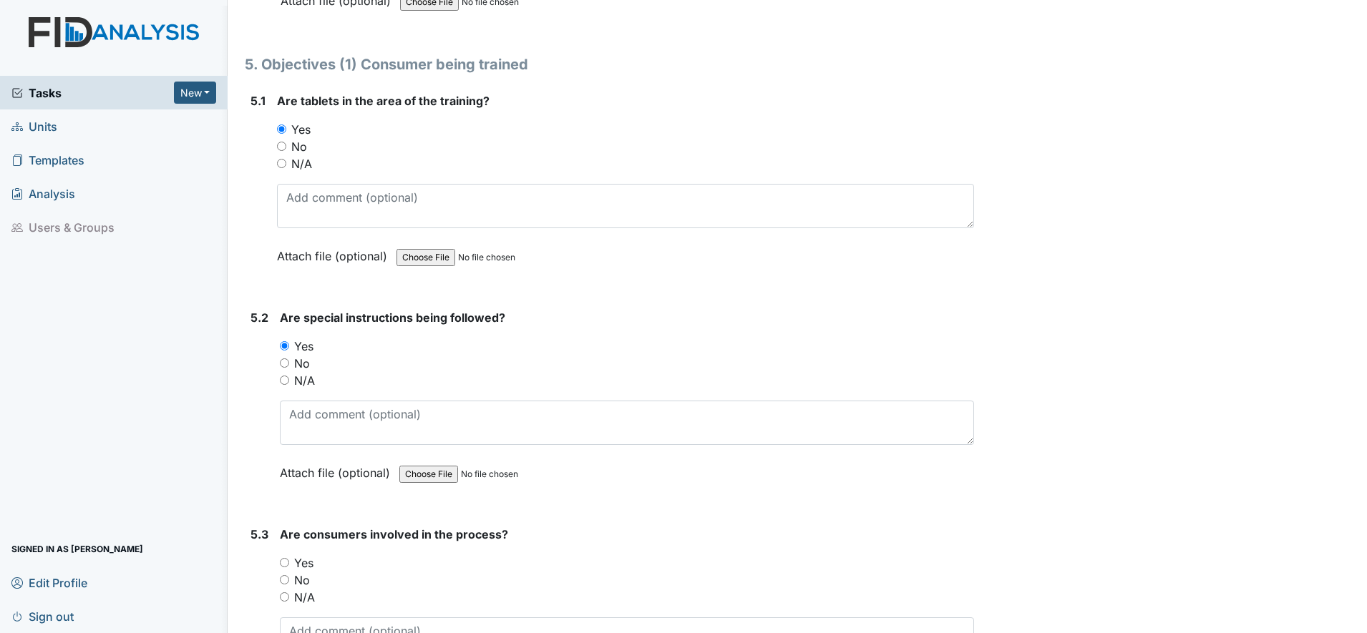
scroll to position [7616, 0]
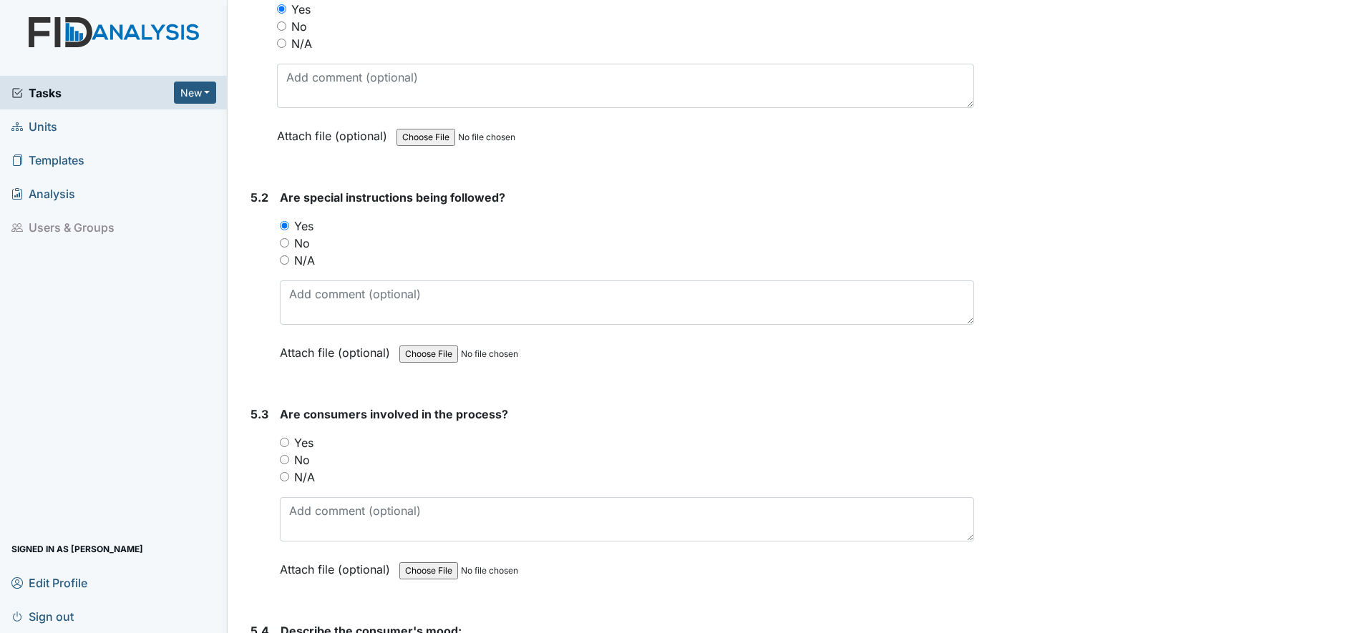
click at [287, 444] on input "Yes" at bounding box center [284, 442] width 9 height 9
radio input "true"
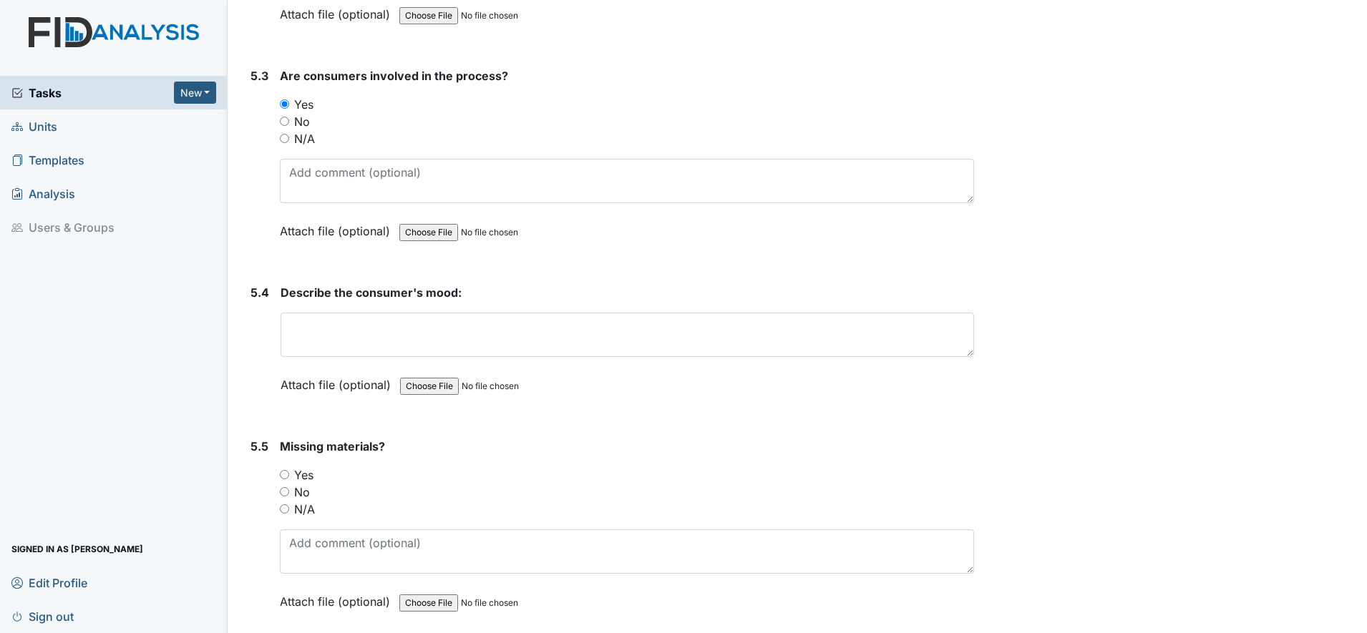
scroll to position [7973, 0]
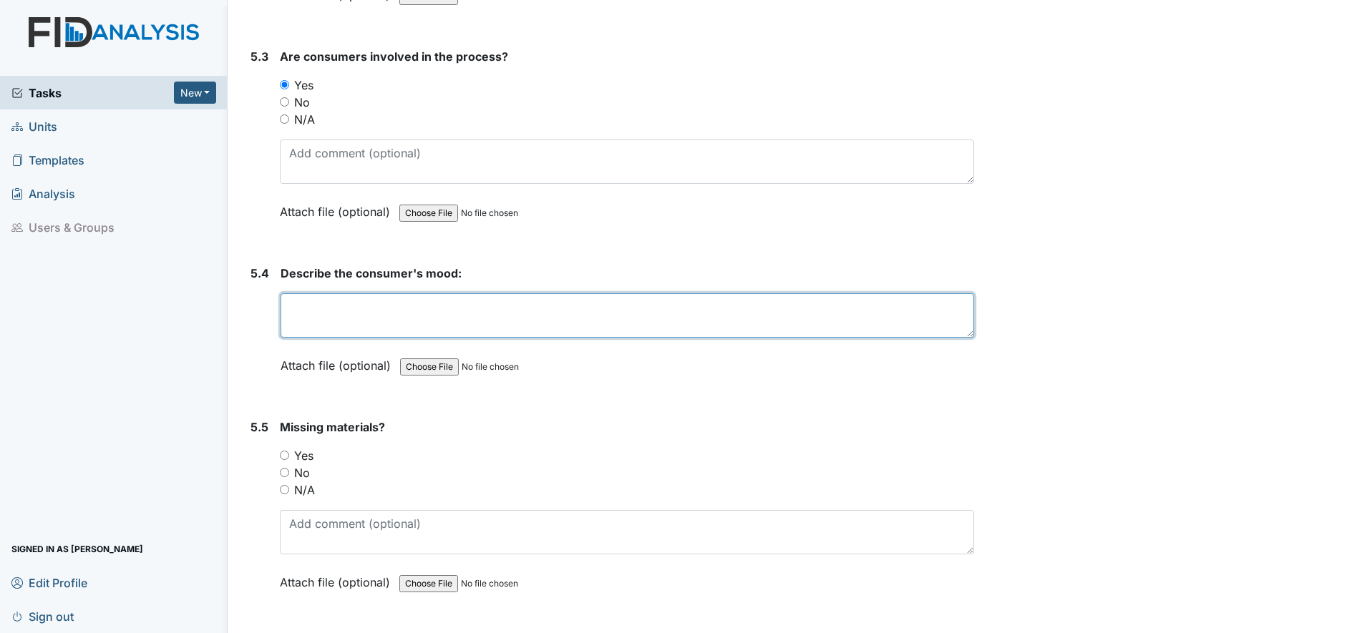
click at [327, 324] on textarea at bounding box center [628, 315] width 694 height 44
type textarea "cooperative"
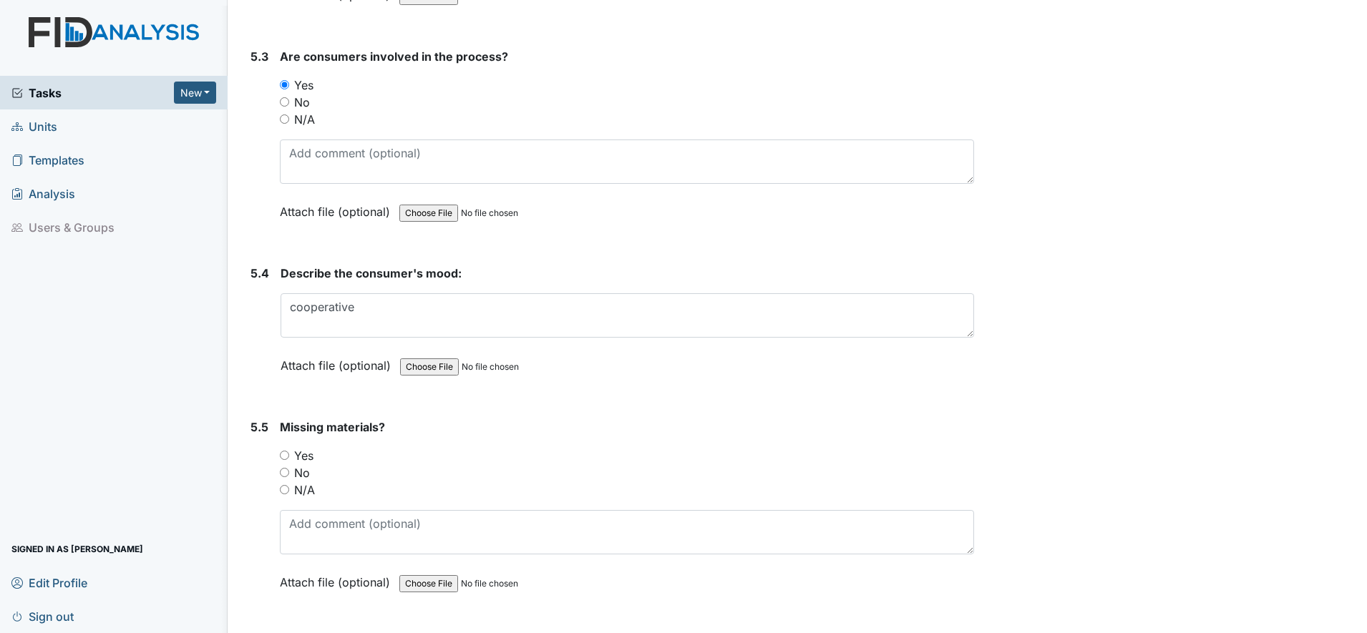
click at [283, 453] on input "Yes" at bounding box center [284, 455] width 9 height 9
radio input "true"
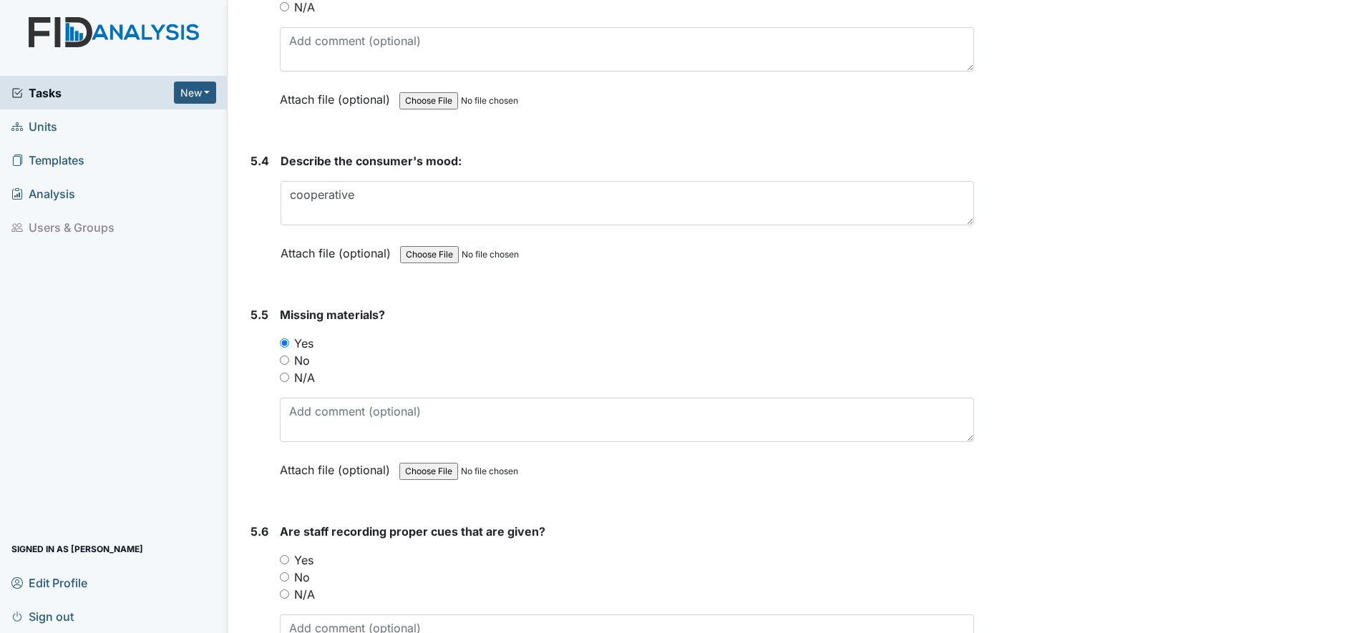
scroll to position [8152, 0]
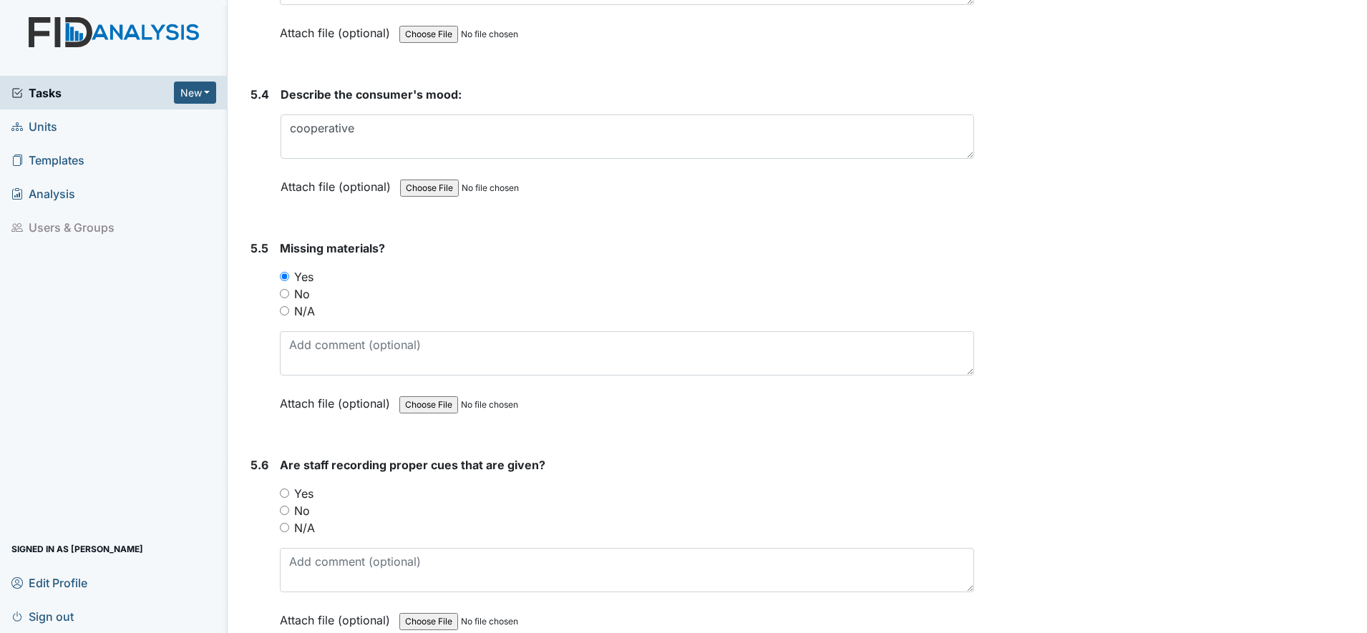
click at [286, 497] on input "Yes" at bounding box center [284, 493] width 9 height 9
radio input "true"
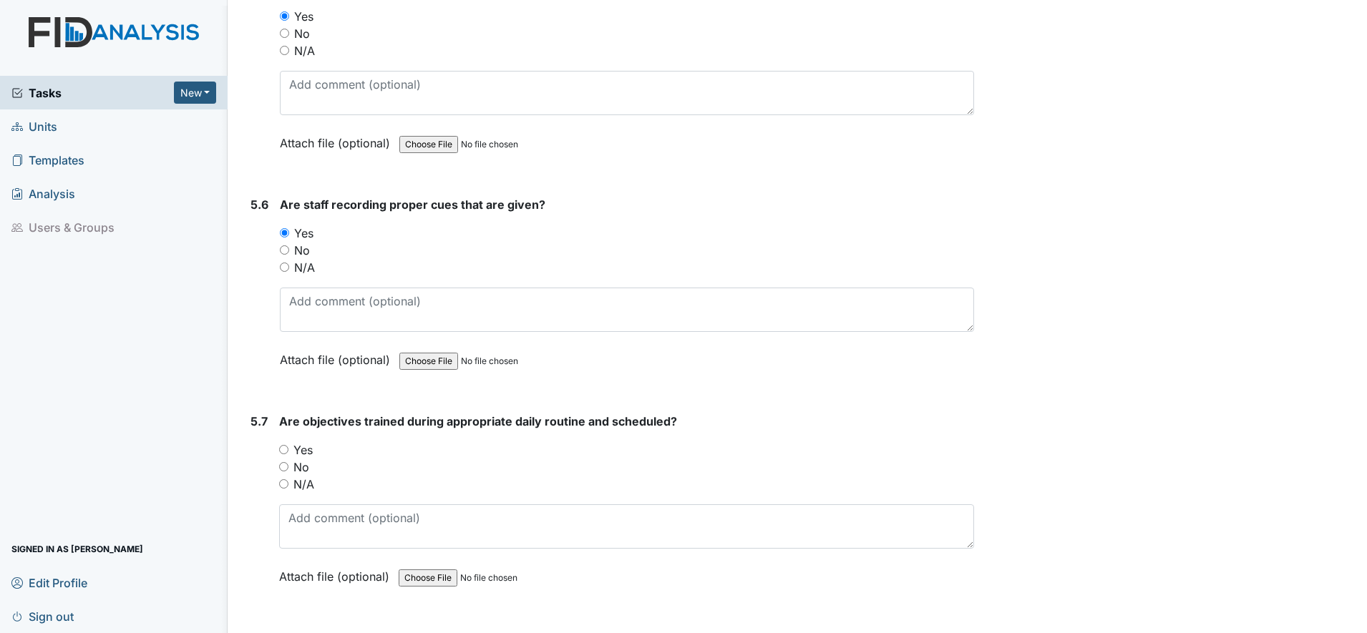
scroll to position [8421, 0]
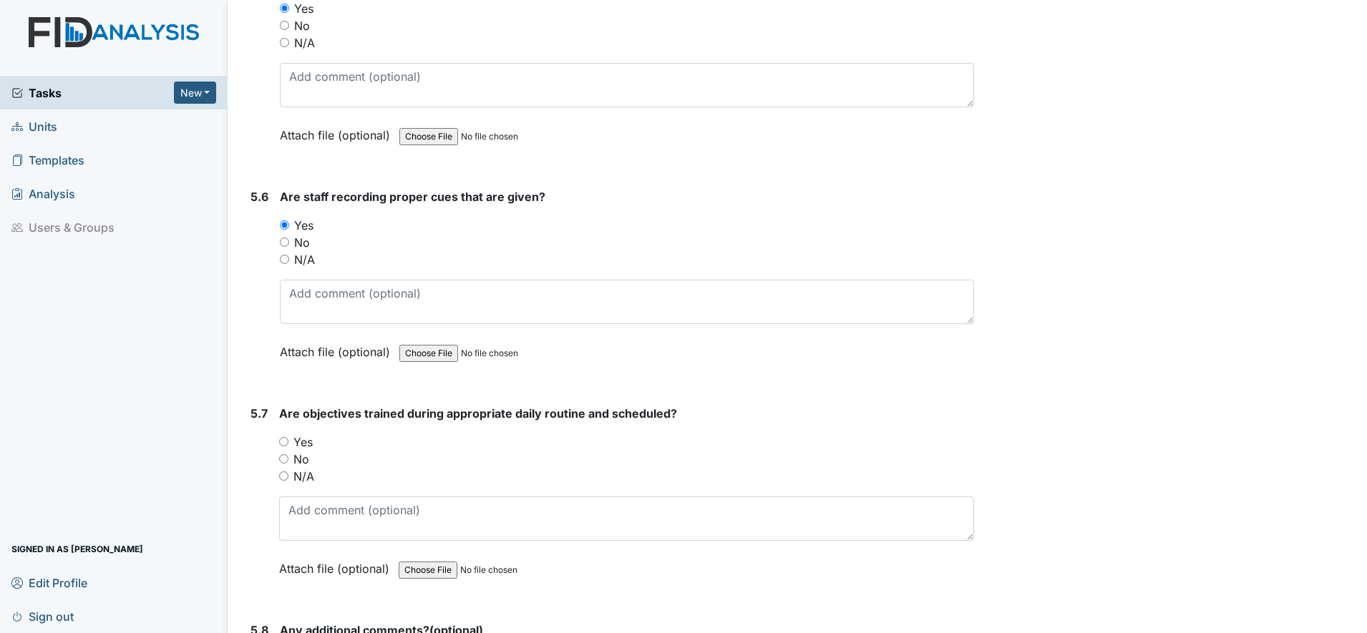
click at [285, 447] on div "Yes" at bounding box center [626, 442] width 695 height 17
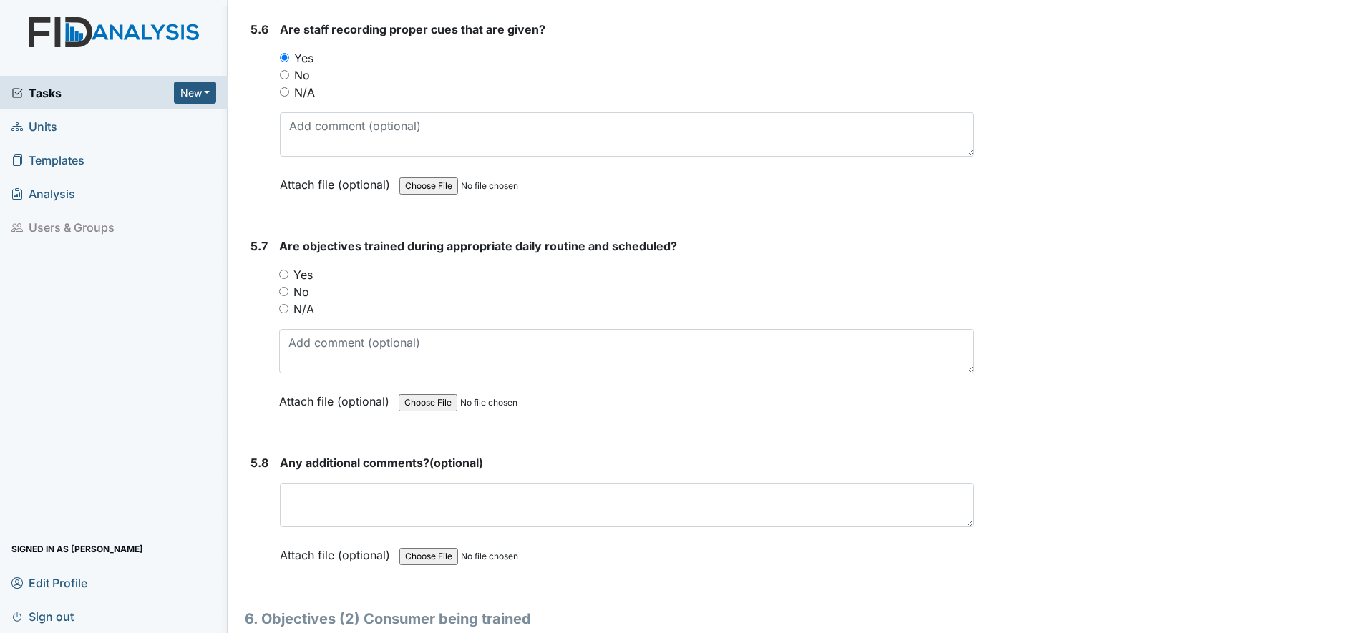
scroll to position [8600, 0]
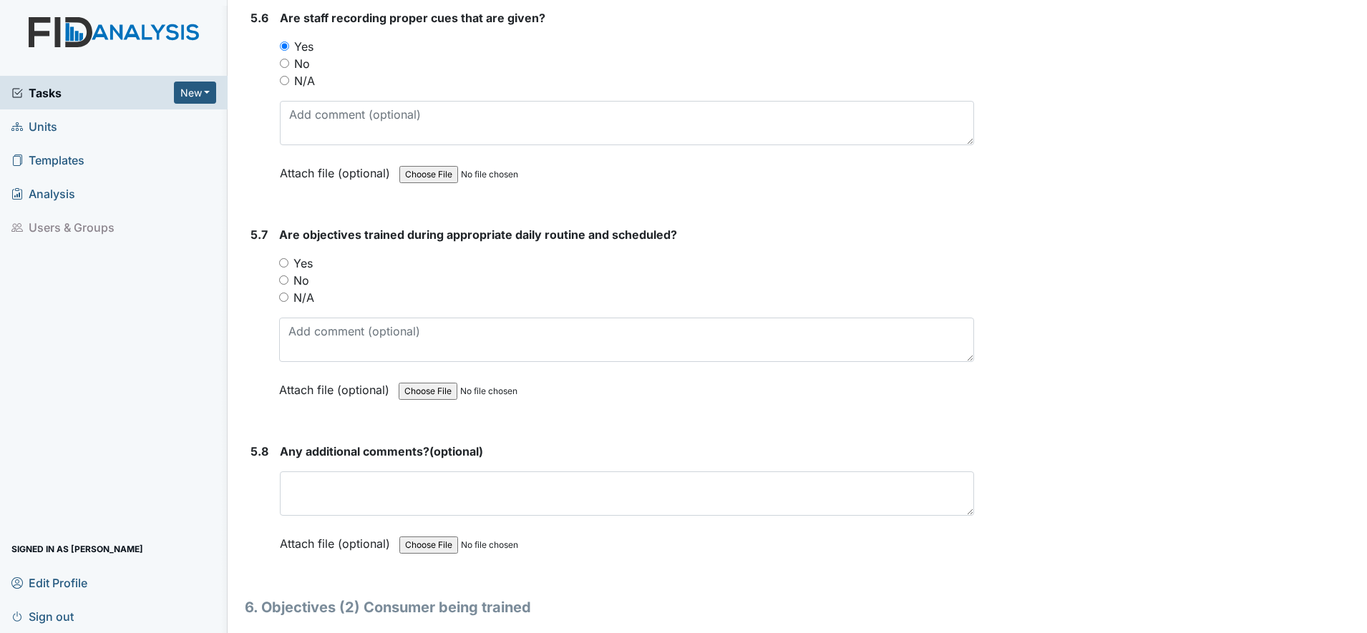
click at [283, 265] on input "Yes" at bounding box center [283, 262] width 9 height 9
radio input "true"
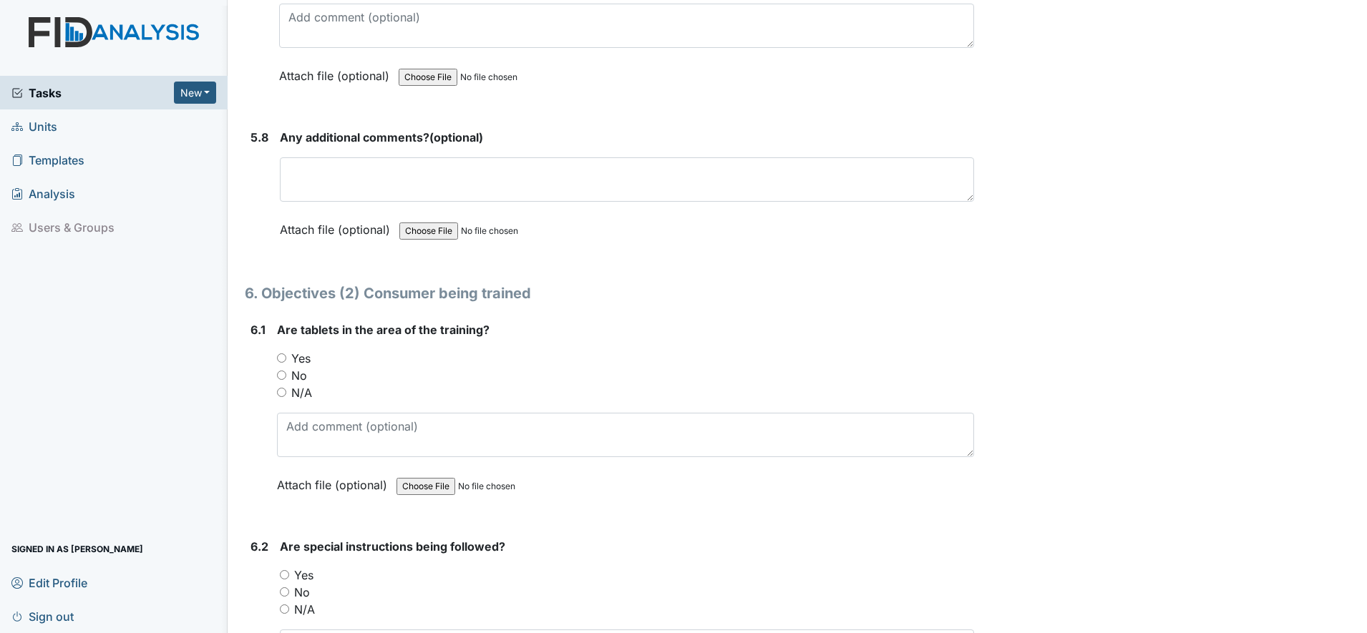
scroll to position [8958, 0]
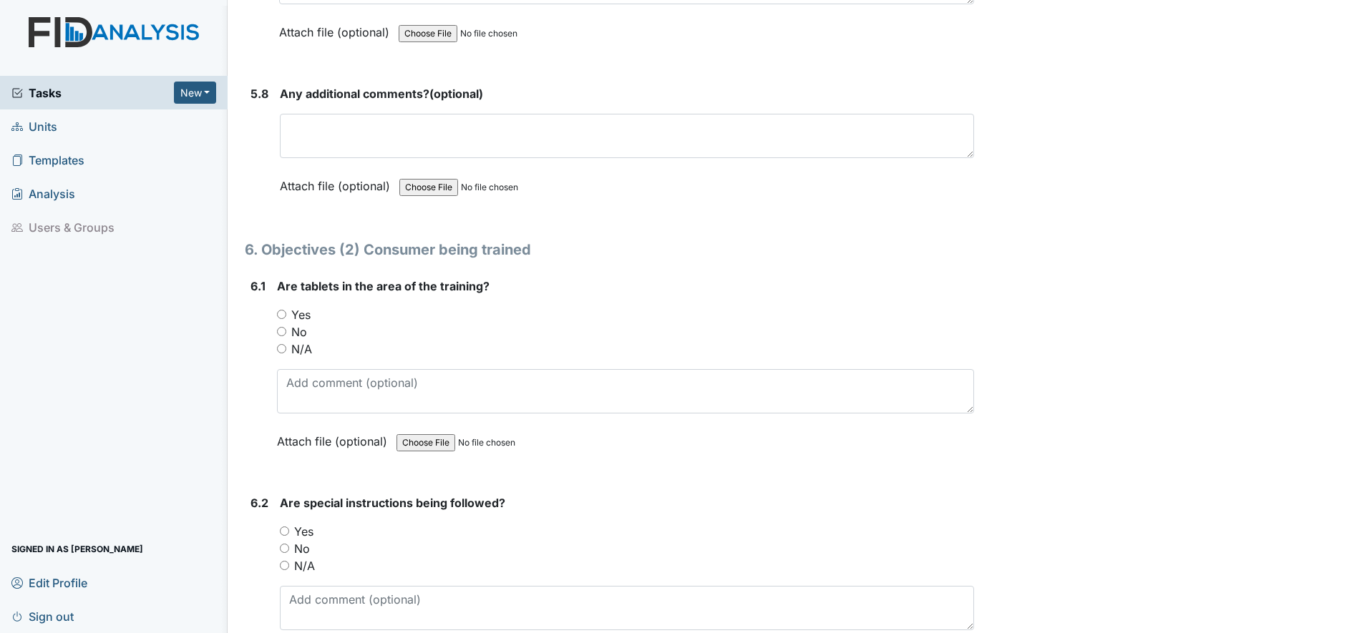
click at [284, 317] on input "Yes" at bounding box center [281, 314] width 9 height 9
radio input "true"
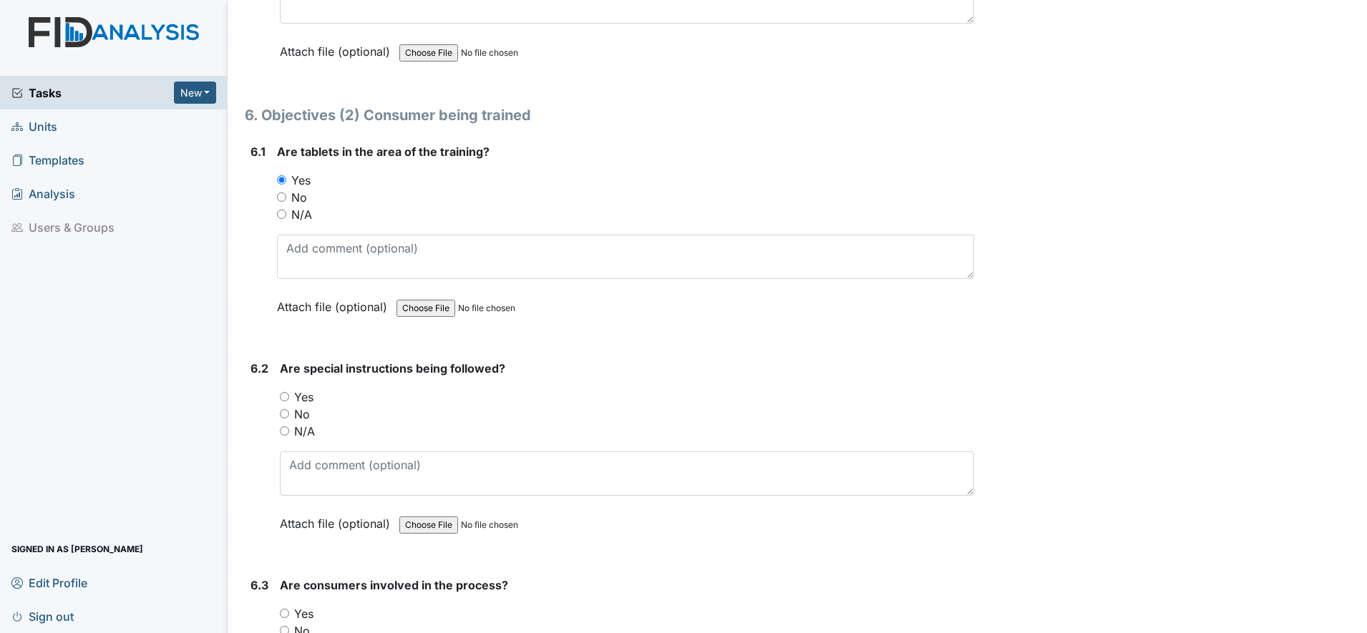
scroll to position [9136, 0]
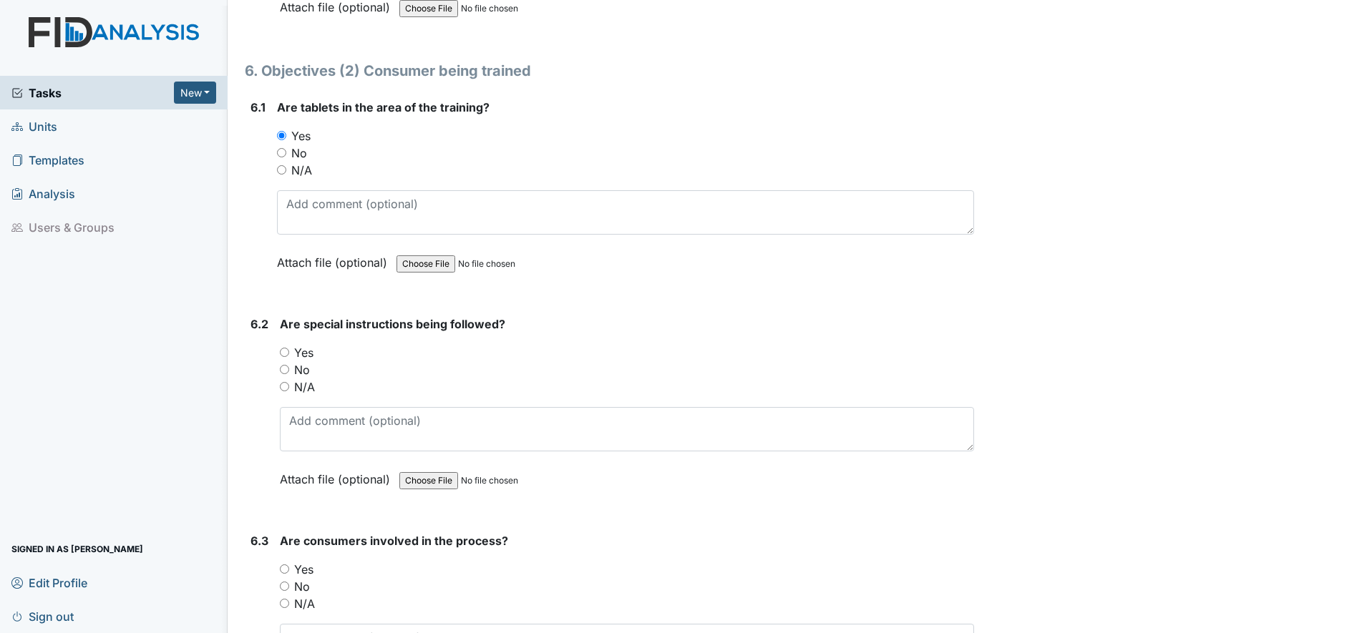
click at [284, 354] on input "Yes" at bounding box center [284, 352] width 9 height 9
radio input "true"
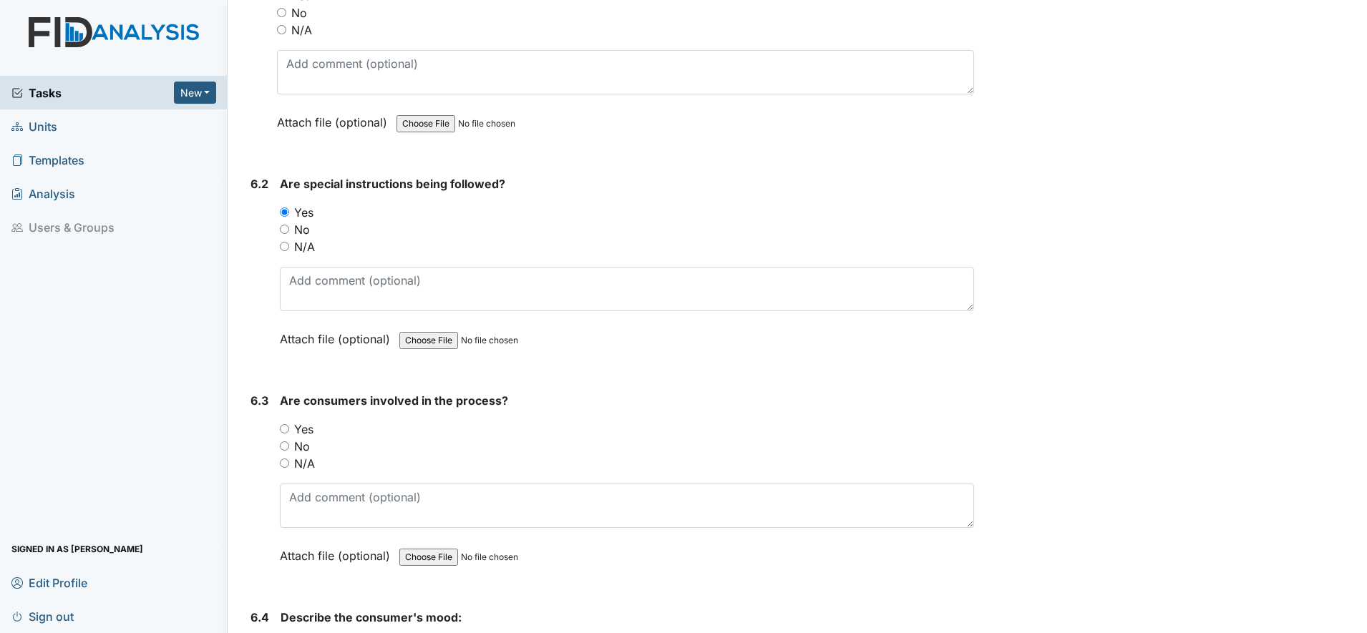
scroll to position [9315, 0]
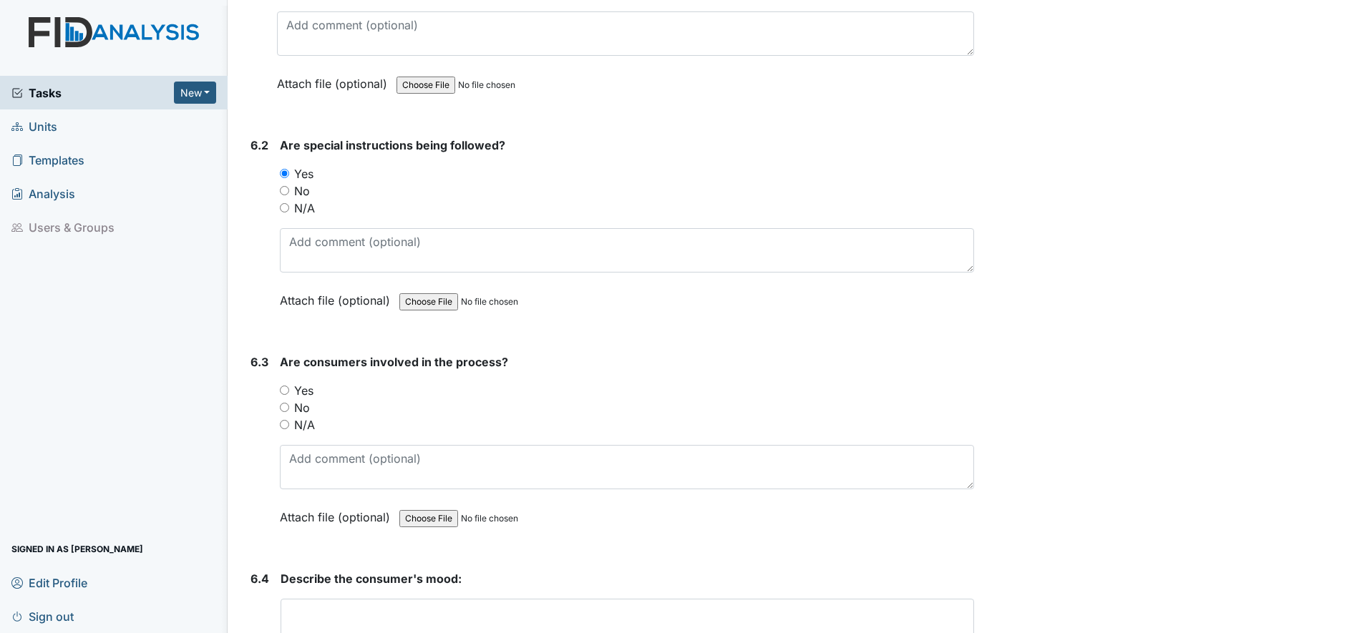
click at [289, 390] on input "Yes" at bounding box center [284, 390] width 9 height 9
radio input "true"
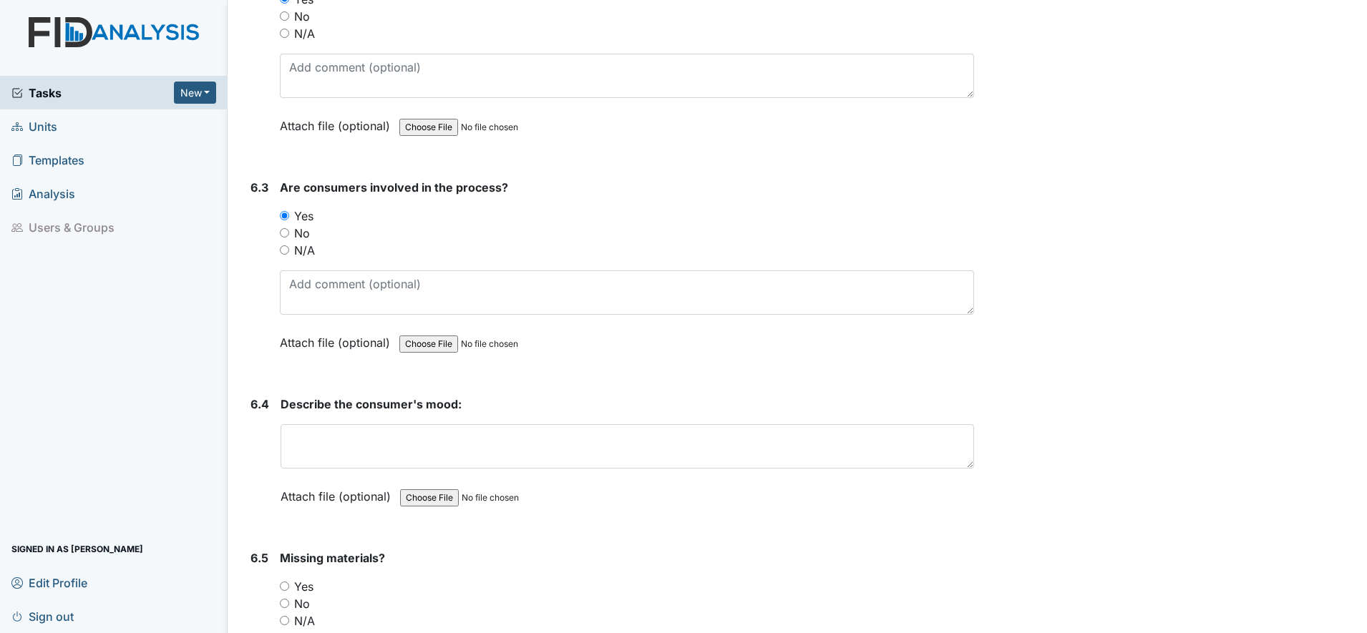
scroll to position [9494, 0]
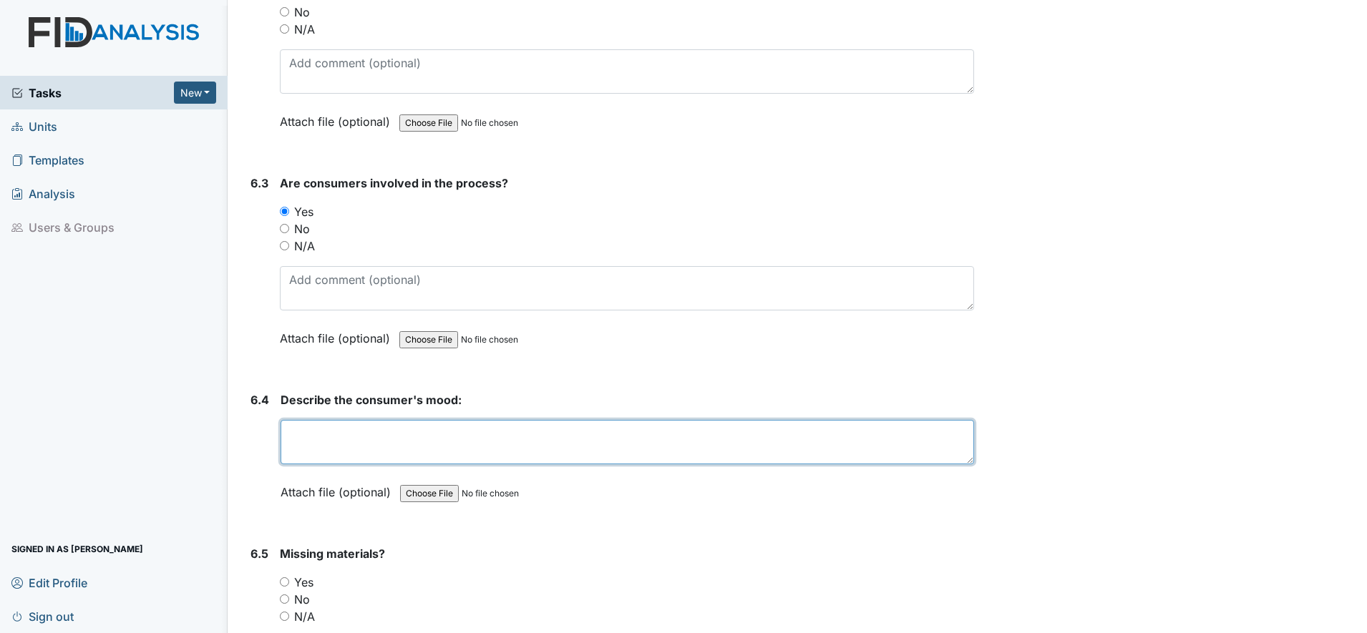
click at [295, 440] on textarea at bounding box center [628, 442] width 694 height 44
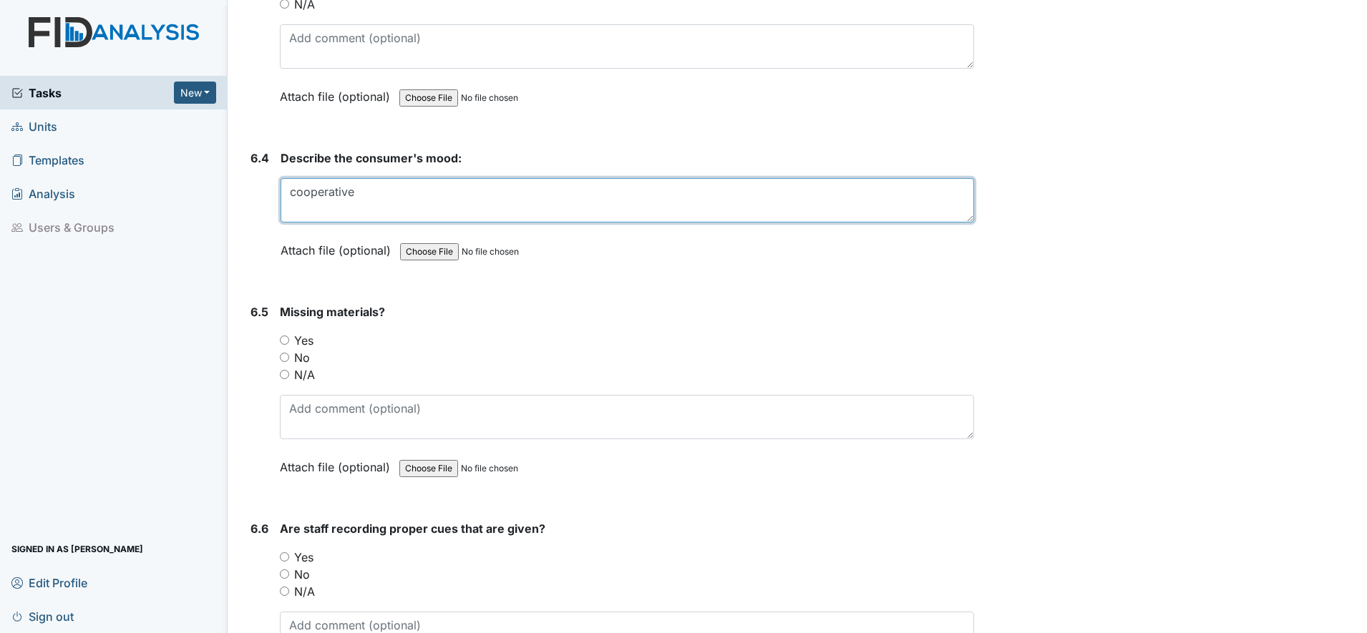
scroll to position [9763, 0]
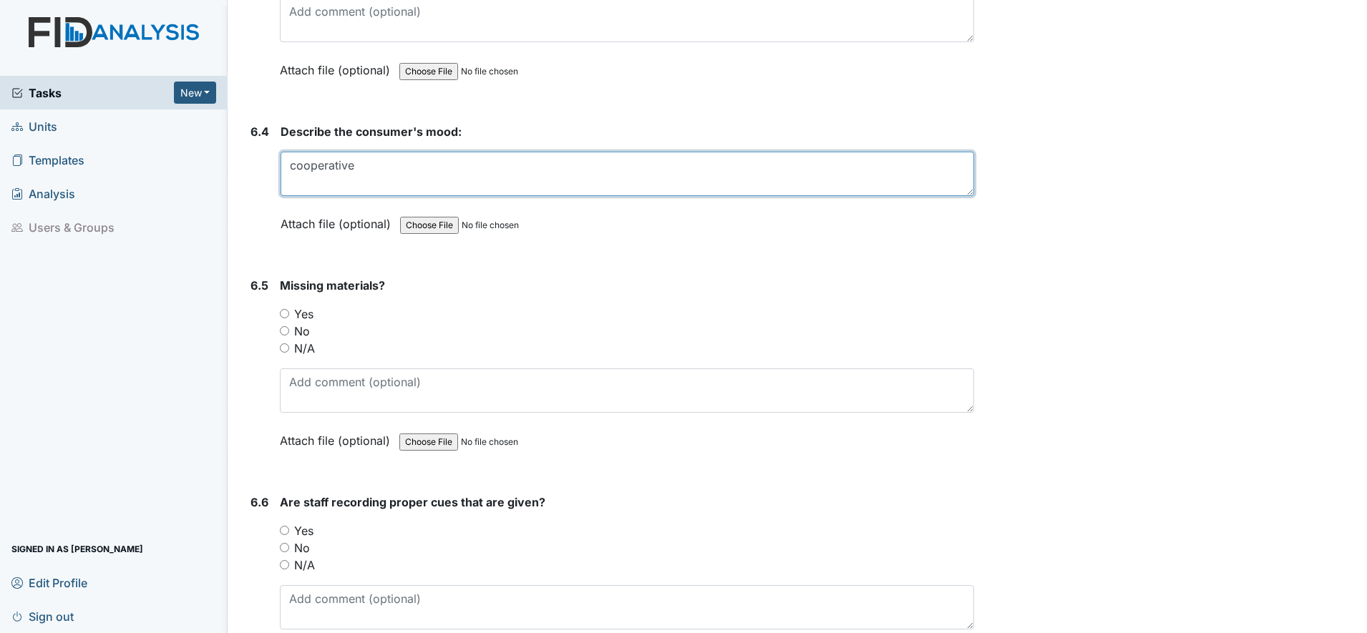
type textarea "cooperative"
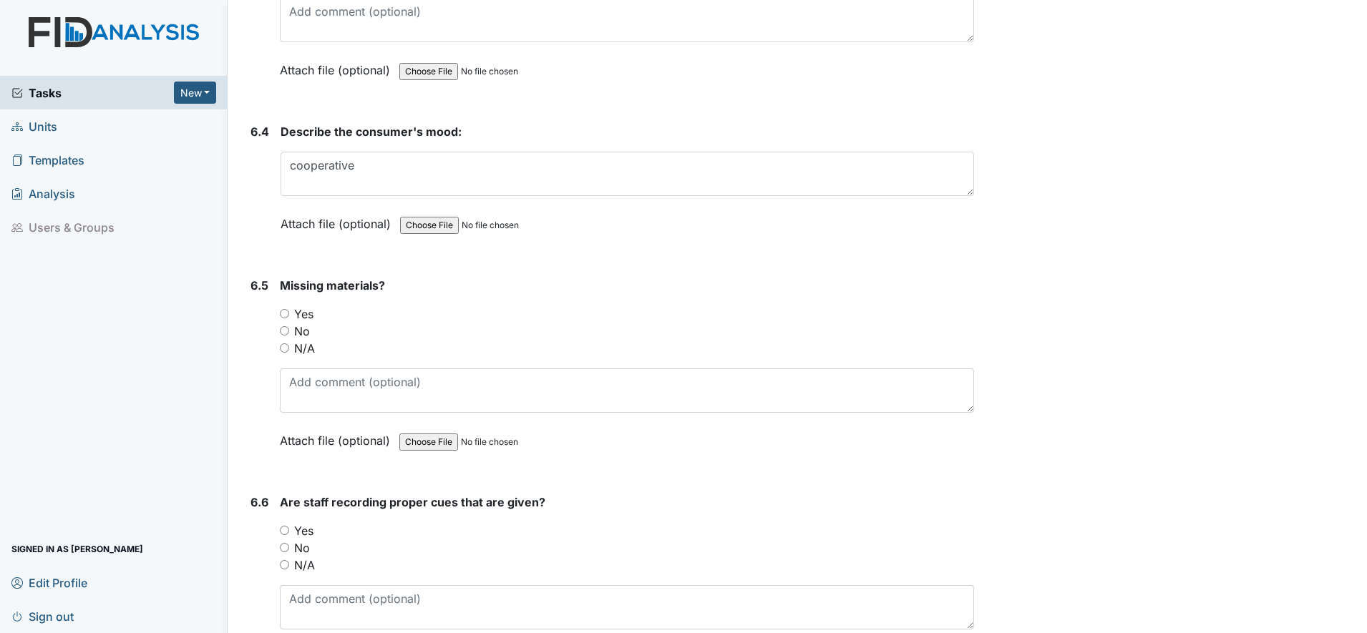
click at [281, 315] on input "Yes" at bounding box center [284, 313] width 9 height 9
radio input "true"
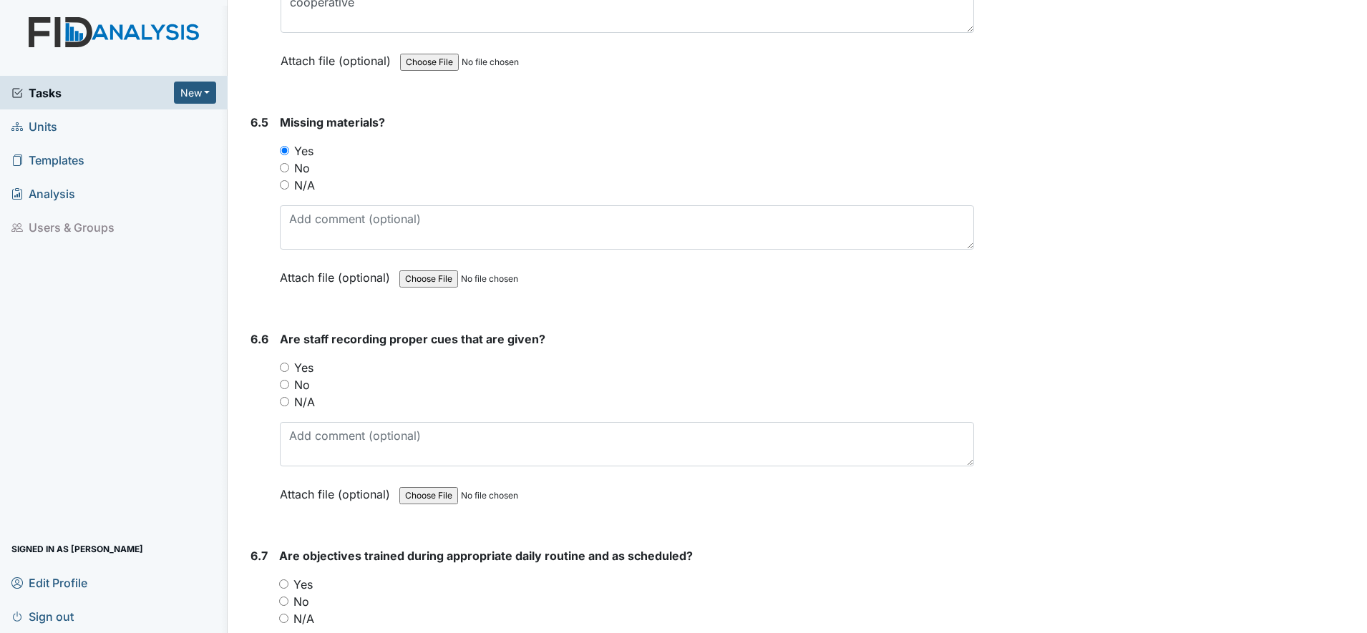
scroll to position [9942, 0]
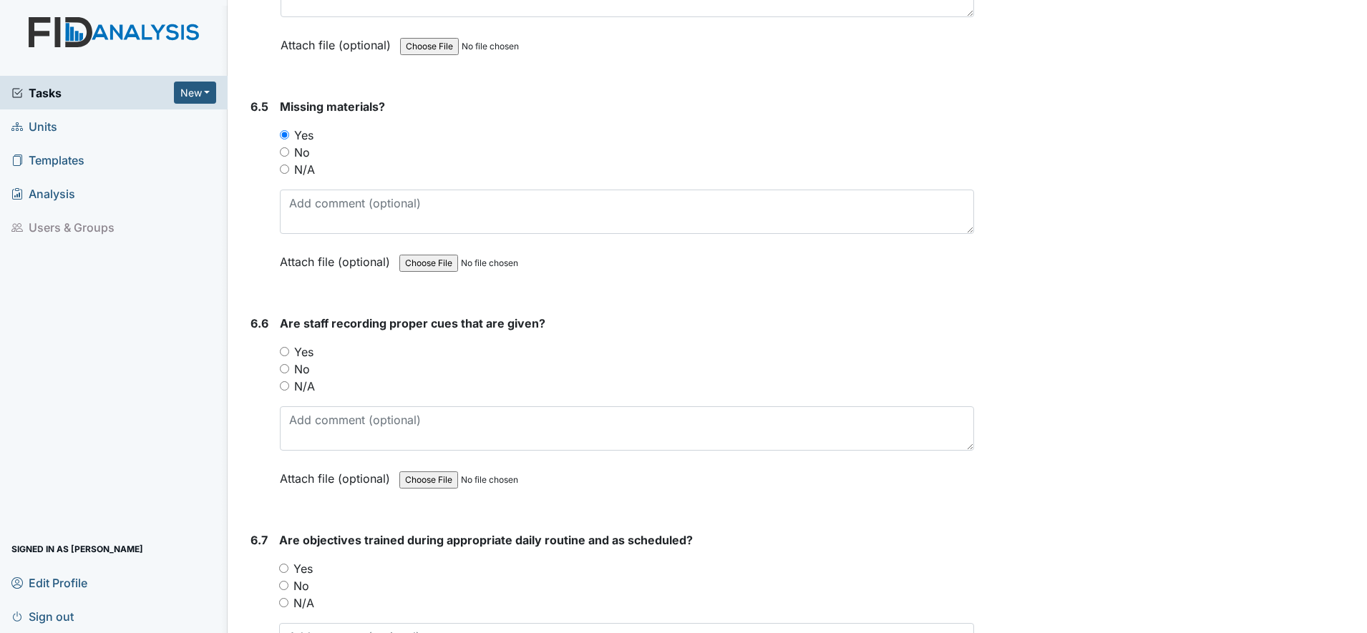
click at [286, 352] on input "Yes" at bounding box center [284, 351] width 9 height 9
radio input "true"
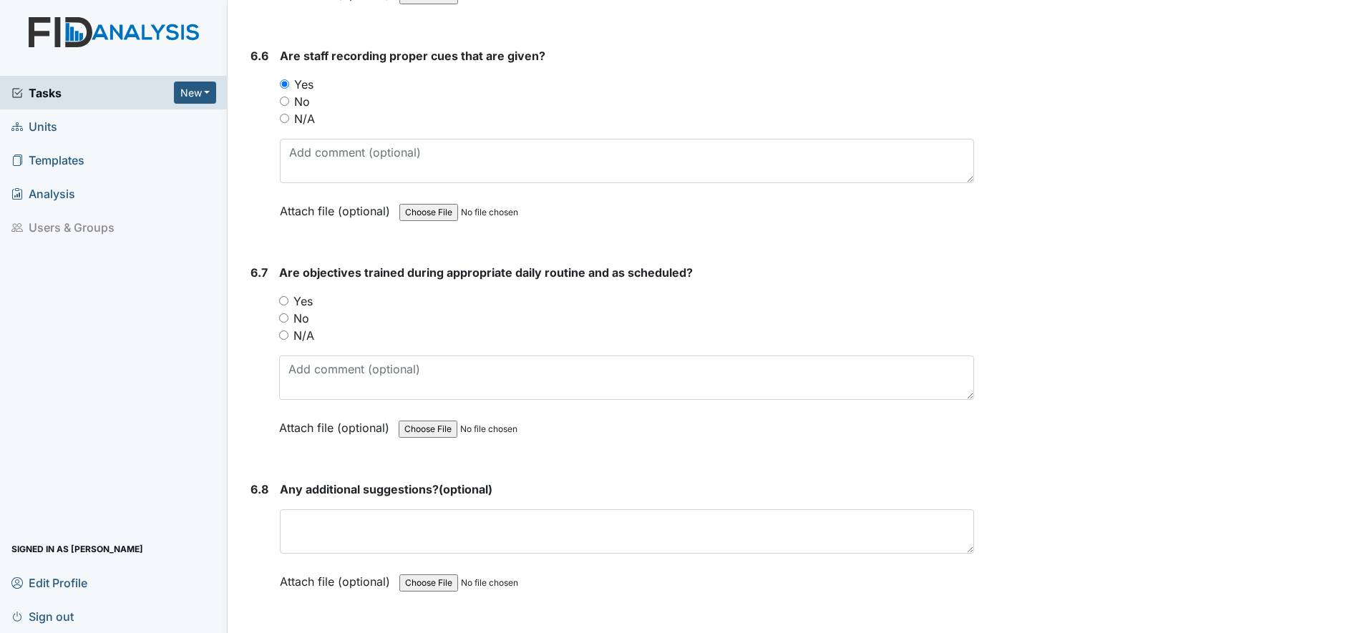
scroll to position [10210, 0]
click at [286, 298] on input "Yes" at bounding box center [283, 300] width 9 height 9
radio input "true"
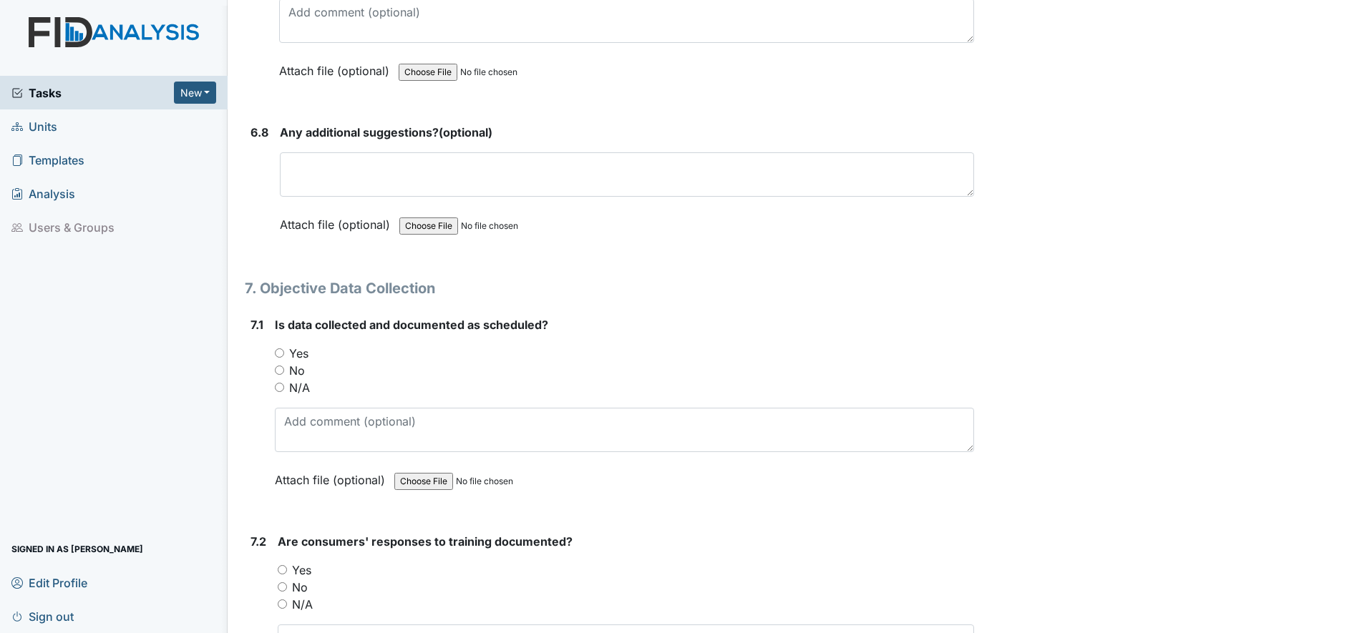
scroll to position [10568, 0]
click at [281, 354] on input "Yes" at bounding box center [279, 351] width 9 height 9
radio input "true"
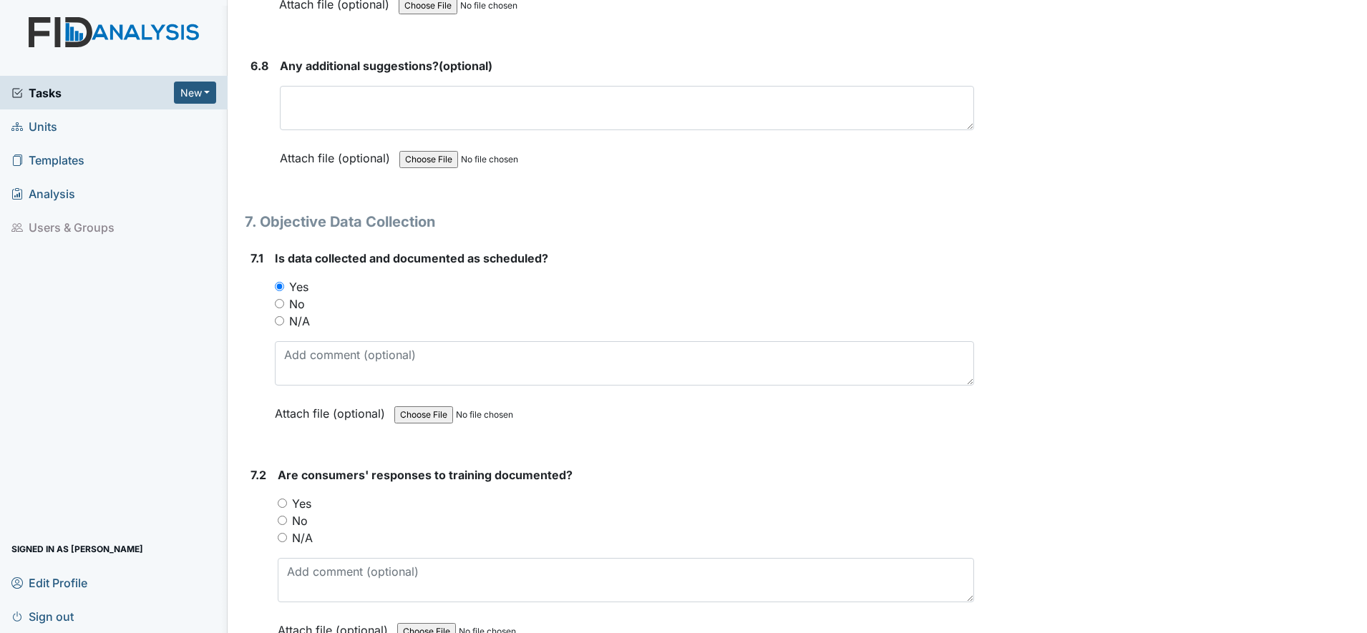
scroll to position [10747, 0]
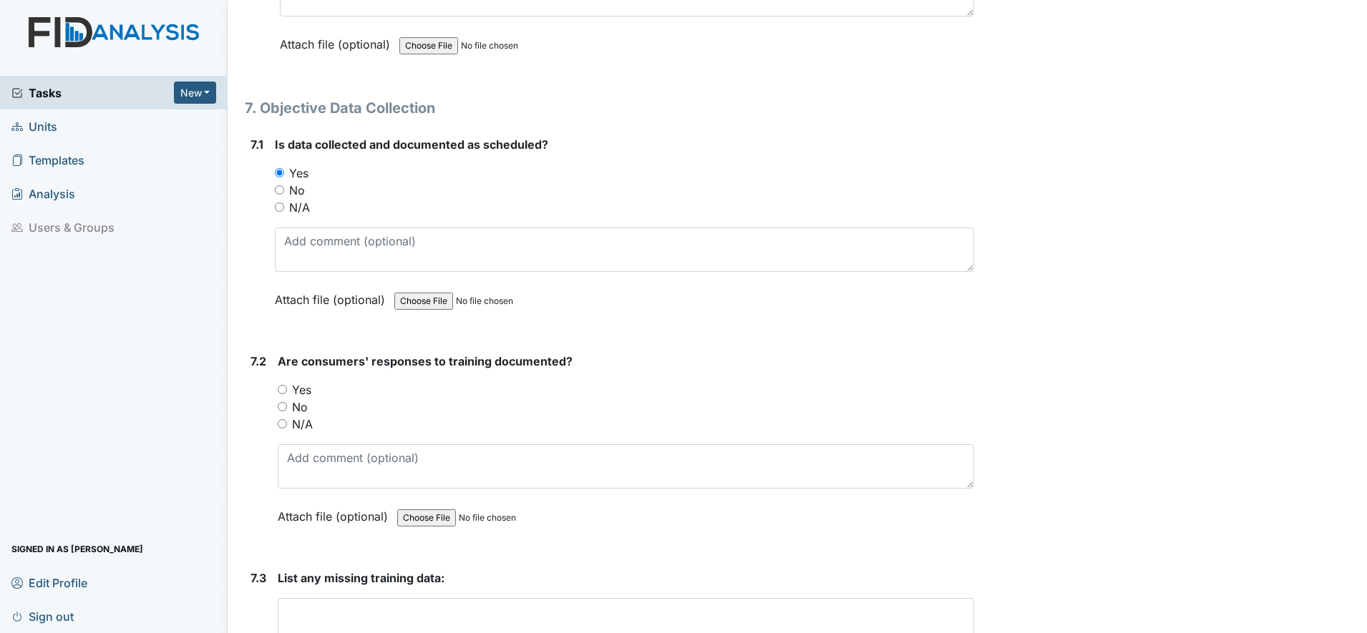
click at [280, 391] on input "Yes" at bounding box center [282, 389] width 9 height 9
radio input "true"
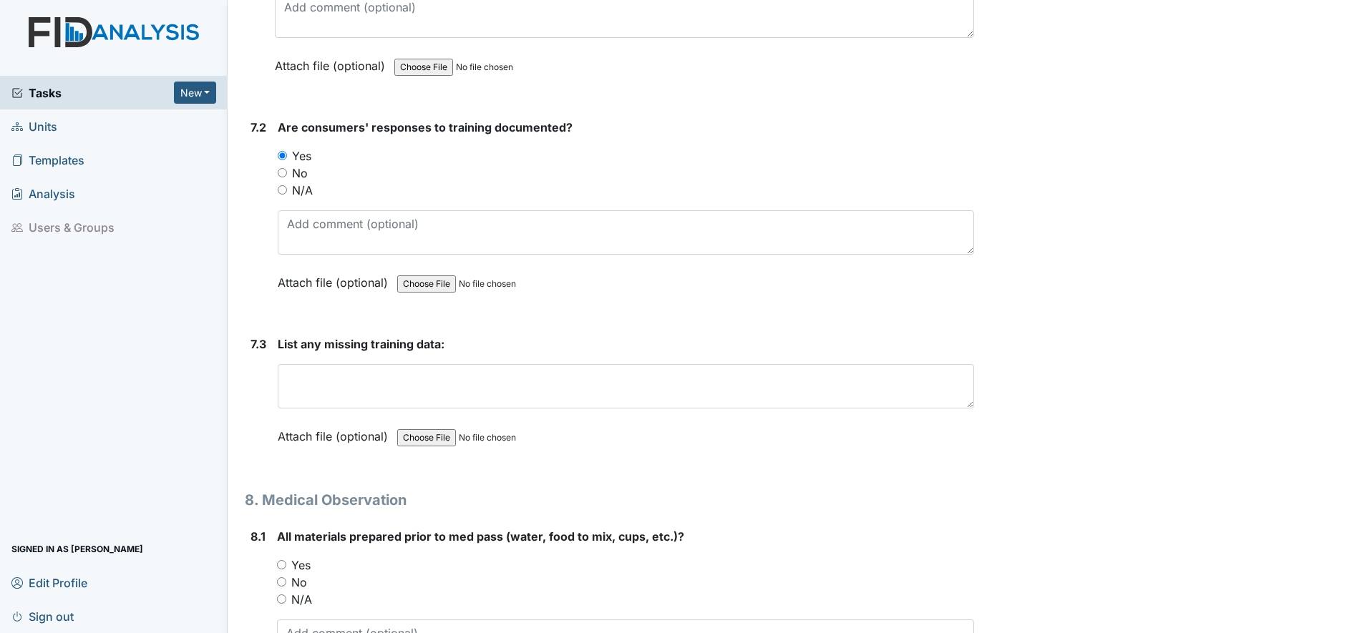
scroll to position [11015, 0]
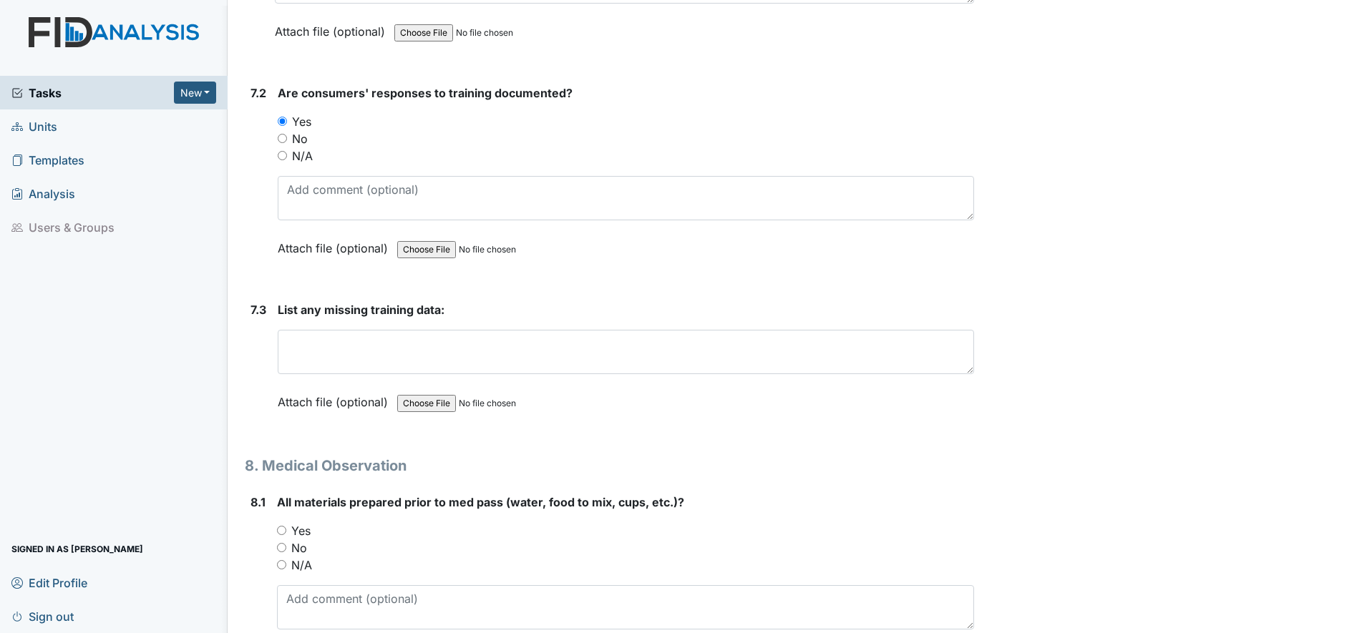
click at [326, 374] on div "List any missing training data: This field is required. Attach file (optional) …" at bounding box center [626, 361] width 696 height 120
click at [318, 365] on textarea at bounding box center [626, 352] width 696 height 44
click at [321, 361] on textarea at bounding box center [626, 352] width 696 height 44
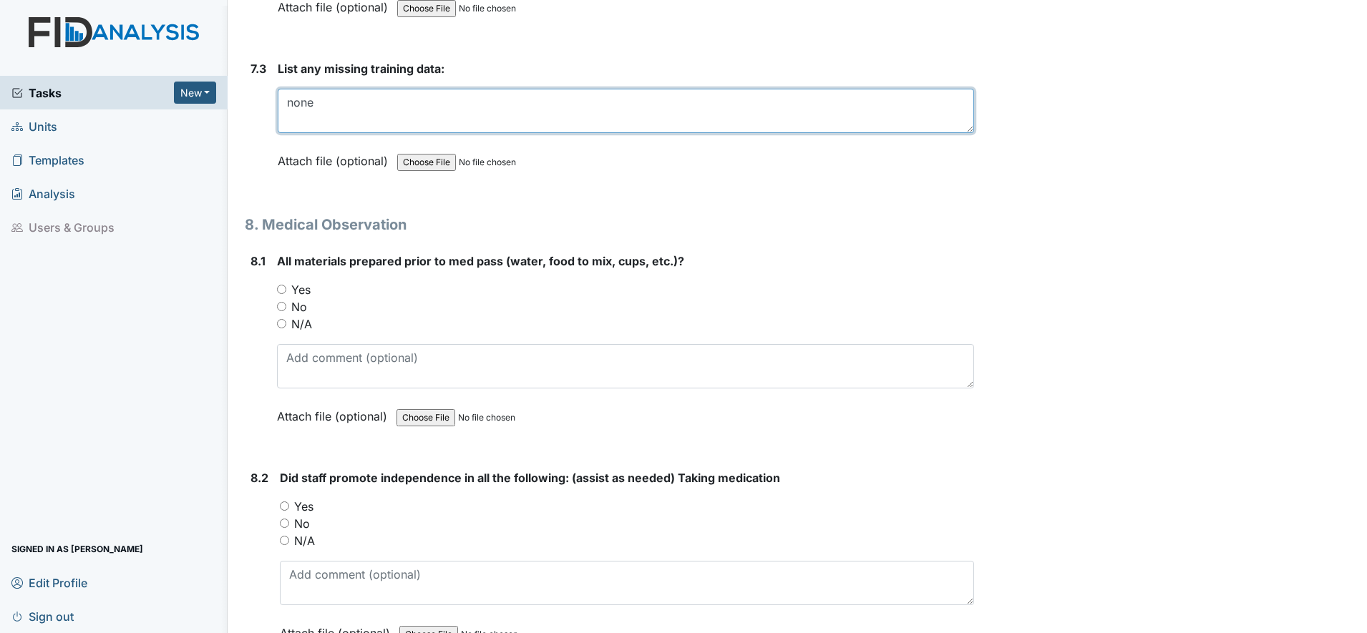
scroll to position [11284, 0]
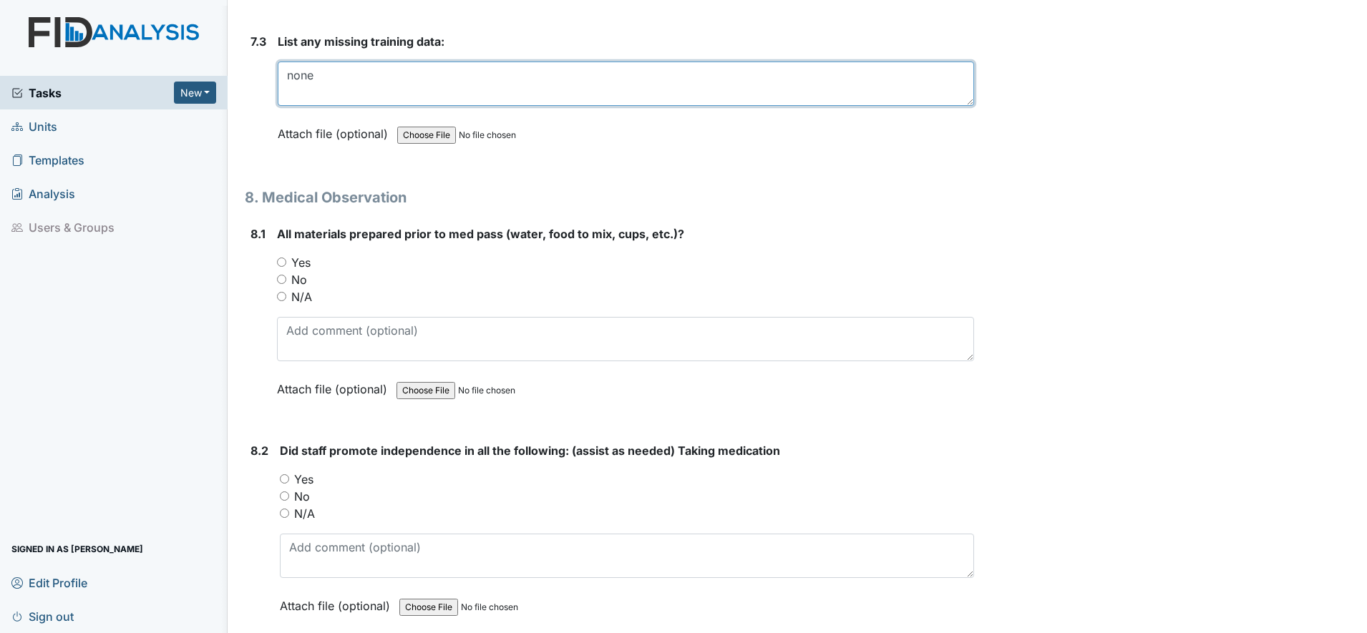
type textarea "none"
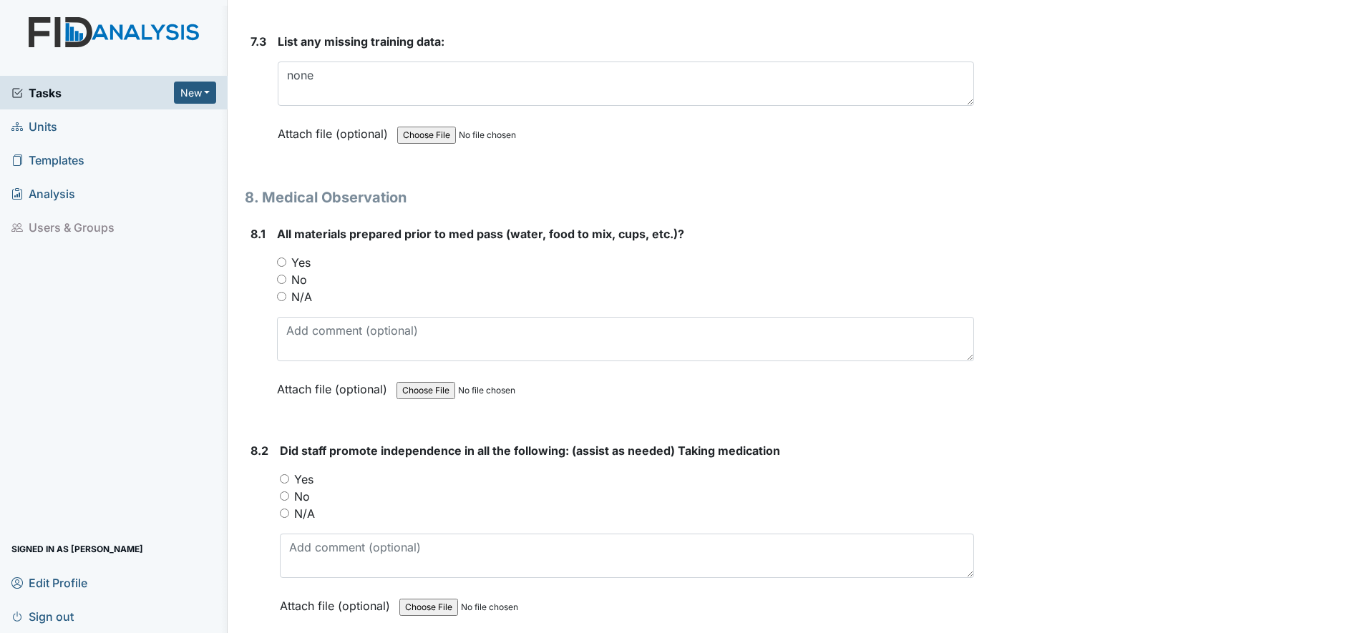
click at [276, 261] on div "8.1 All materials prepared prior to med pass (water, food to mix, cups, etc.)? …" at bounding box center [609, 322] width 729 height 194
click at [282, 265] on input "Yes" at bounding box center [281, 262] width 9 height 9
radio input "true"
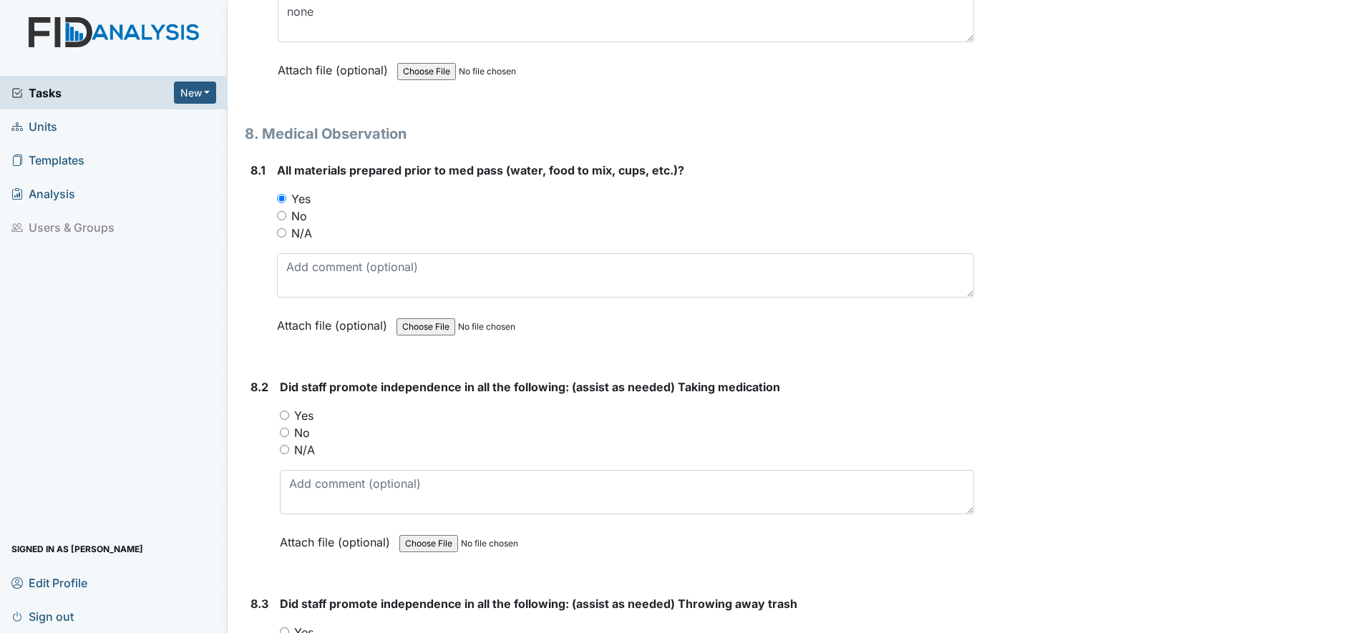
scroll to position [11462, 0]
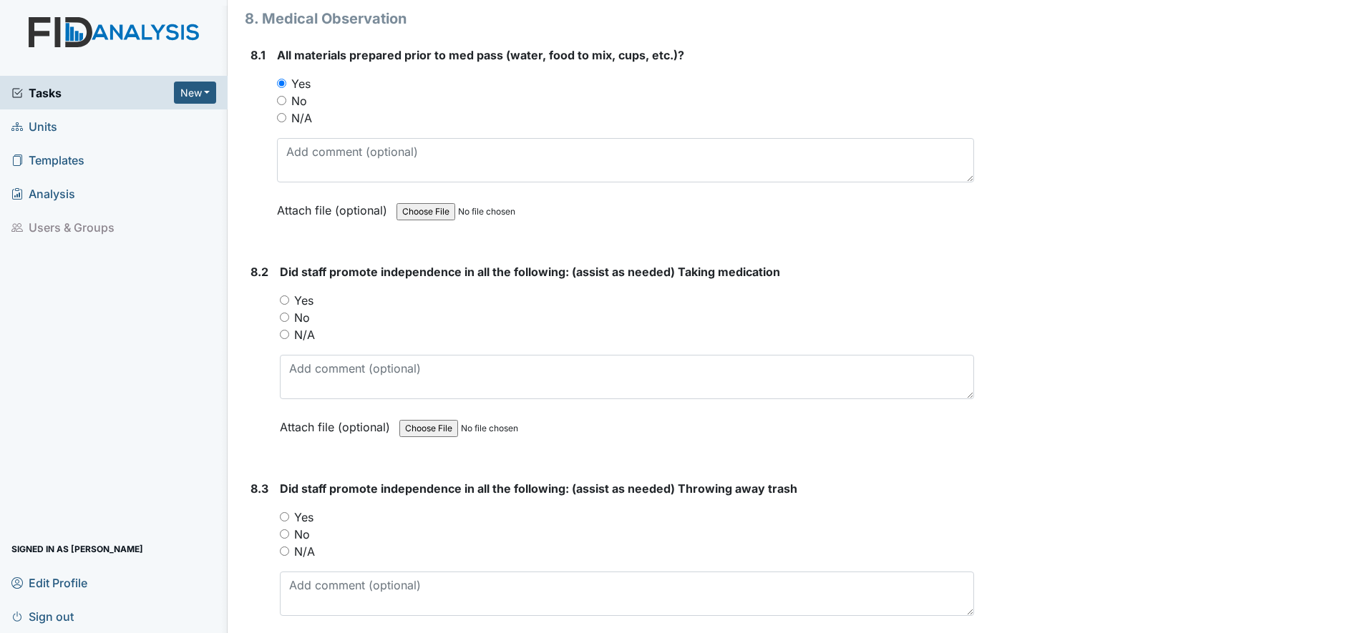
click at [286, 302] on input "Yes" at bounding box center [284, 300] width 9 height 9
radio input "true"
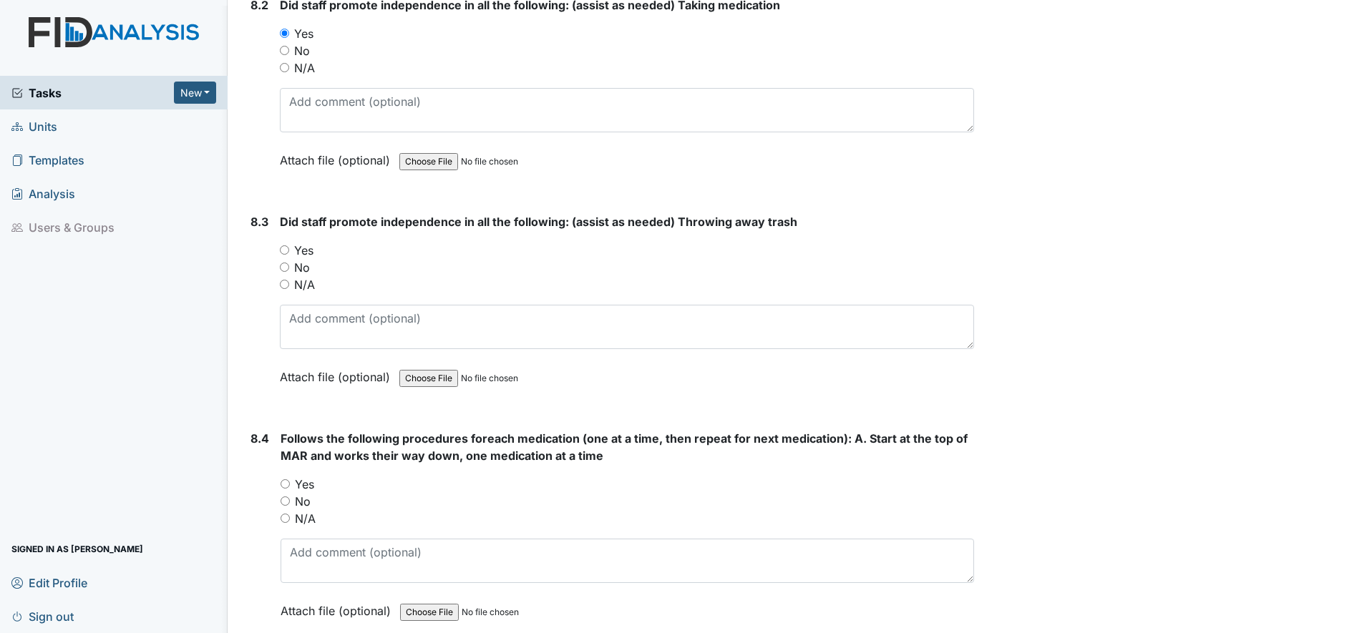
scroll to position [11731, 0]
click at [286, 255] on div "Yes" at bounding box center [627, 248] width 694 height 17
click at [286, 252] on input "Yes" at bounding box center [284, 248] width 9 height 9
radio input "true"
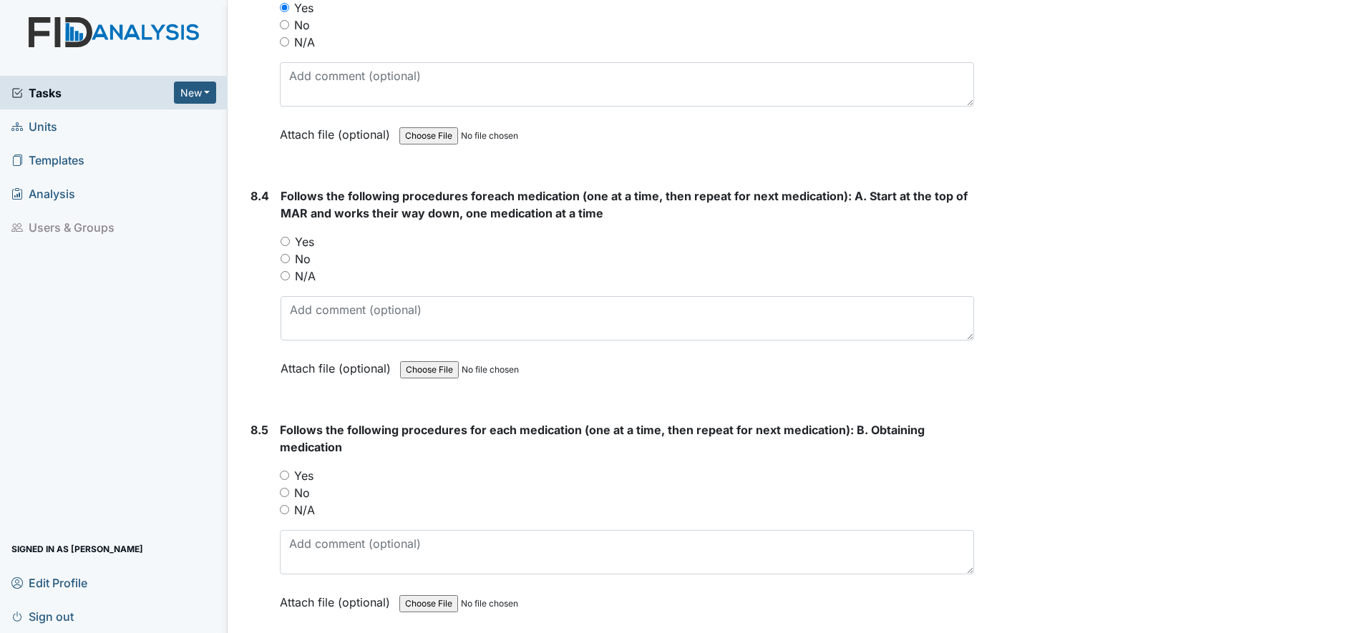
scroll to position [11999, 0]
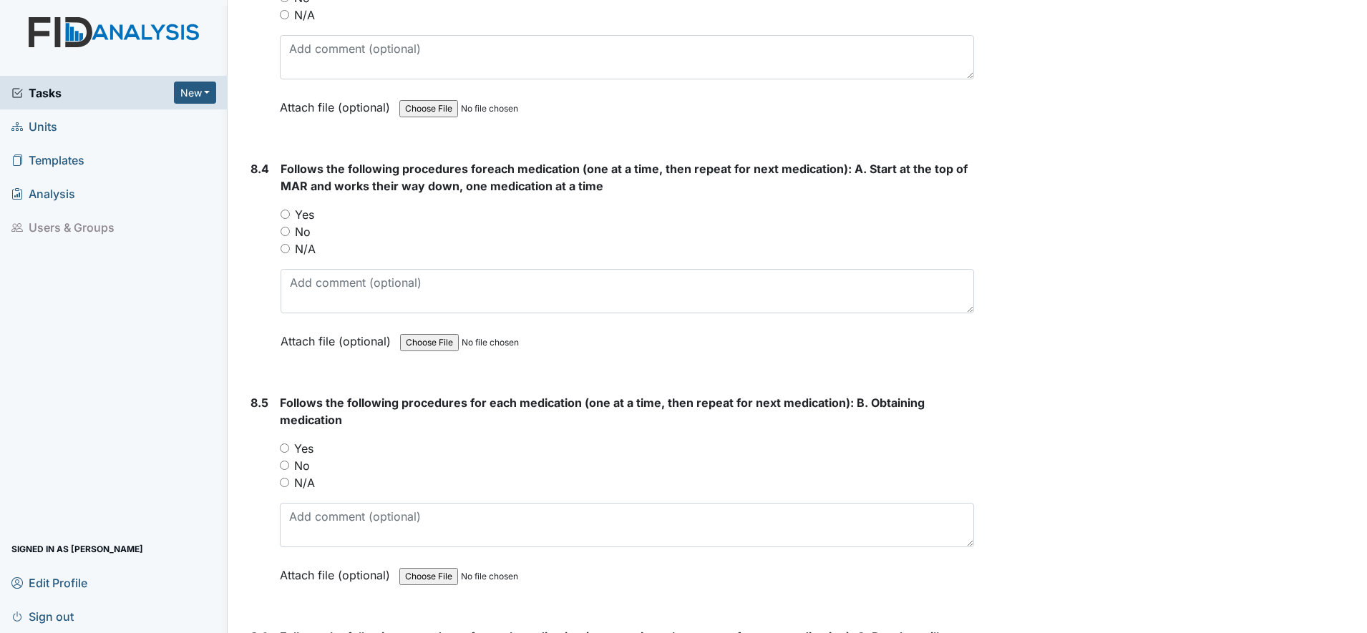
click at [287, 210] on input "Yes" at bounding box center [285, 214] width 9 height 9
radio input "true"
click at [283, 449] on input "Yes" at bounding box center [284, 448] width 9 height 9
radio input "true"
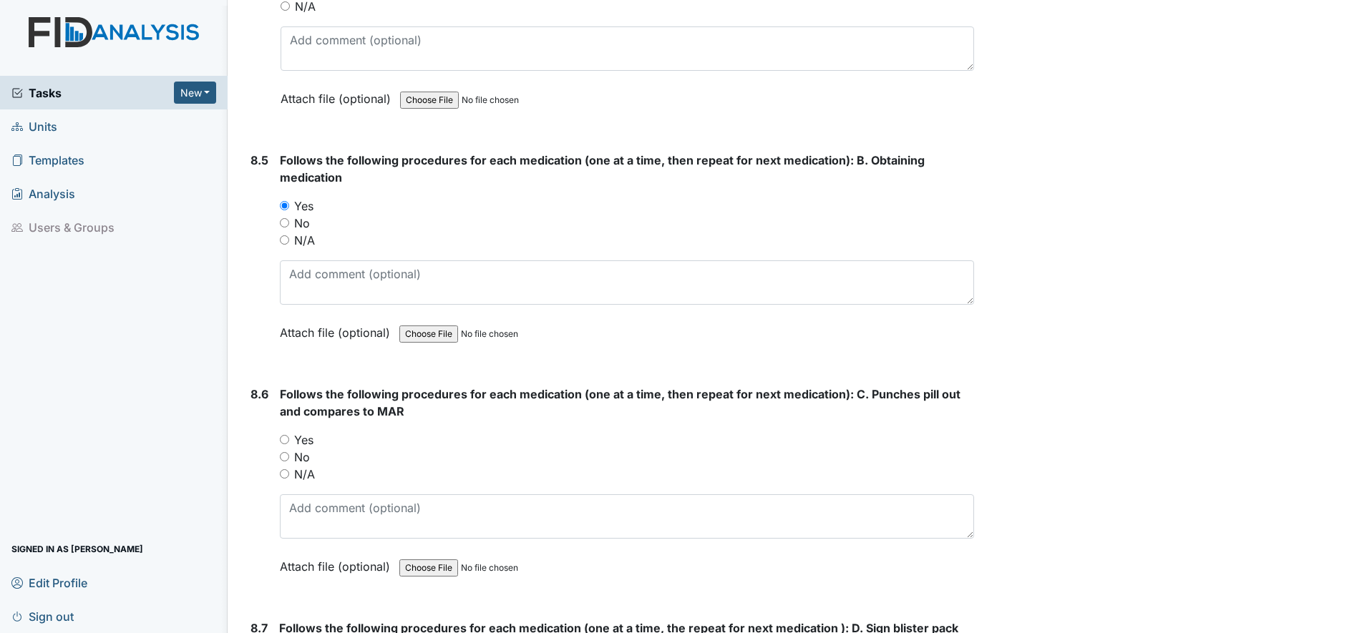
scroll to position [12268, 0]
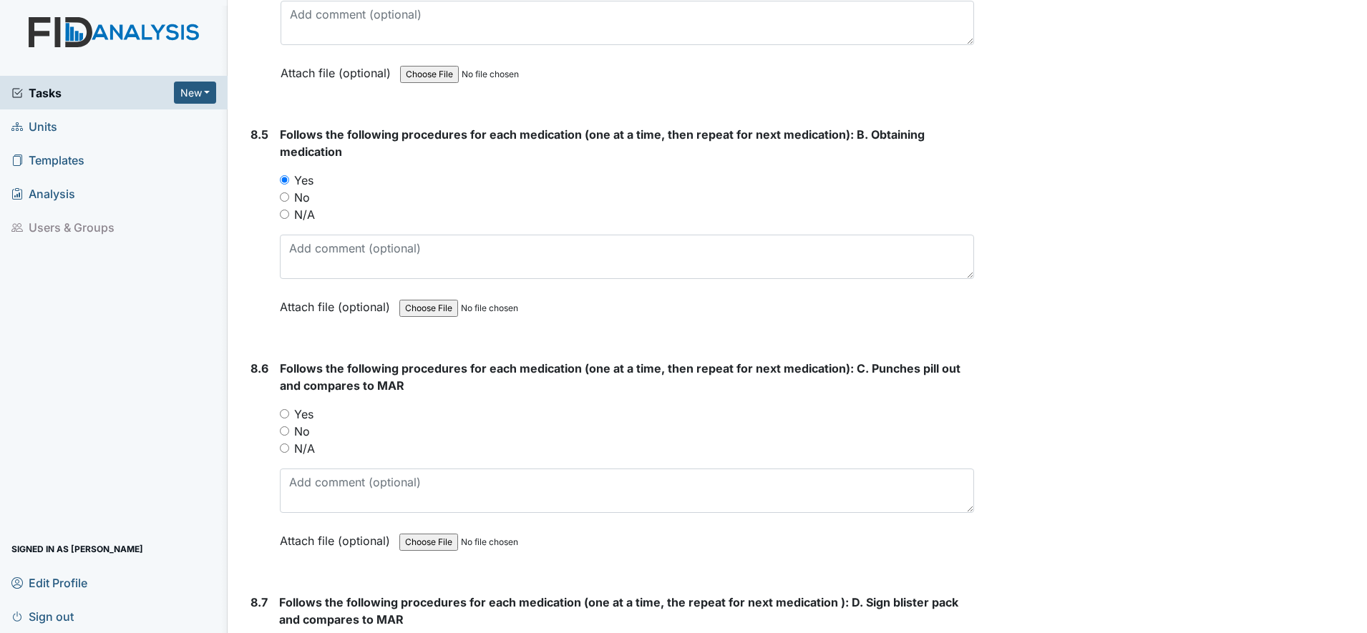
click at [286, 412] on input "Yes" at bounding box center [284, 413] width 9 height 9
radio input "true"
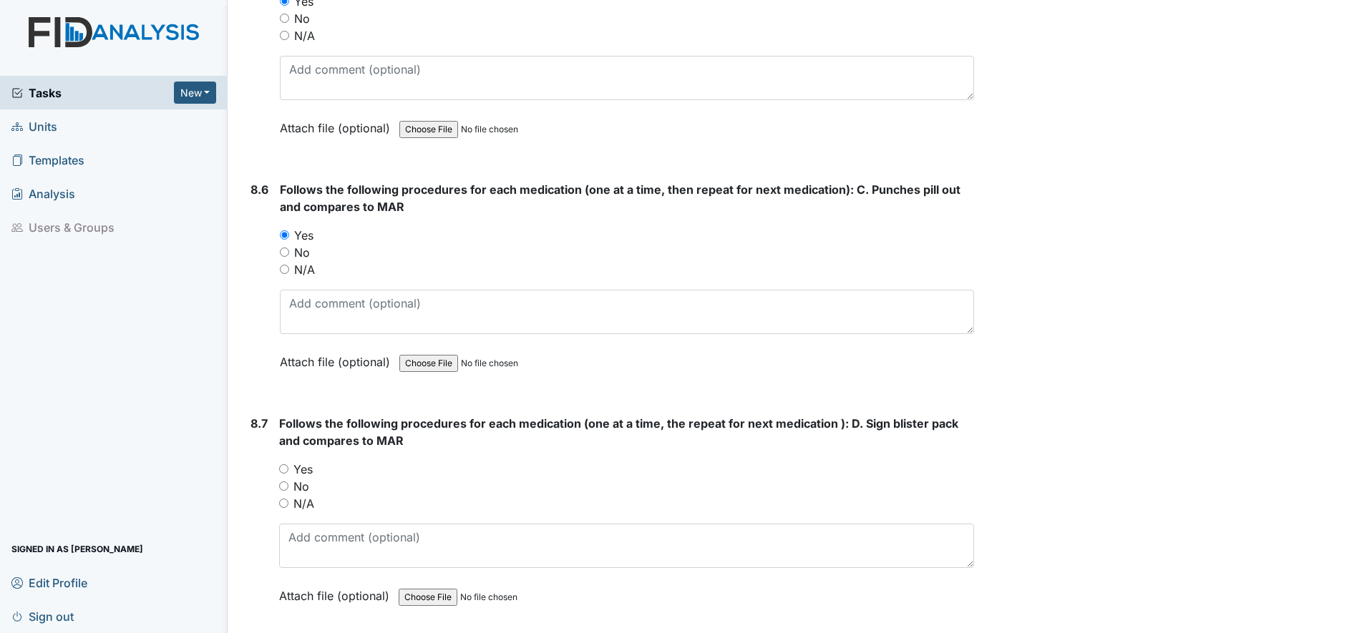
scroll to position [12536, 0]
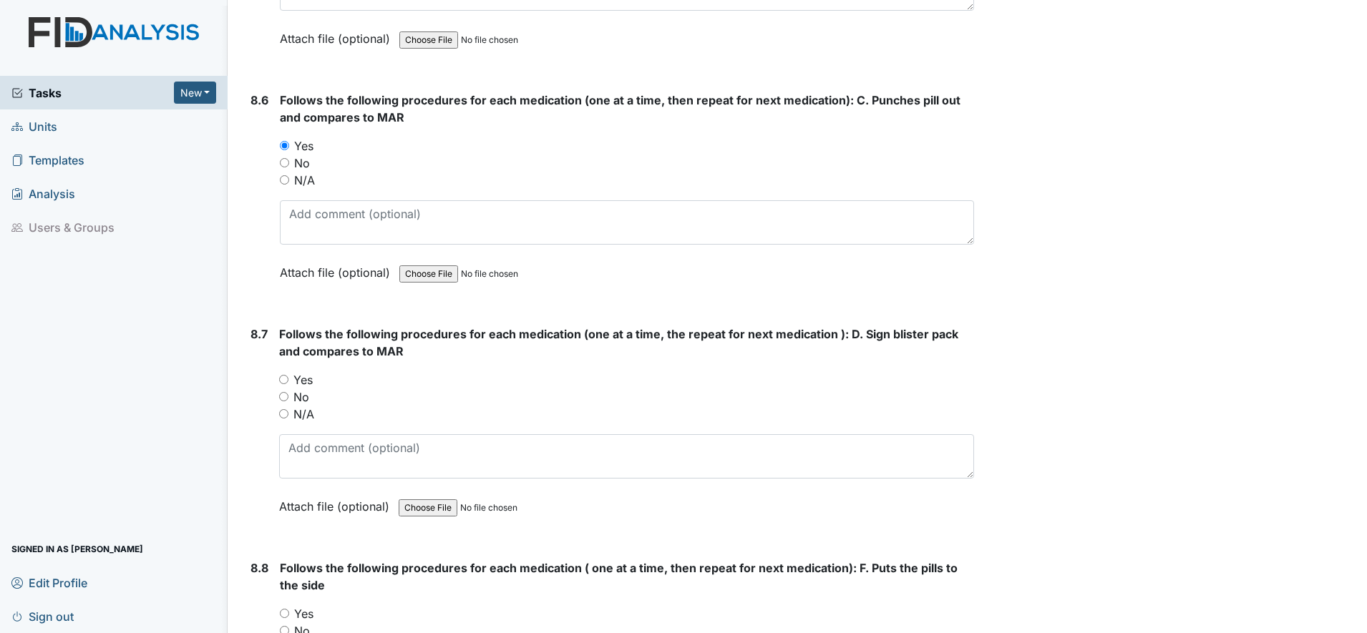
click at [288, 379] on div "Yes" at bounding box center [626, 379] width 695 height 17
click at [284, 379] on input "Yes" at bounding box center [283, 379] width 9 height 9
radio input "true"
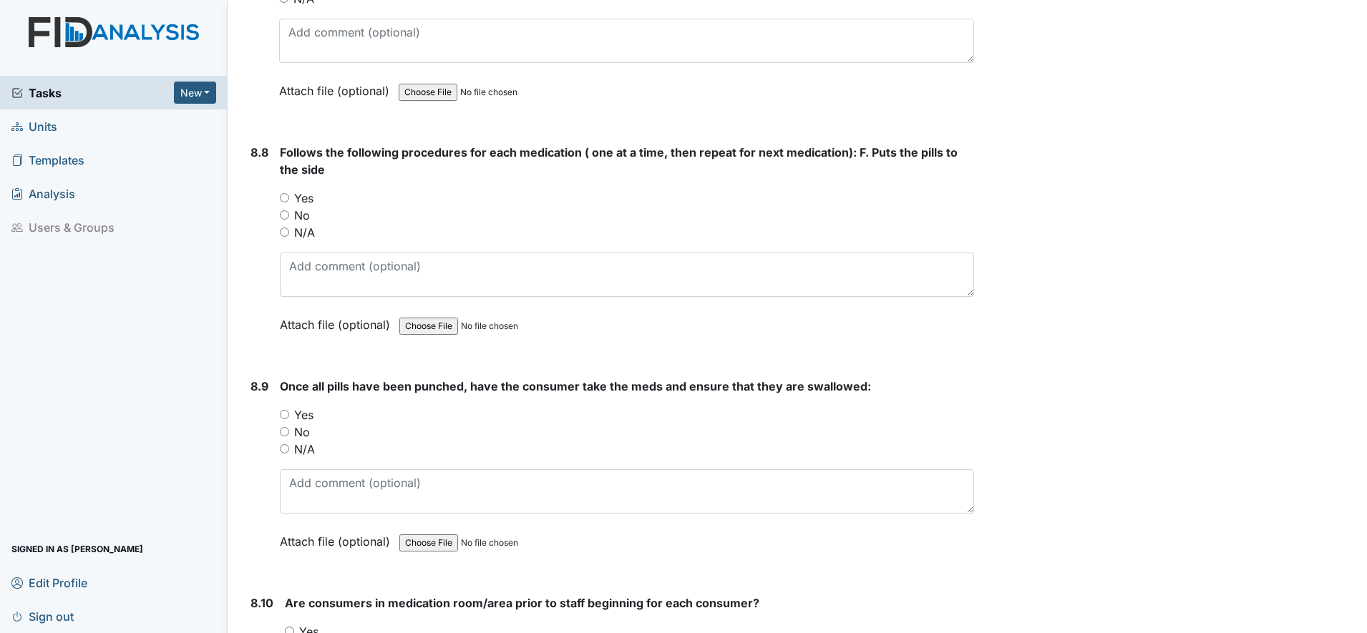
scroll to position [12983, 0]
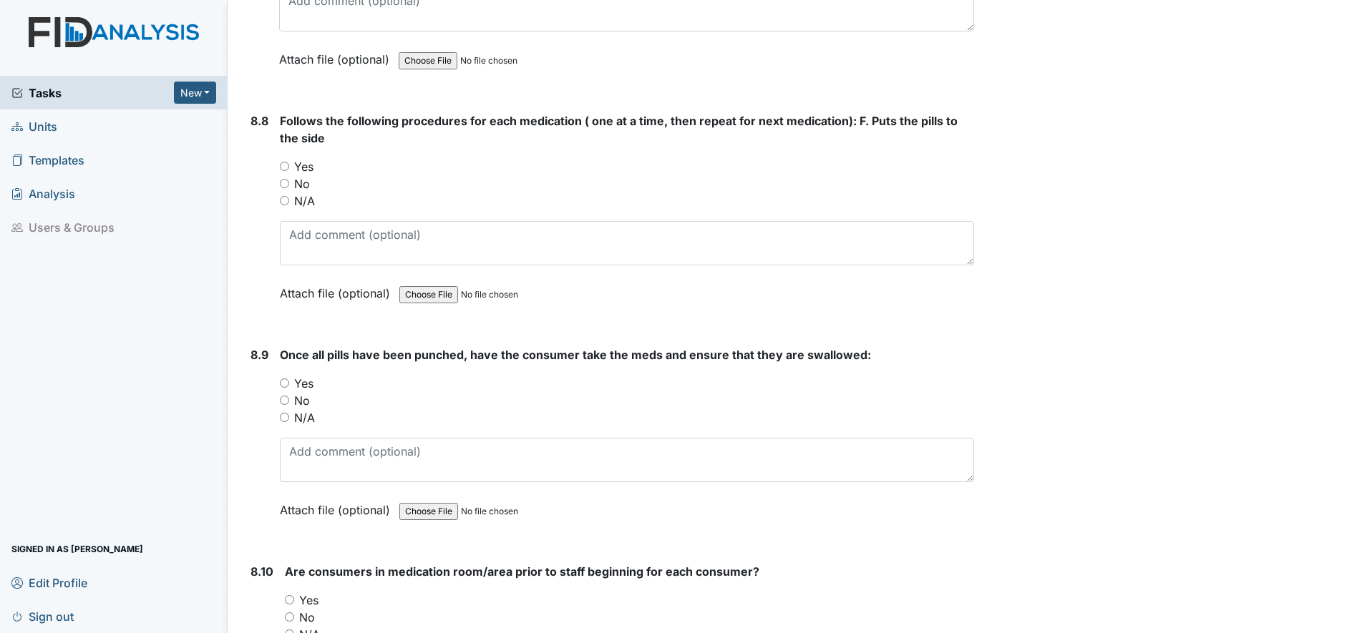
click at [286, 170] on input "Yes" at bounding box center [284, 166] width 9 height 9
radio input "true"
click at [290, 383] on div "Yes" at bounding box center [627, 383] width 694 height 17
click at [282, 379] on input "Yes" at bounding box center [284, 383] width 9 height 9
radio input "true"
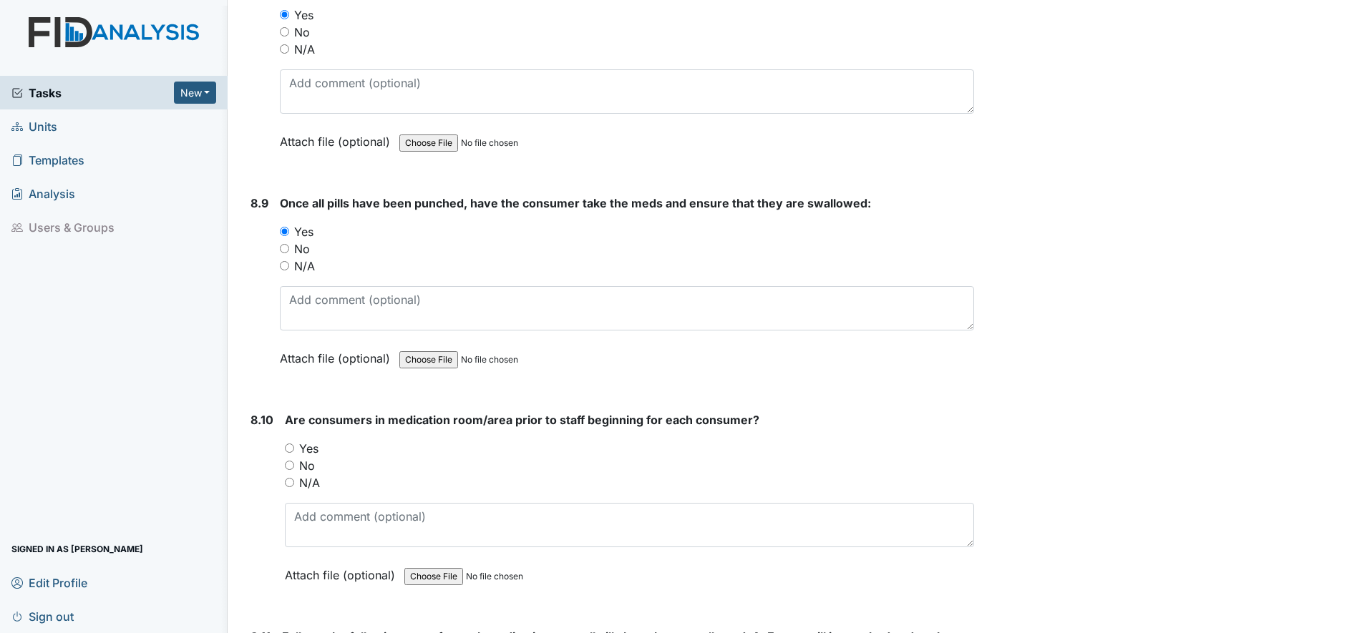
scroll to position [13162, 0]
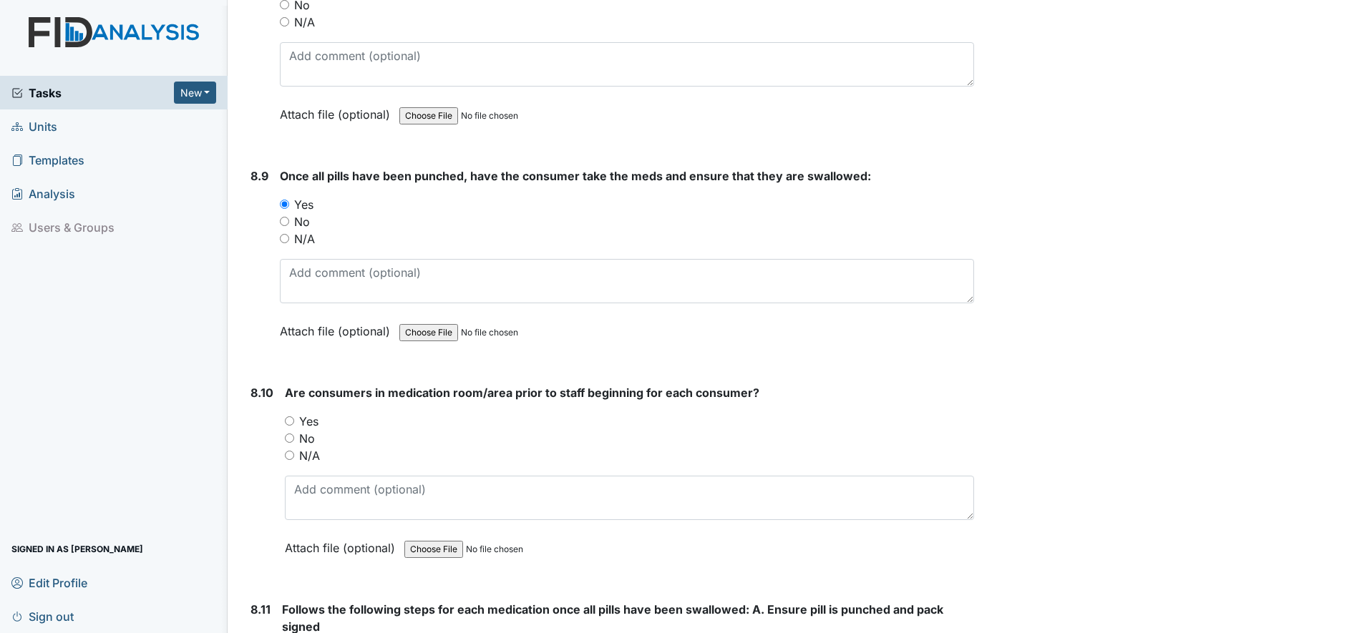
click at [291, 421] on input "Yes" at bounding box center [289, 421] width 9 height 9
radio input "true"
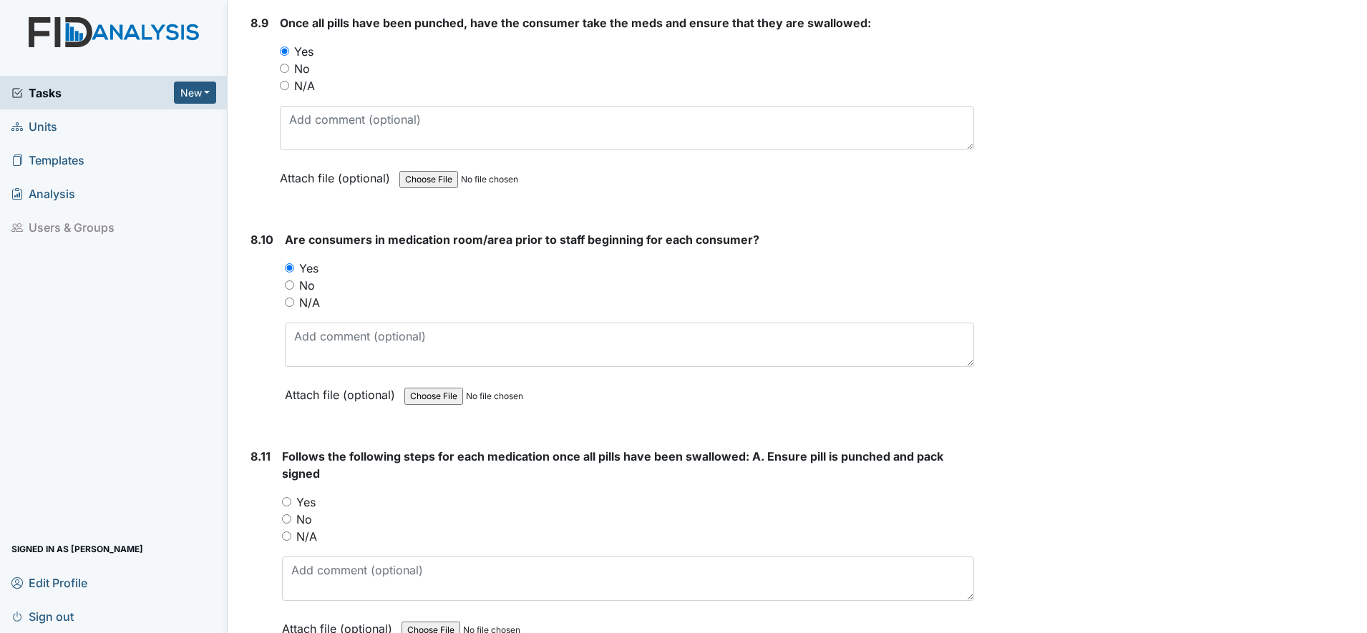
scroll to position [13341, 0]
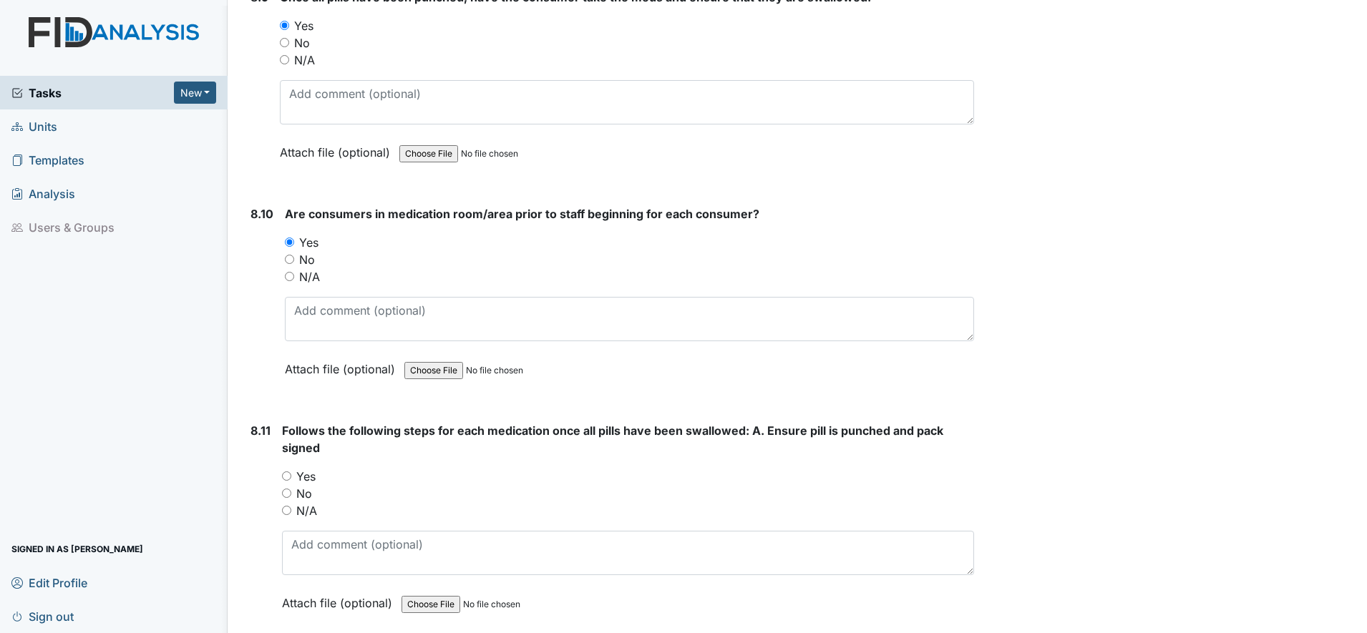
click at [286, 480] on input "Yes" at bounding box center [286, 476] width 9 height 9
radio input "true"
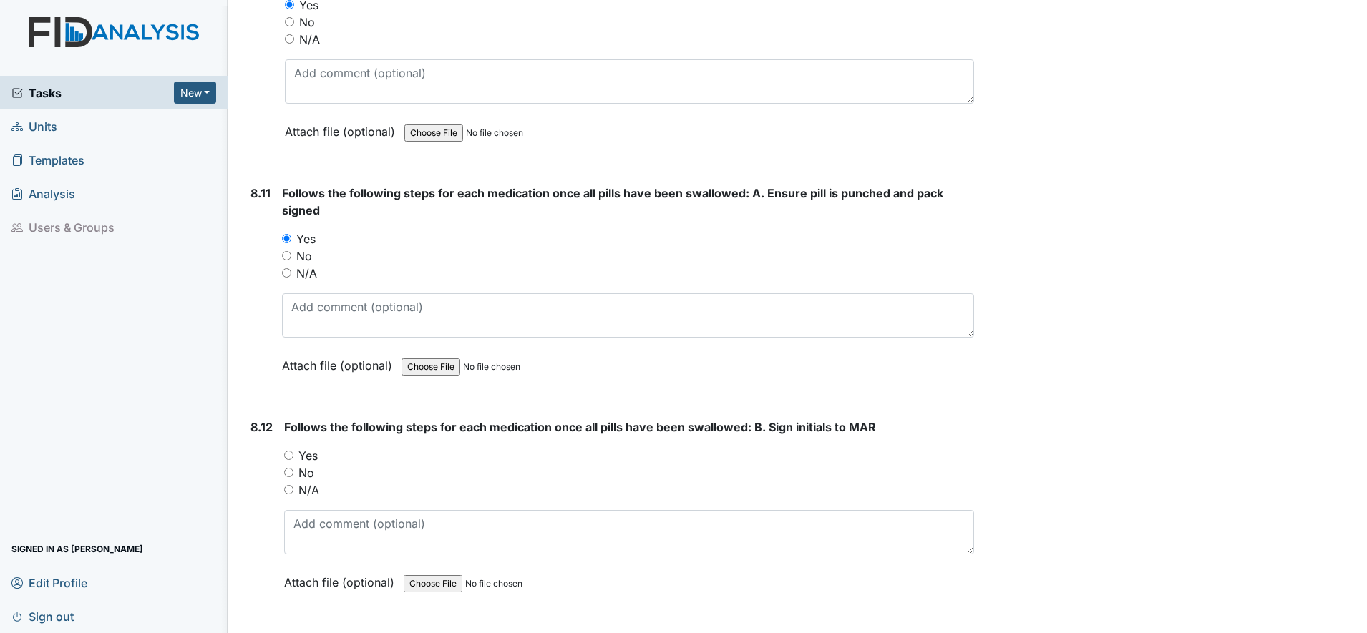
scroll to position [13610, 0]
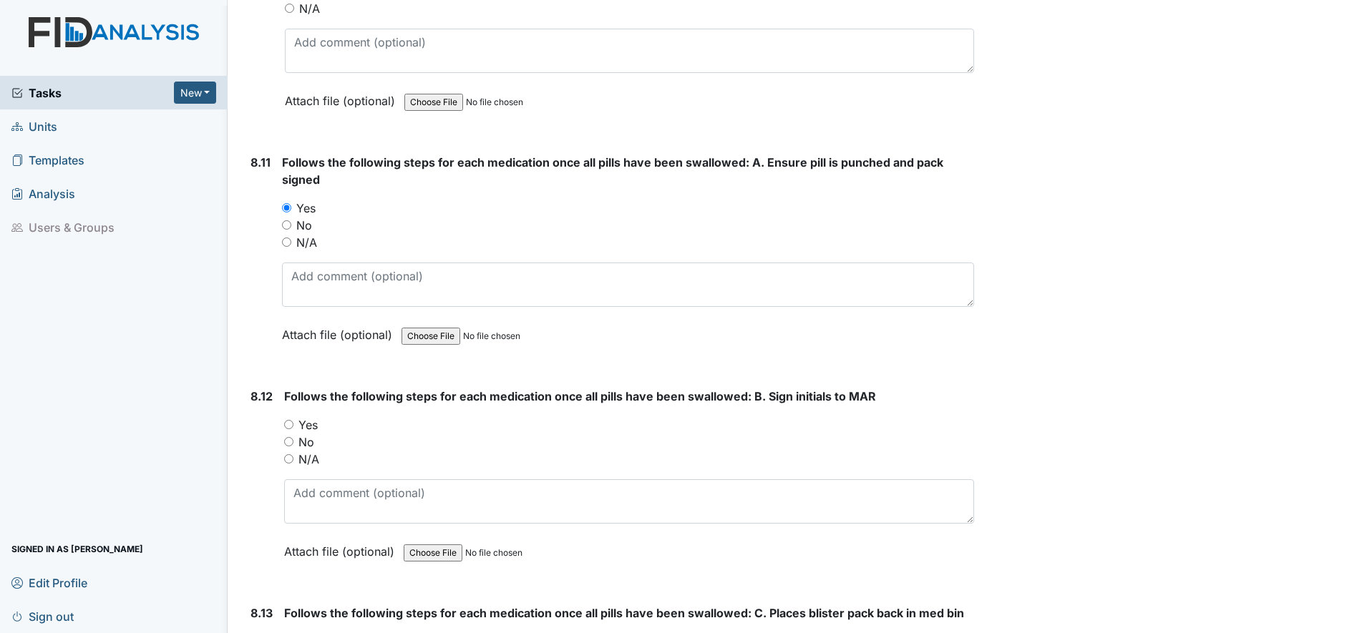
click at [288, 428] on input "Yes" at bounding box center [288, 424] width 9 height 9
radio input "true"
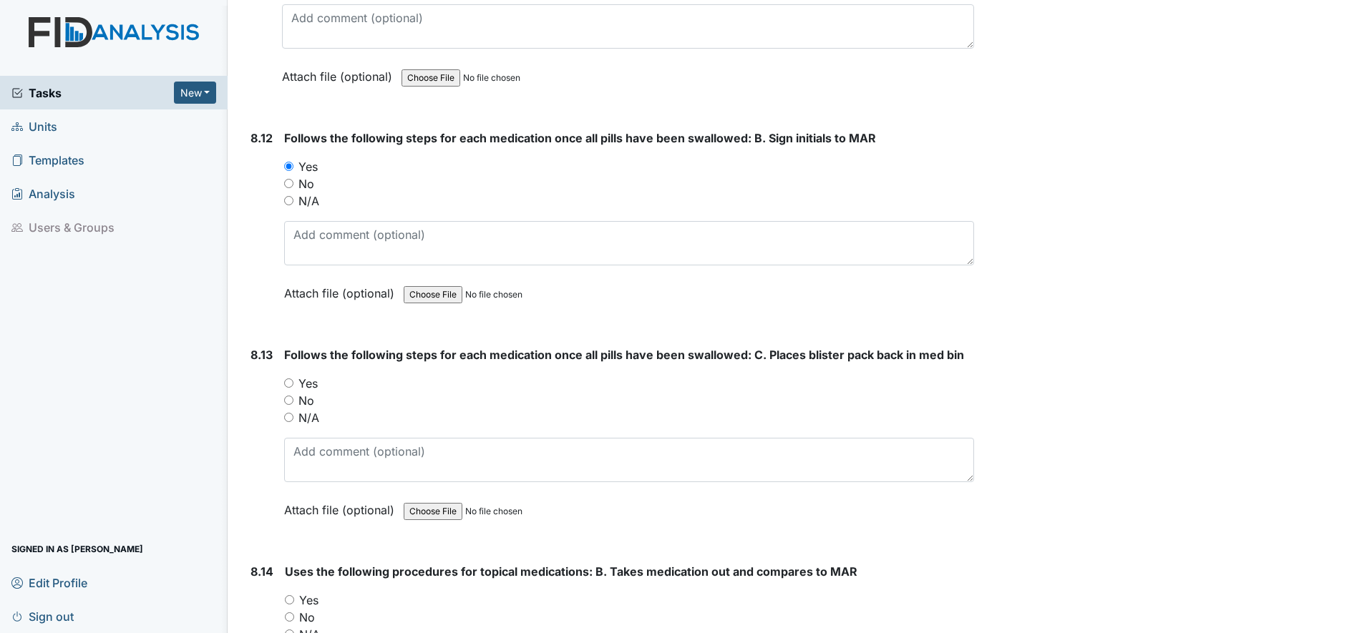
scroll to position [13878, 0]
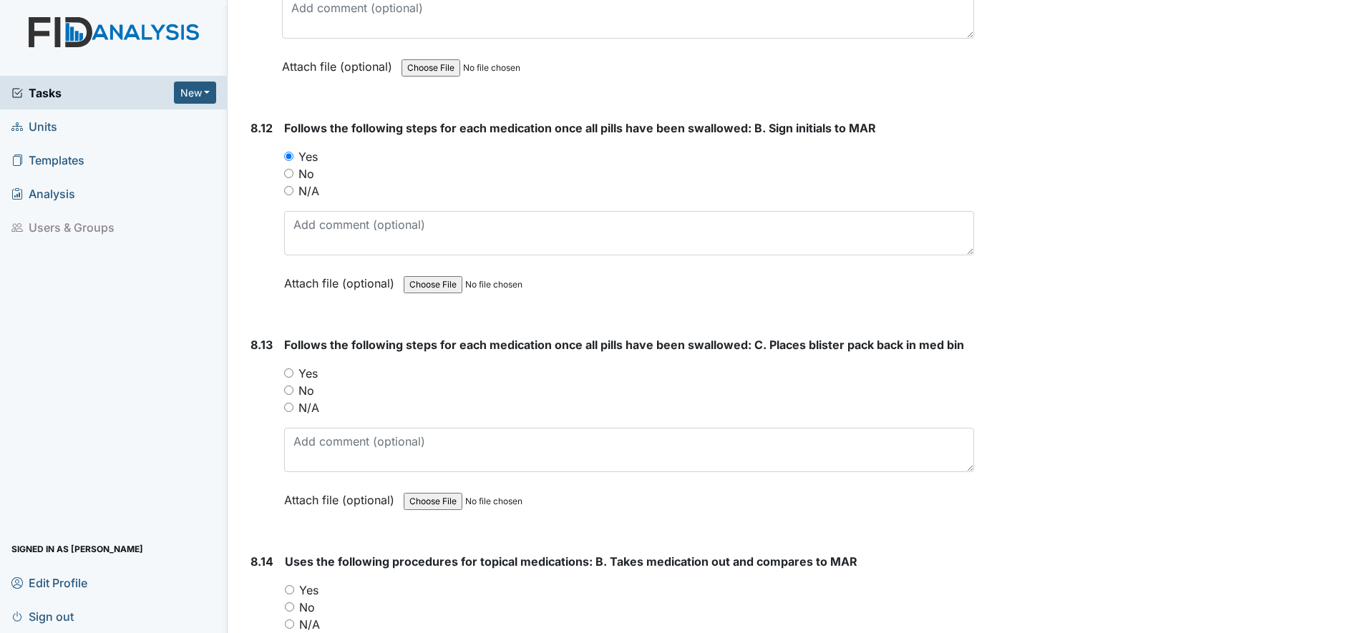
click at [291, 376] on input "Yes" at bounding box center [288, 373] width 9 height 9
radio input "true"
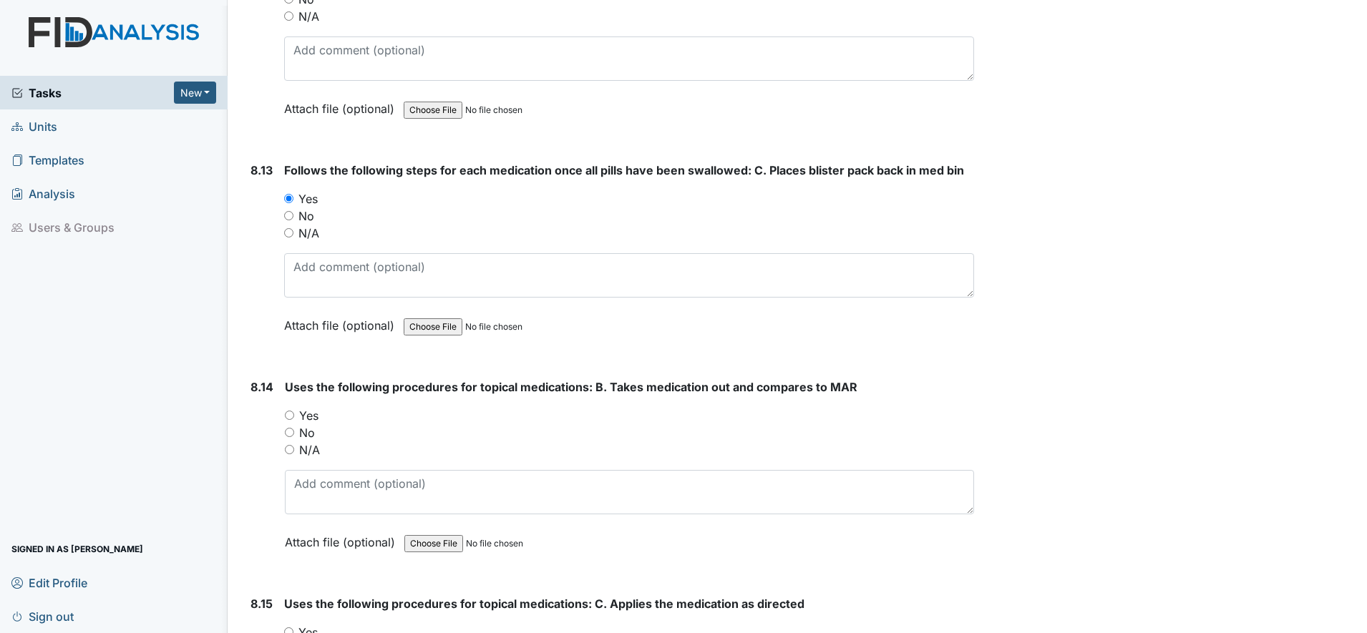
scroll to position [14057, 0]
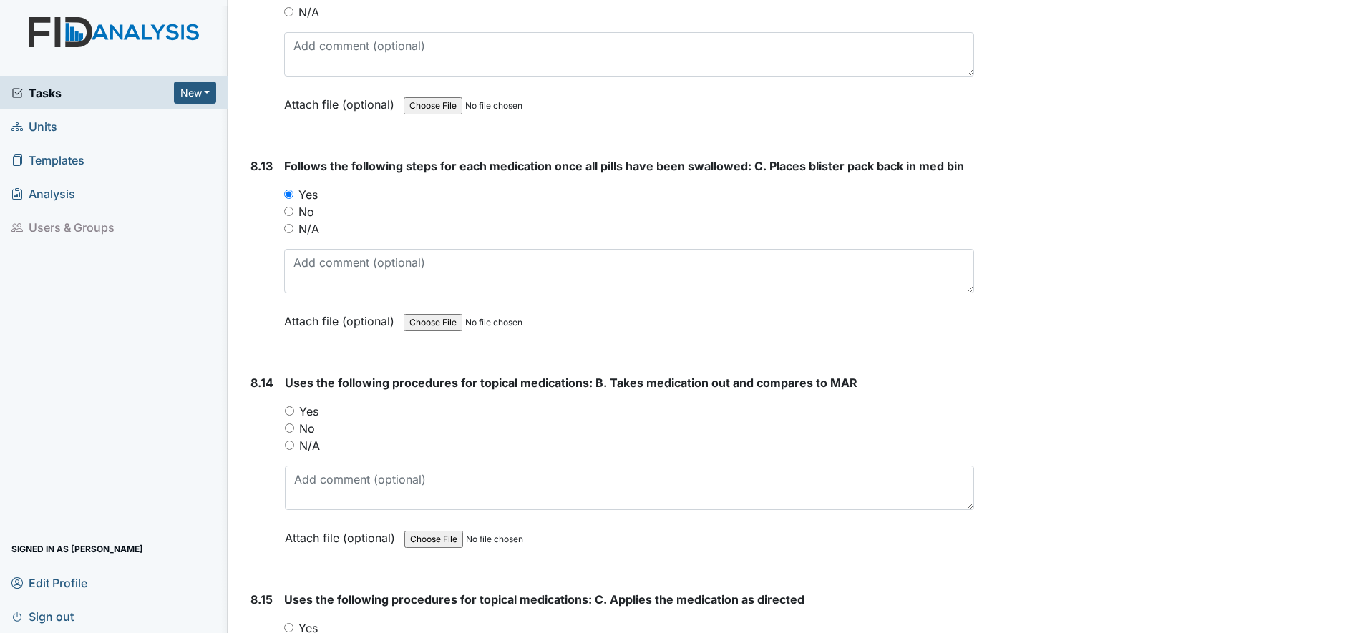
click at [290, 412] on input "Yes" at bounding box center [289, 411] width 9 height 9
radio input "true"
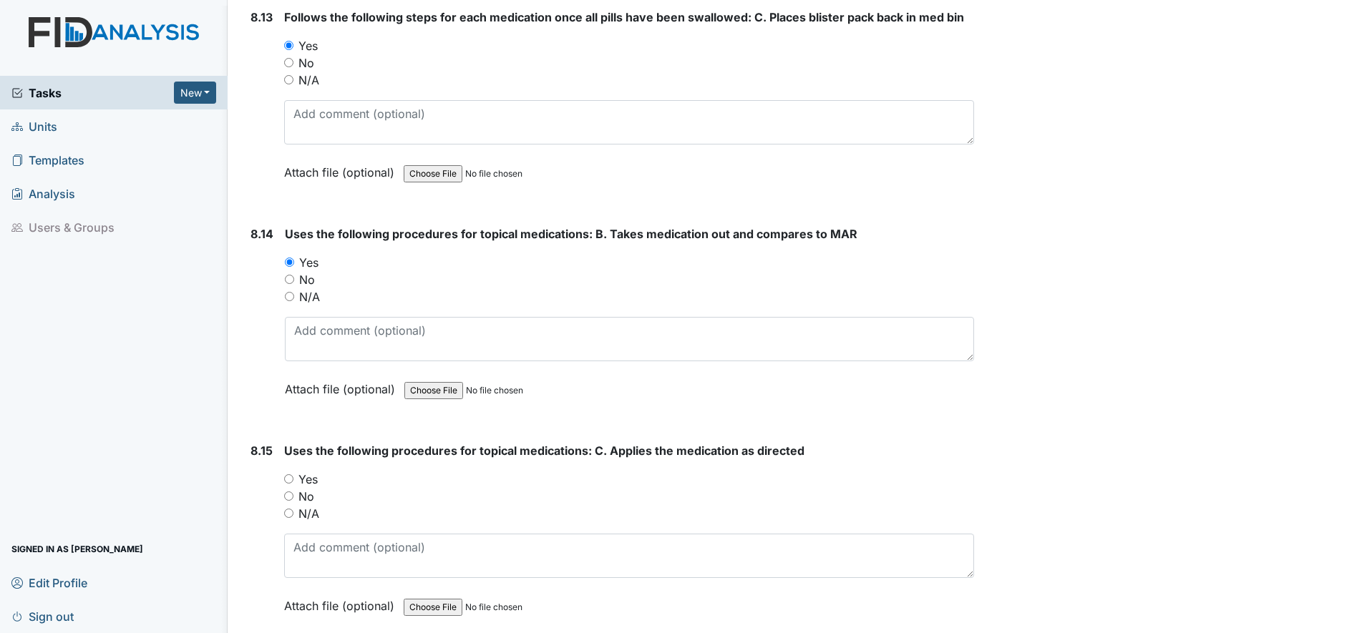
scroll to position [14236, 0]
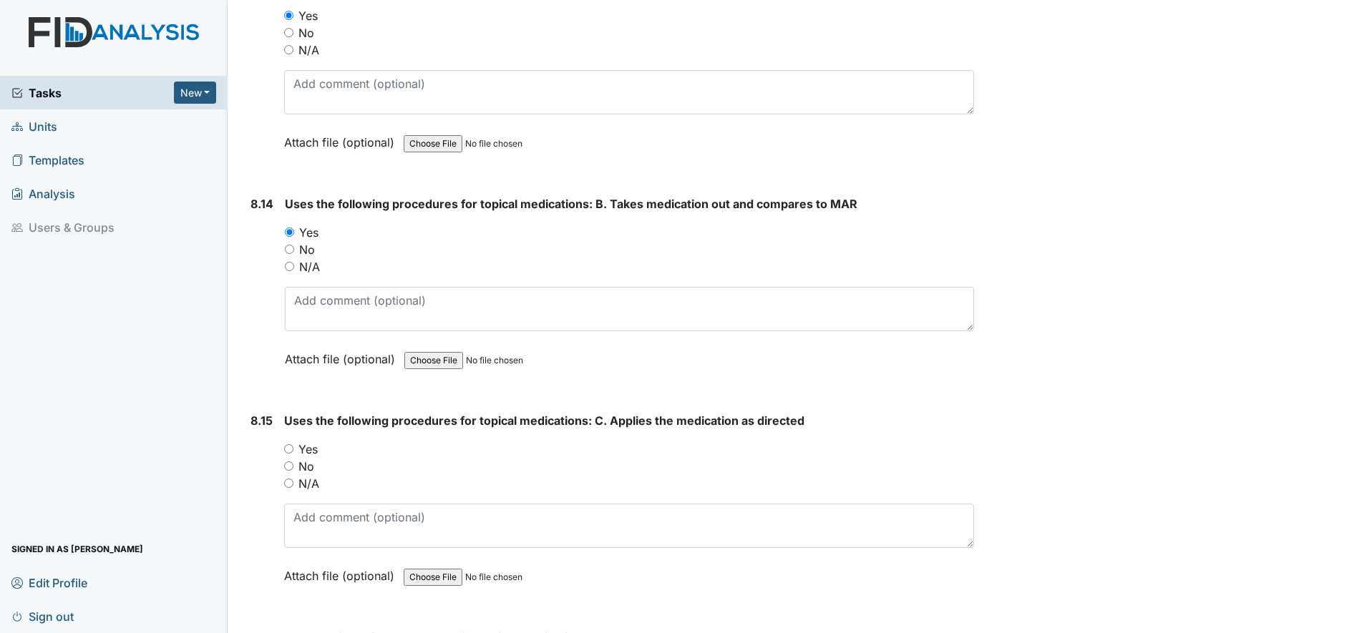
click at [284, 451] on input "Yes" at bounding box center [288, 448] width 9 height 9
radio input "true"
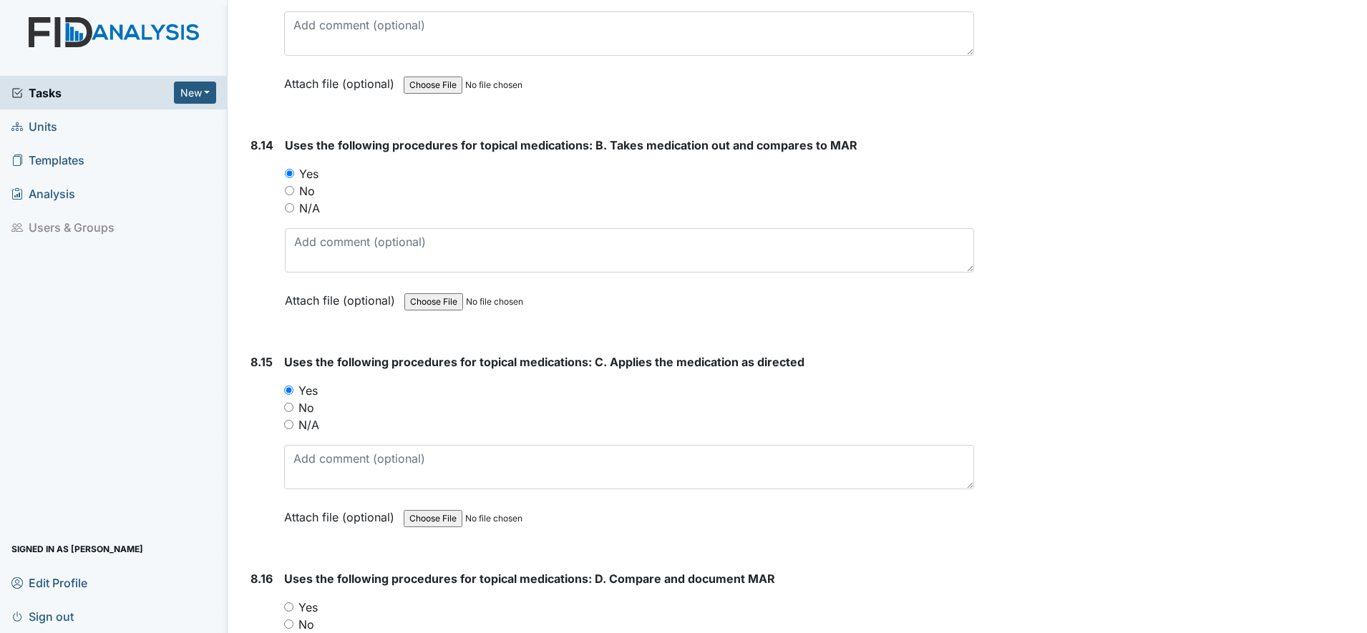
scroll to position [14415, 0]
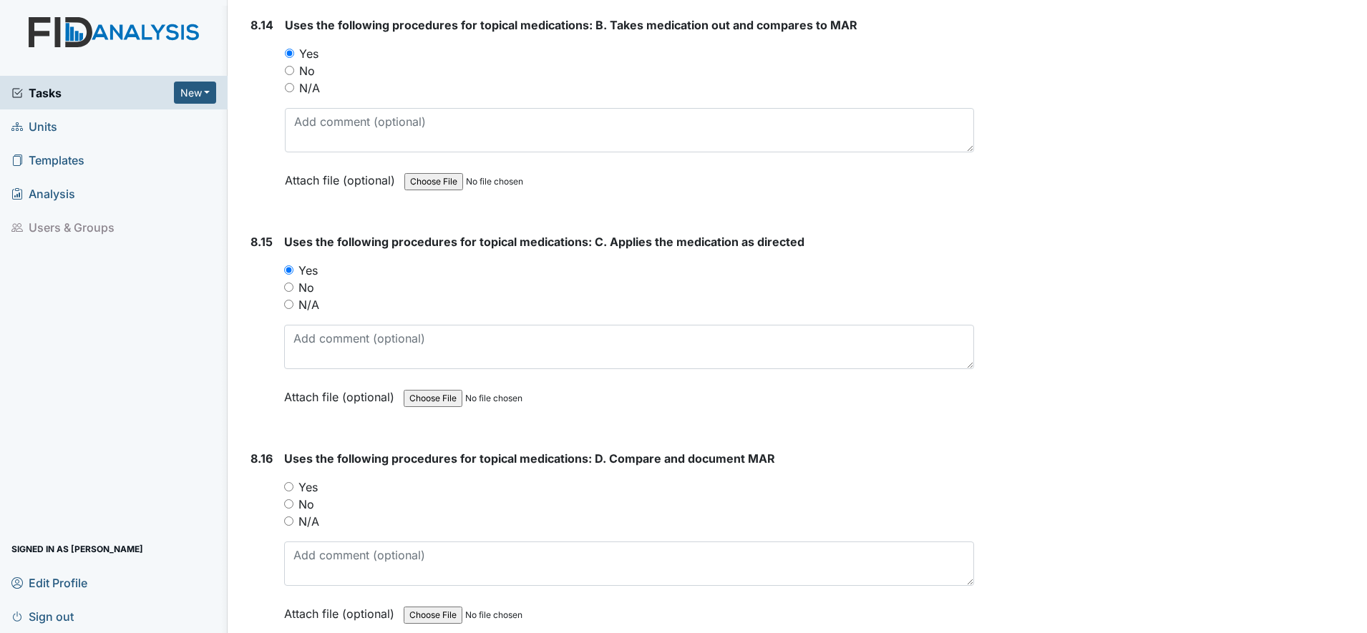
click at [291, 485] on input "Yes" at bounding box center [288, 486] width 9 height 9
radio input "true"
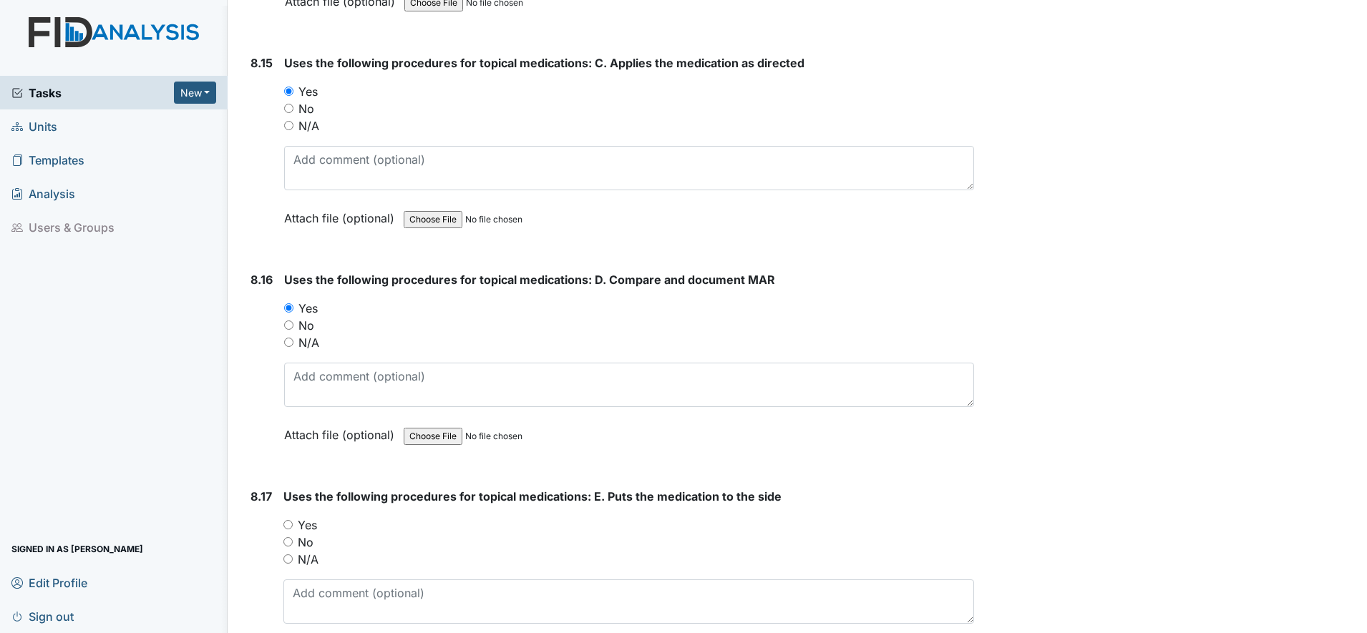
scroll to position [14683, 0]
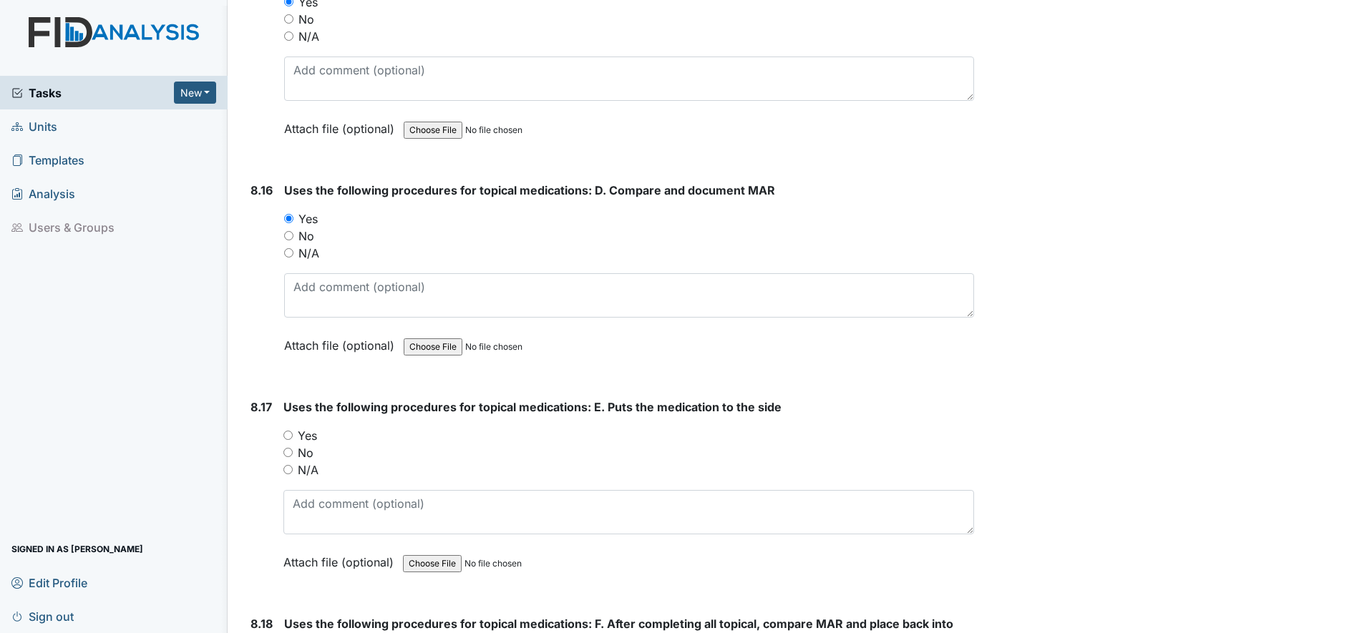
click at [286, 439] on input "Yes" at bounding box center [287, 435] width 9 height 9
radio input "true"
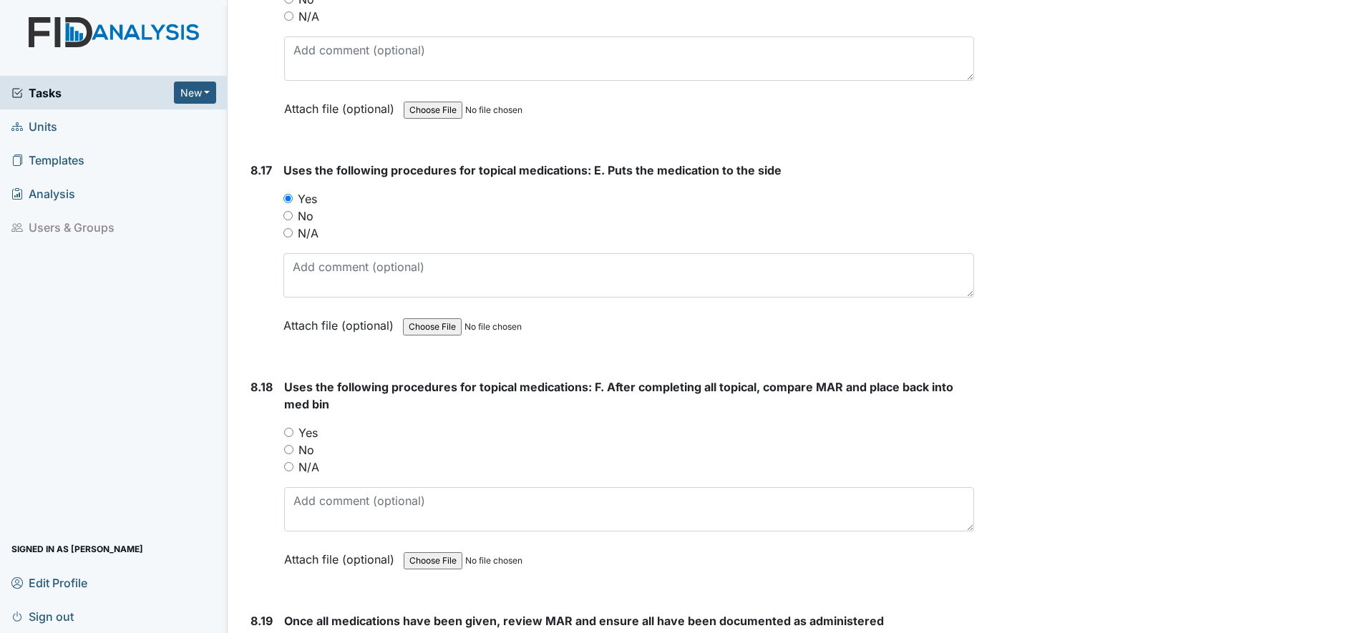
scroll to position [14951, 0]
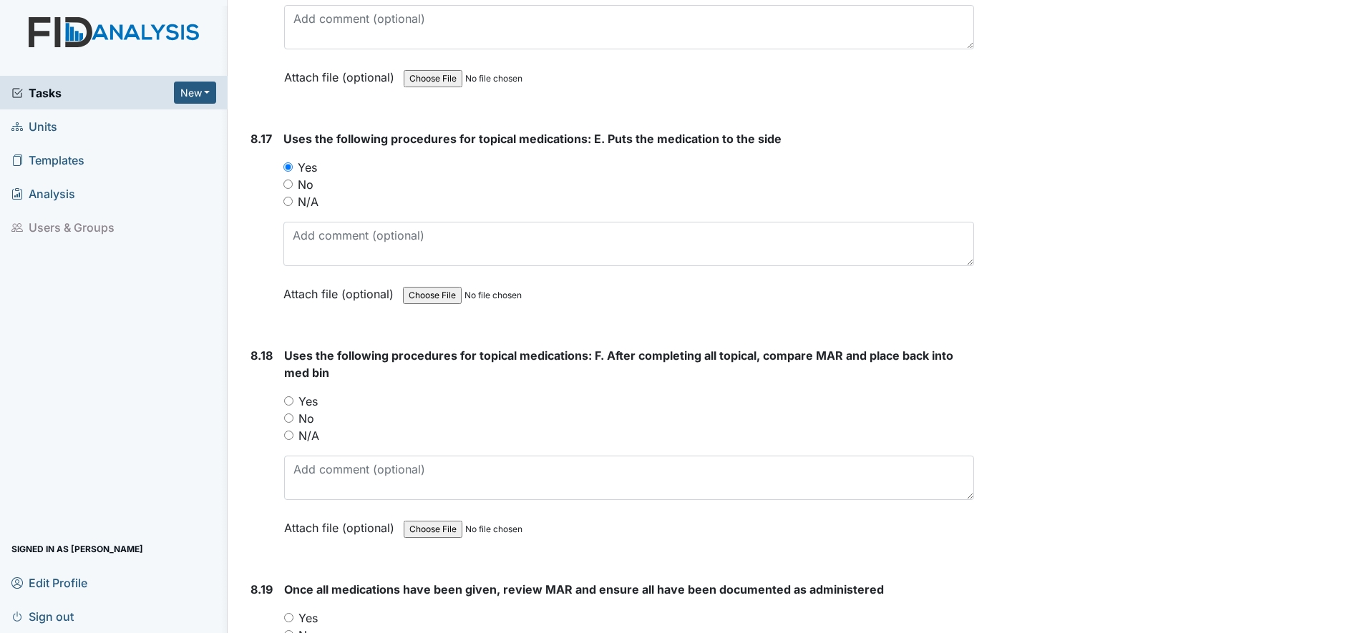
click at [289, 405] on input "Yes" at bounding box center [288, 400] width 9 height 9
radio input "true"
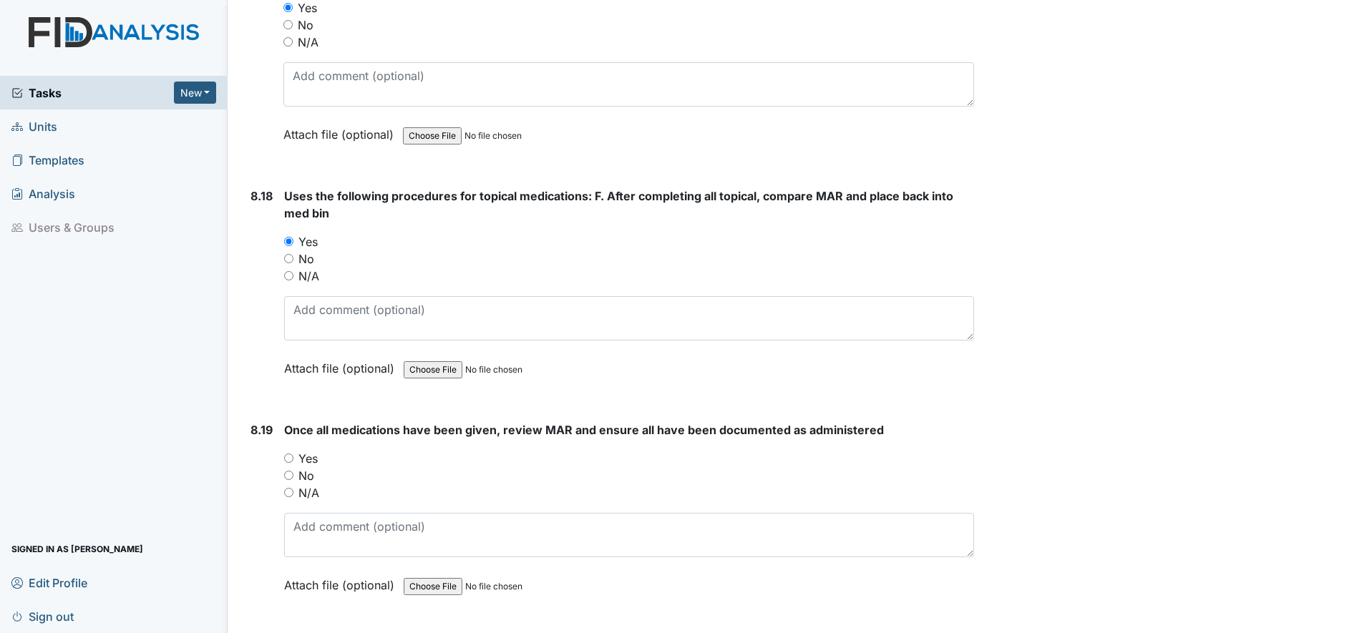
scroll to position [15130, 0]
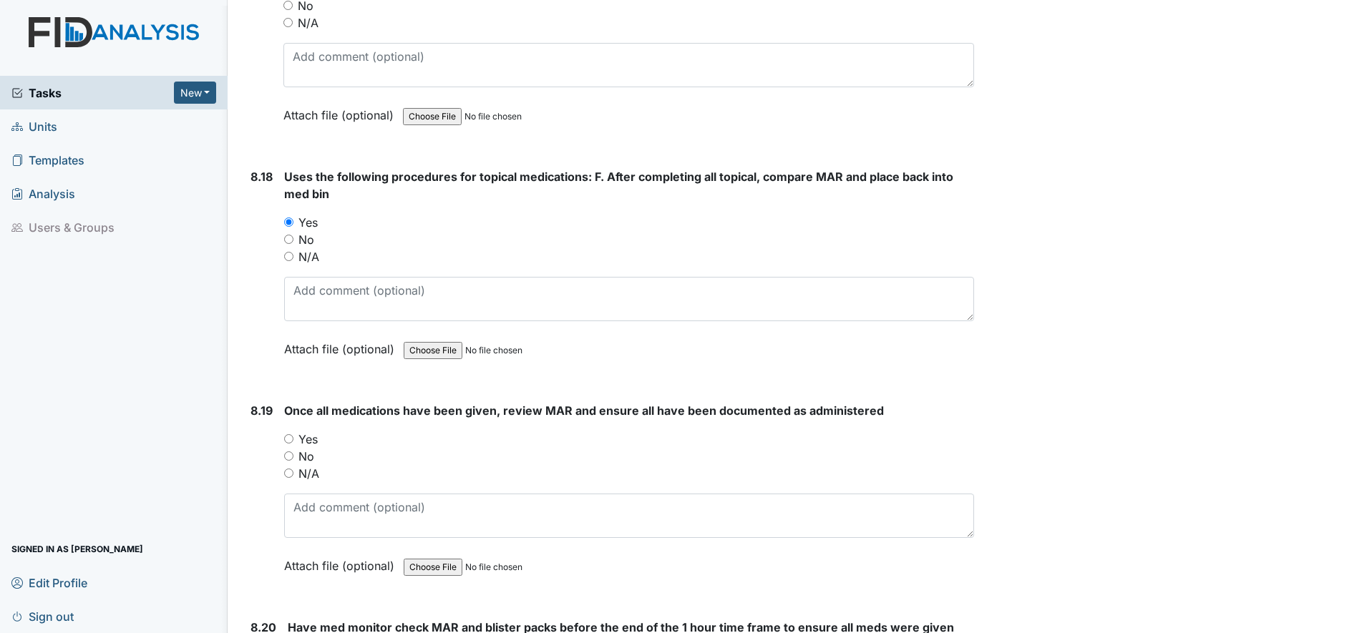
click at [291, 440] on input "Yes" at bounding box center [288, 438] width 9 height 9
radio input "true"
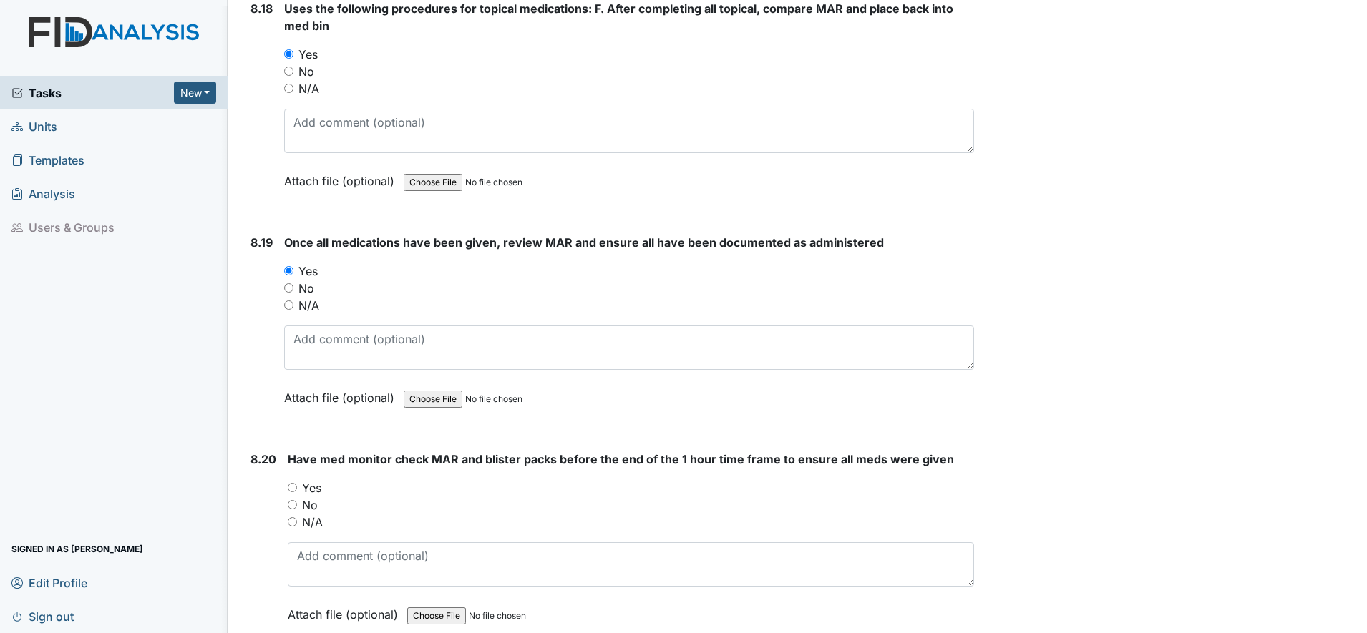
scroll to position [15309, 0]
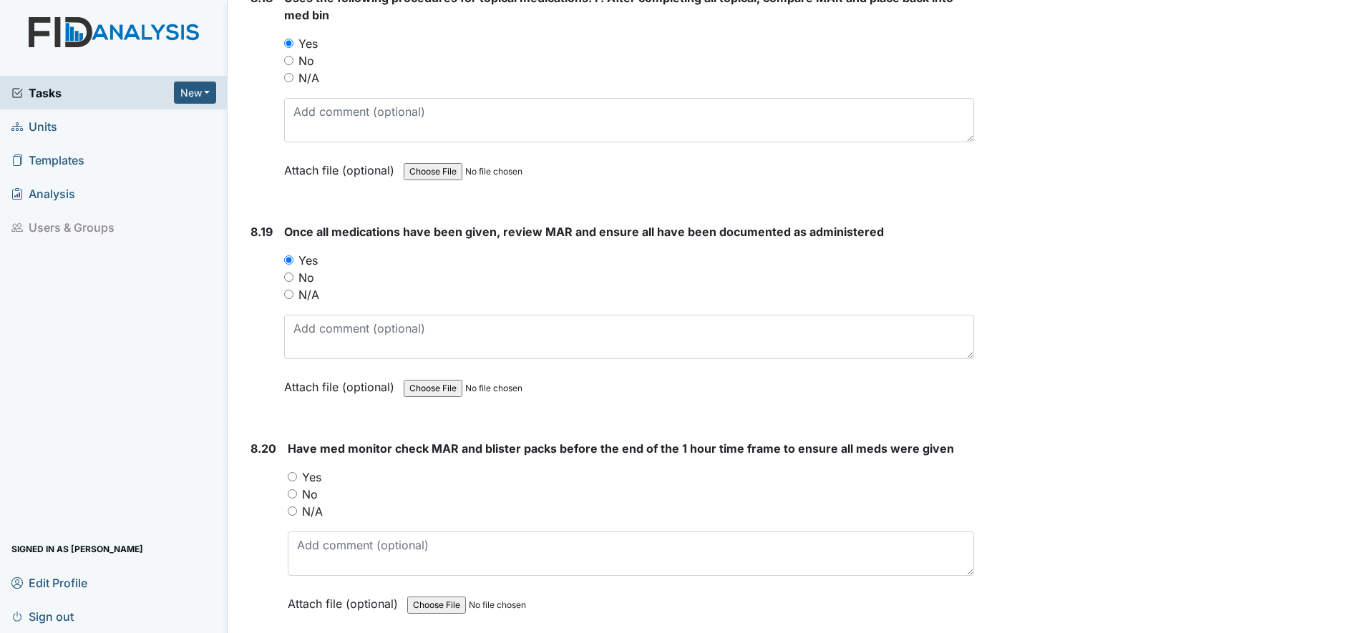
click at [294, 478] on input "Yes" at bounding box center [292, 476] width 9 height 9
radio input "true"
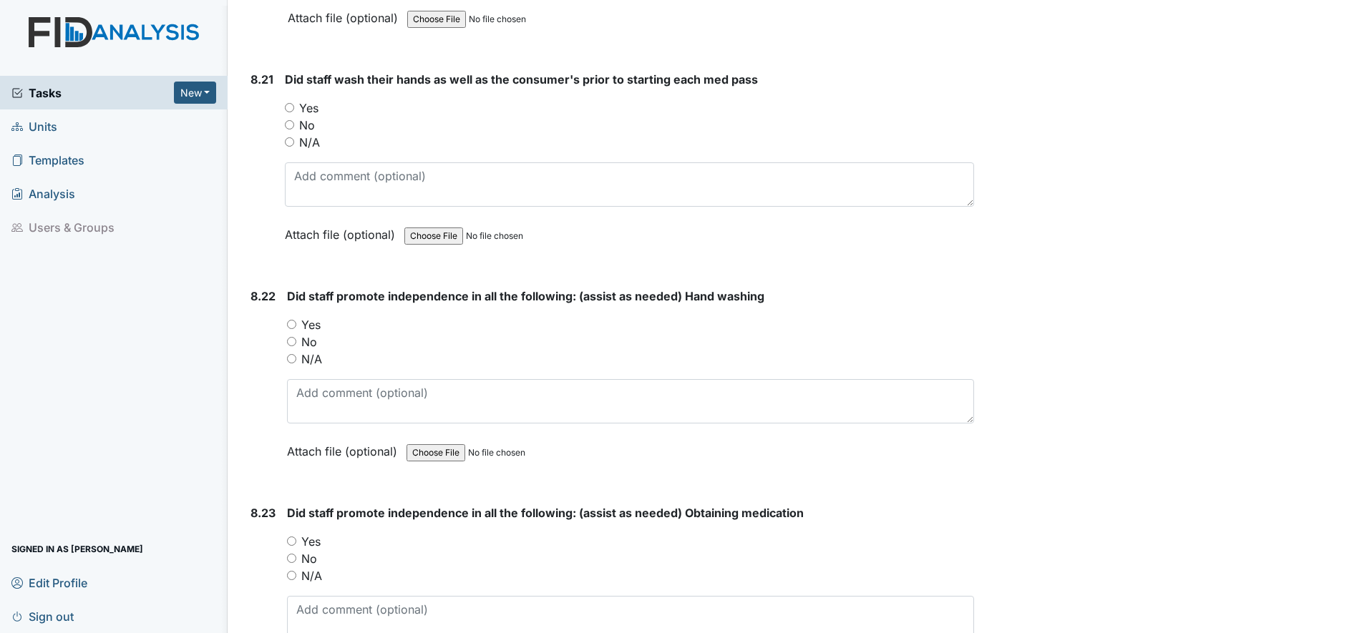
scroll to position [15936, 0]
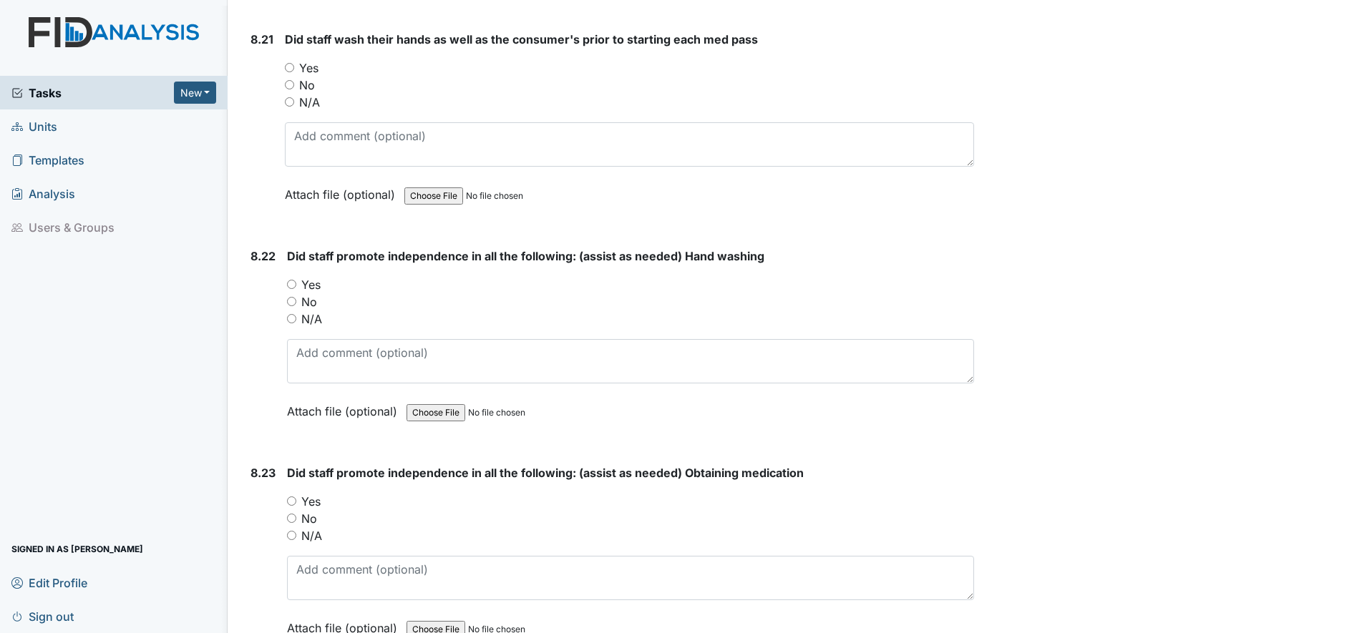
click at [28, 601] on link "Sign out" at bounding box center [114, 617] width 228 height 34
